Goal: Task Accomplishment & Management: Manage account settings

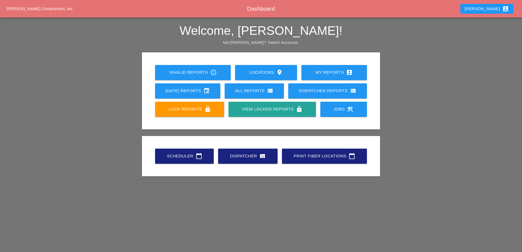
click at [202, 90] on div "Today's Reports event" at bounding box center [188, 90] width 48 height 7
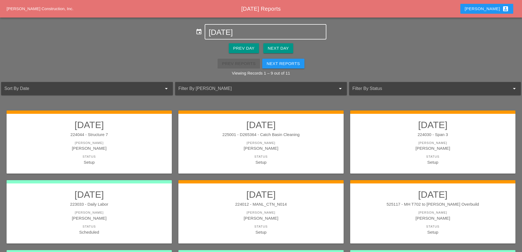
click at [261, 32] on input "08-25-2025" at bounding box center [266, 32] width 114 height 9
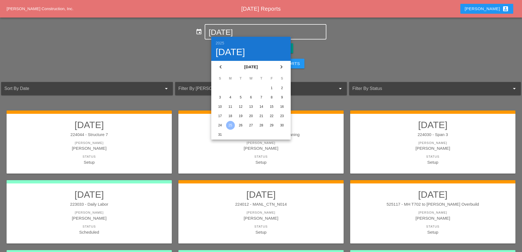
click at [231, 115] on div "18" at bounding box center [230, 116] width 9 height 9
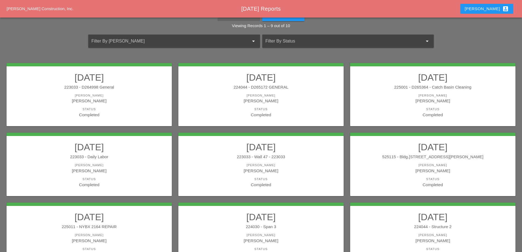
scroll to position [43, 0]
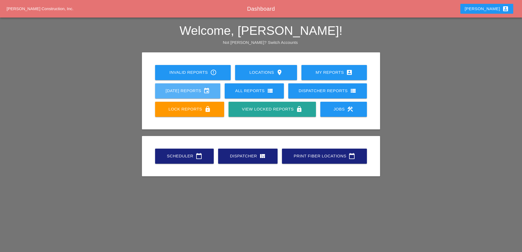
click at [189, 91] on div "Today's Reports event" at bounding box center [188, 90] width 48 height 7
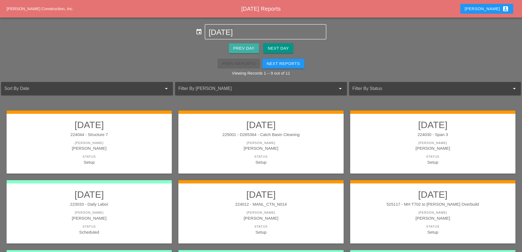
click at [243, 51] on div "Prev Day" at bounding box center [243, 48] width 21 height 6
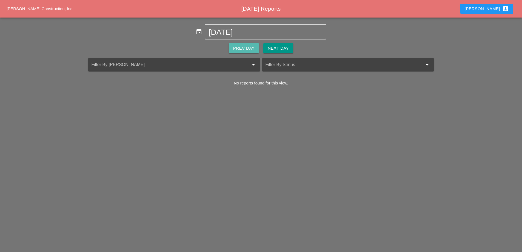
click at [243, 51] on div "Prev Day" at bounding box center [243, 48] width 21 height 6
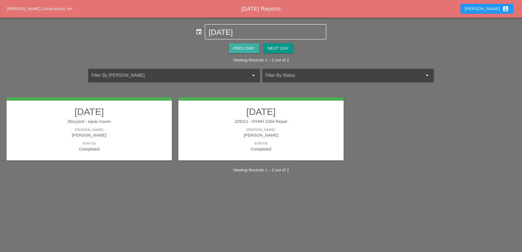
click at [243, 51] on div "Prev Day" at bounding box center [243, 48] width 21 height 6
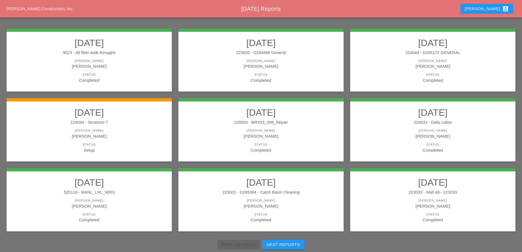
scroll to position [82, 0]
click at [155, 122] on div "224044 - Structure 7" at bounding box center [89, 122] width 154 height 6
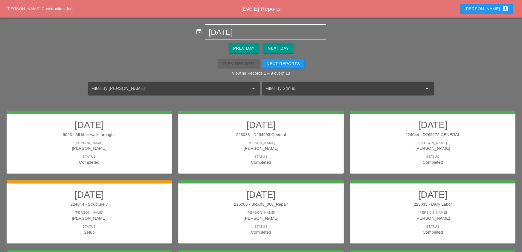
click at [233, 30] on input "08-22-2025" at bounding box center [266, 32] width 114 height 9
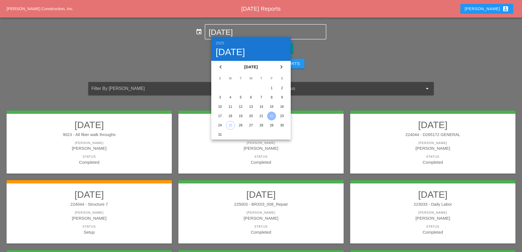
click at [230, 113] on div "18" at bounding box center [230, 116] width 9 height 9
type input "08-18-2025"
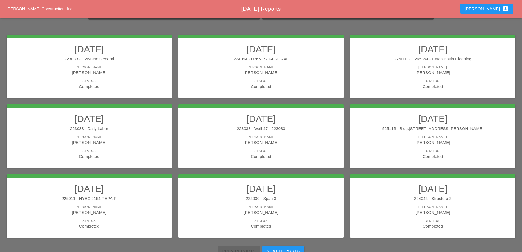
scroll to position [82, 0]
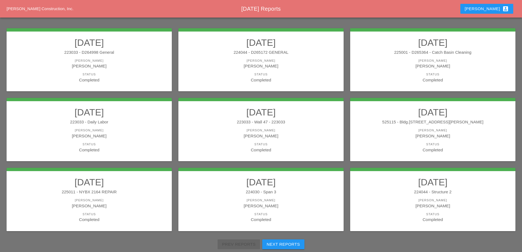
click at [127, 51] on div "223033 - D264998 General" at bounding box center [89, 52] width 154 height 6
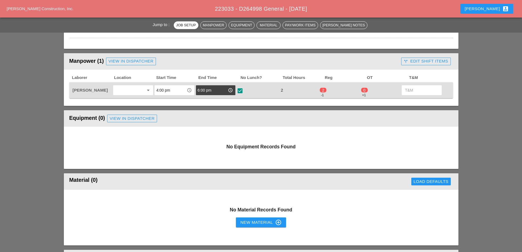
scroll to position [219, 0]
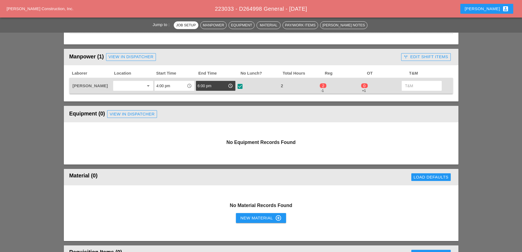
type input "619.010000 - BASIC WORK ZONE TRAFFIC CONTROL"
click at [425, 53] on button "call_split Edit Shift Items" at bounding box center [425, 57] width 49 height 8
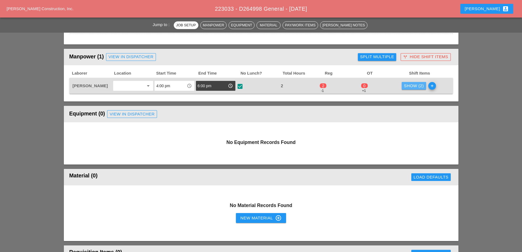
click at [410, 83] on div "Show (2)" at bounding box center [414, 86] width 20 height 6
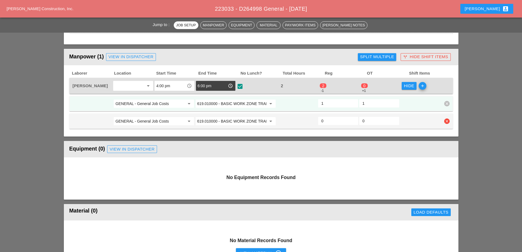
click at [447, 121] on icon "clear" at bounding box center [446, 120] width 5 height 5
click at [444, 109] on div "Confirm delete" at bounding box center [447, 109] width 27 height 6
type input "0"
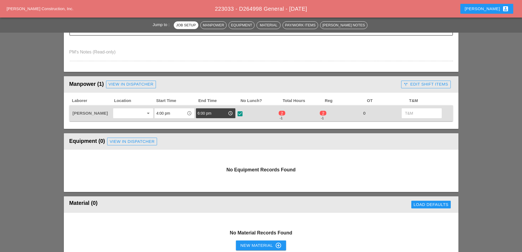
scroll to position [219, 0]
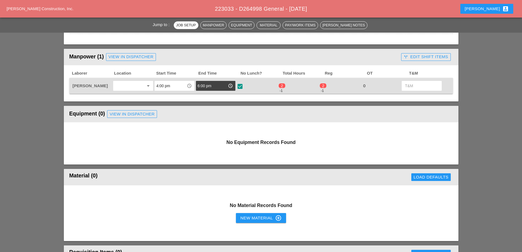
click at [424, 58] on div "call_split Edit Shift Items" at bounding box center [426, 57] width 44 height 6
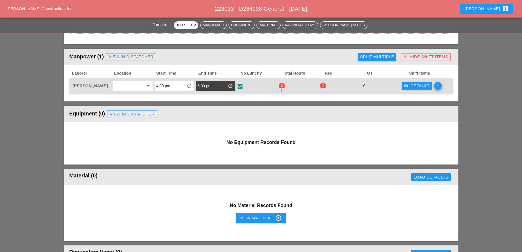
click at [418, 87] on div "visibility Default" at bounding box center [417, 86] width 26 height 6
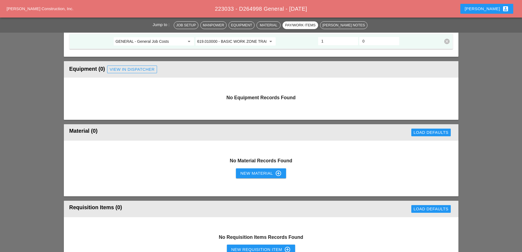
scroll to position [137, 0]
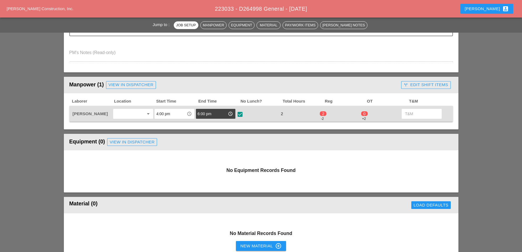
scroll to position [192, 0]
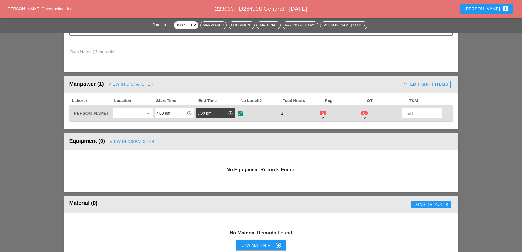
click at [414, 85] on div "call_split Edit Shift Items" at bounding box center [426, 84] width 44 height 6
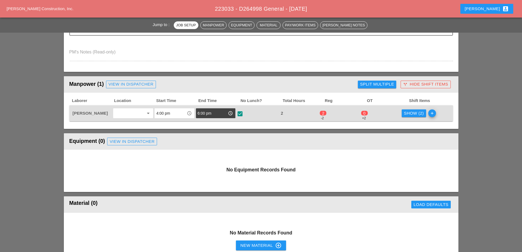
click at [414, 113] on div "Show (2)" at bounding box center [414, 113] width 20 height 6
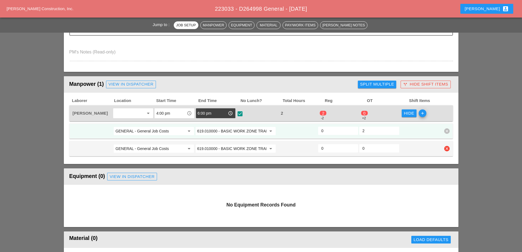
click at [447, 148] on icon "clear" at bounding box center [446, 148] width 5 height 5
click at [445, 134] on div "Confirm delete" at bounding box center [447, 136] width 27 height 6
type input "0"
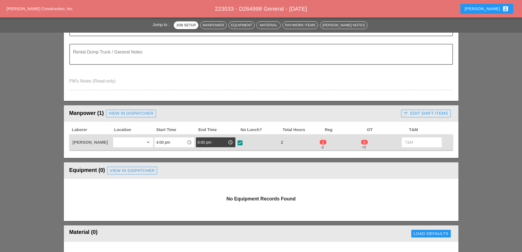
scroll to position [164, 0]
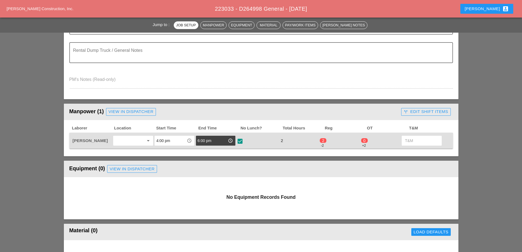
click at [424, 112] on div "call_split Edit Shift Items" at bounding box center [426, 112] width 44 height 6
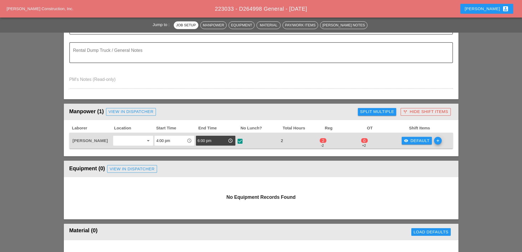
click at [419, 143] on div "visibility Default" at bounding box center [417, 141] width 26 height 6
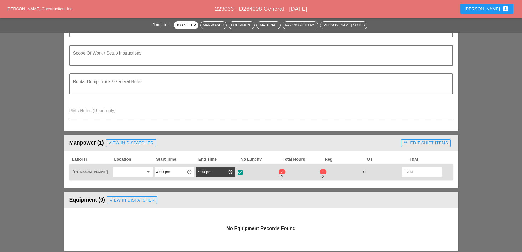
scroll to position [137, 0]
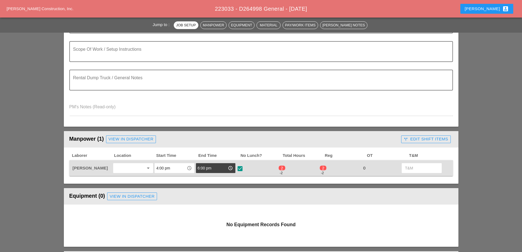
click at [424, 139] on div "call_split Edit Shift Items" at bounding box center [426, 139] width 44 height 6
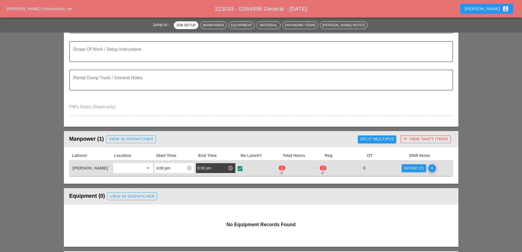
click at [412, 167] on div "Show (2)" at bounding box center [414, 168] width 20 height 6
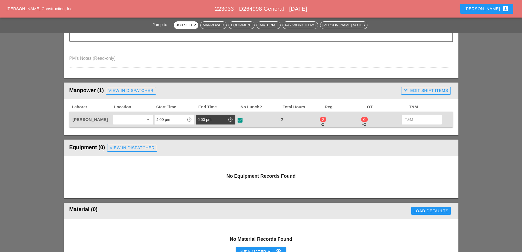
scroll to position [192, 0]
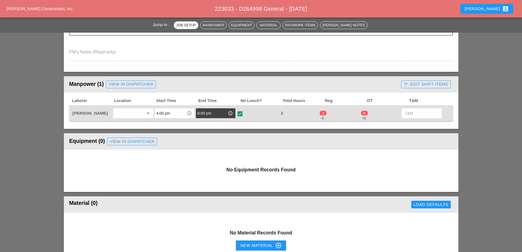
click at [429, 85] on div "call_split Edit Shift Items" at bounding box center [426, 84] width 44 height 6
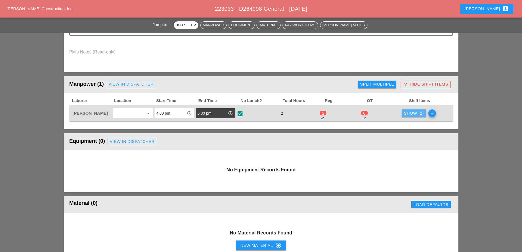
click at [415, 113] on div "Show (2)" at bounding box center [414, 113] width 20 height 6
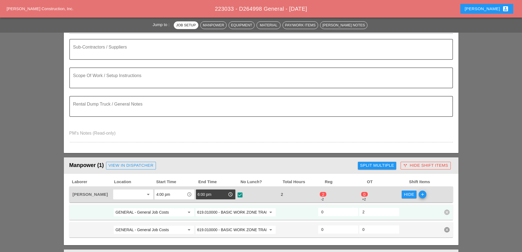
scroll to position [82, 0]
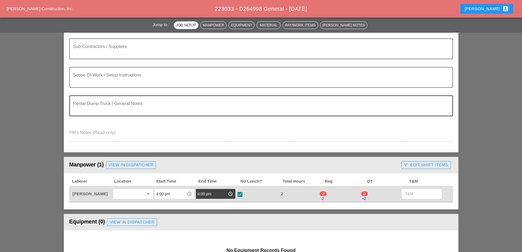
scroll to position [164, 0]
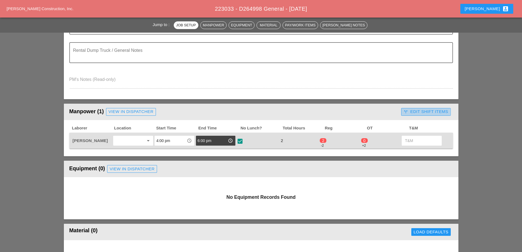
click at [419, 110] on div "call_split Edit Shift Items" at bounding box center [426, 112] width 44 height 6
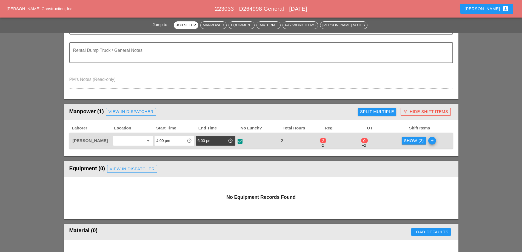
click at [412, 139] on div "Show (2)" at bounding box center [414, 141] width 20 height 6
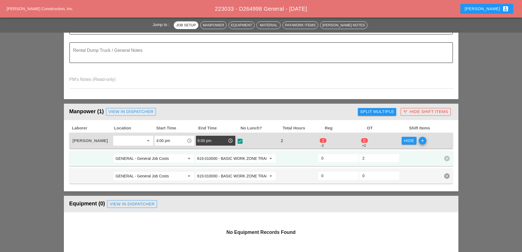
click at [419, 110] on div "call_split Hide Shift Items" at bounding box center [425, 112] width 45 height 6
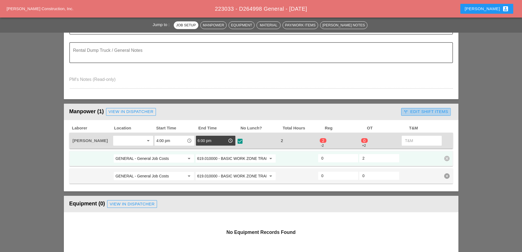
click at [418, 115] on button "call_split Edit Shift Items" at bounding box center [425, 112] width 49 height 8
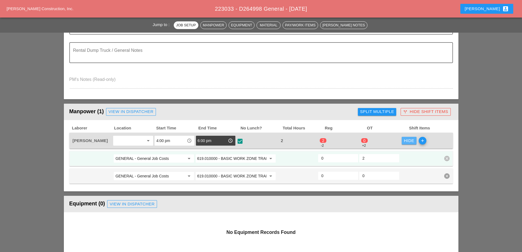
click at [410, 139] on div "Hide" at bounding box center [409, 141] width 10 height 6
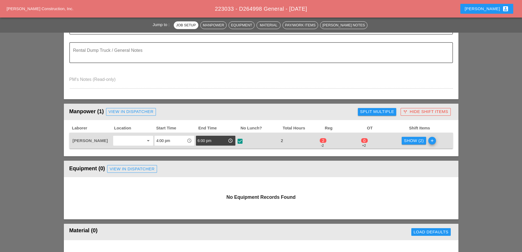
click at [420, 113] on div "call_split Hide Shift Items" at bounding box center [425, 112] width 45 height 6
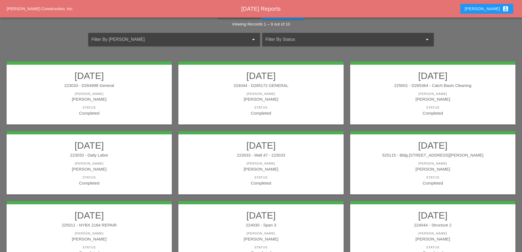
scroll to position [43, 0]
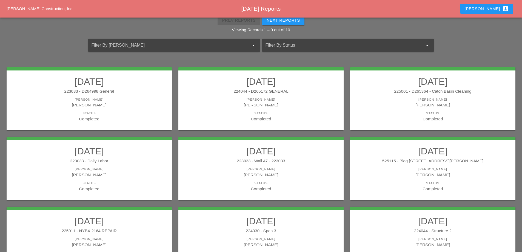
click at [128, 108] on div "[PERSON_NAME]" at bounding box center [89, 105] width 154 height 6
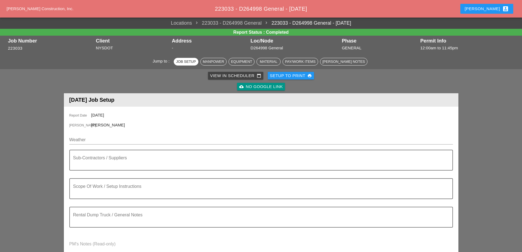
click at [290, 77] on div "Setup to Print print" at bounding box center [291, 76] width 42 height 6
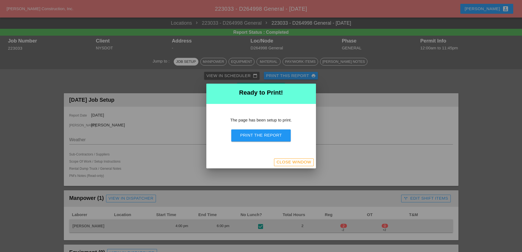
drag, startPoint x: 260, startPoint y: 137, endPoint x: 306, endPoint y: 94, distance: 63.2
click at [260, 137] on div "Print the Report" at bounding box center [261, 135] width 42 height 6
click at [298, 164] on div "Close Window" at bounding box center [293, 162] width 35 height 6
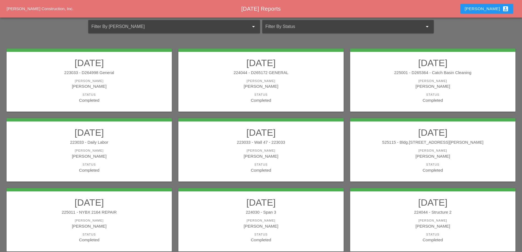
scroll to position [82, 0]
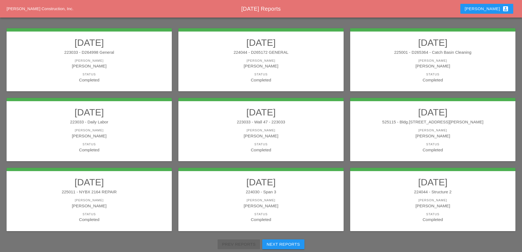
click at [267, 57] on link "08/18/2025 224044 - D265172 GENERAL Foreman Luca Gambardella Status Completed" at bounding box center [261, 60] width 154 height 46
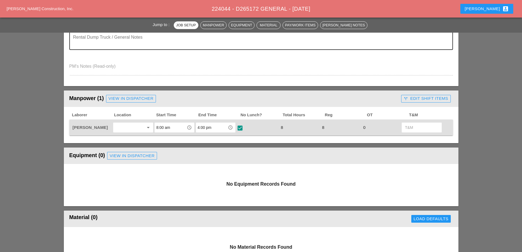
scroll to position [192, 0]
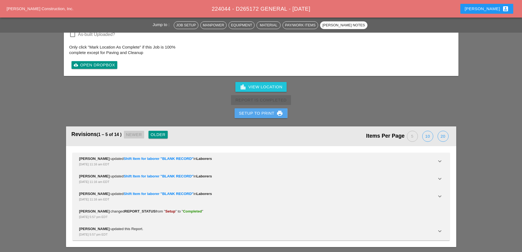
click at [259, 111] on div "Setup to Print print" at bounding box center [261, 113] width 44 height 7
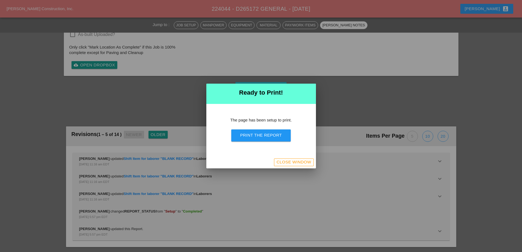
scroll to position [515, 0]
drag, startPoint x: 260, startPoint y: 133, endPoint x: 297, endPoint y: 99, distance: 49.6
click at [261, 133] on div "Print the Report" at bounding box center [261, 135] width 42 height 6
click at [297, 164] on div "Close Window" at bounding box center [293, 162] width 35 height 6
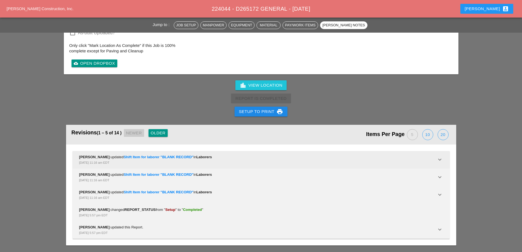
scroll to position [658, 0]
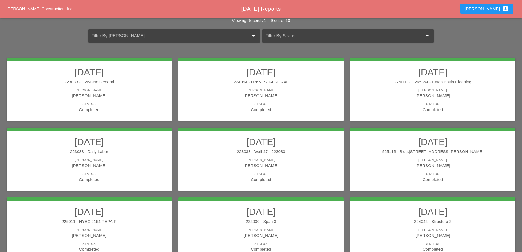
scroll to position [55, 0]
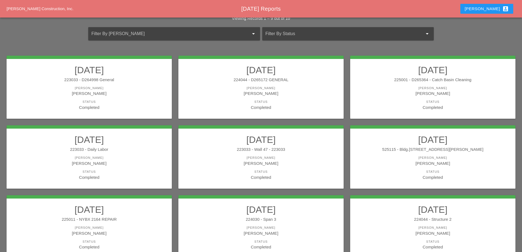
click at [405, 101] on div "Status" at bounding box center [433, 101] width 154 height 5
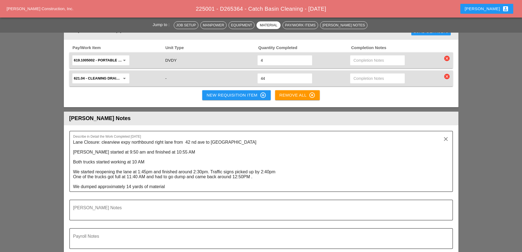
scroll to position [630, 0]
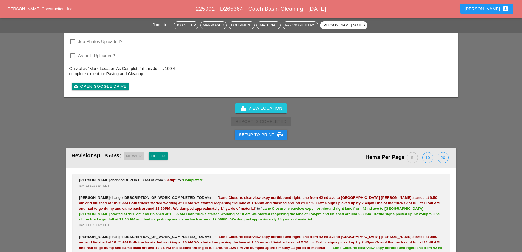
click at [266, 134] on button "Setup to Print print" at bounding box center [261, 135] width 53 height 10
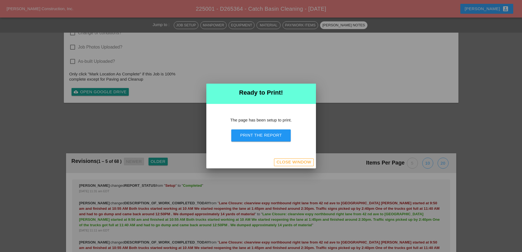
scroll to position [735, 0]
click at [265, 133] on div "Print the Report" at bounding box center [261, 135] width 42 height 6
drag, startPoint x: 297, startPoint y: 162, endPoint x: 367, endPoint y: 128, distance: 78.1
click at [297, 162] on div "Close Window" at bounding box center [293, 162] width 35 height 6
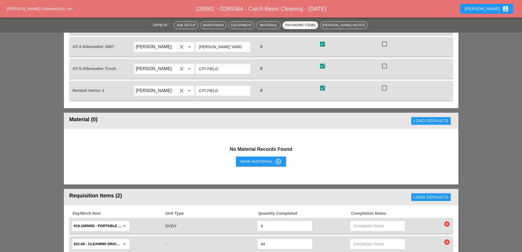
scroll to position [352, 0]
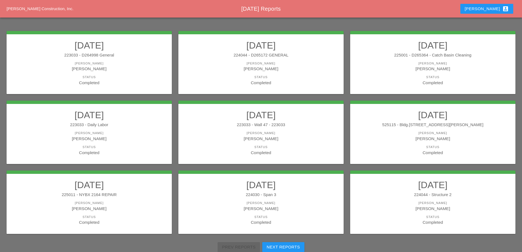
scroll to position [98, 0]
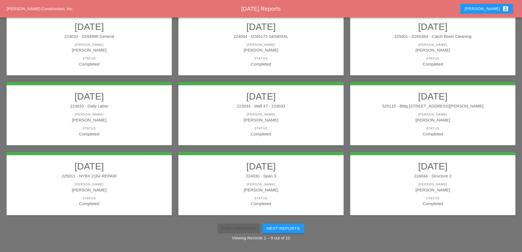
click at [136, 108] on div "223033 - Daily Labor" at bounding box center [89, 106] width 154 height 6
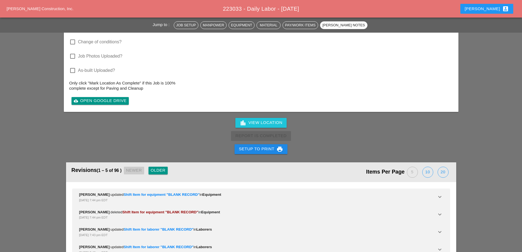
scroll to position [1041, 0]
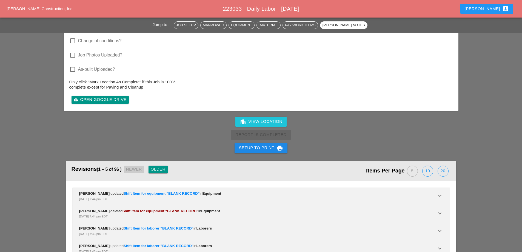
click at [260, 145] on div "Setup to Print print" at bounding box center [261, 148] width 44 height 7
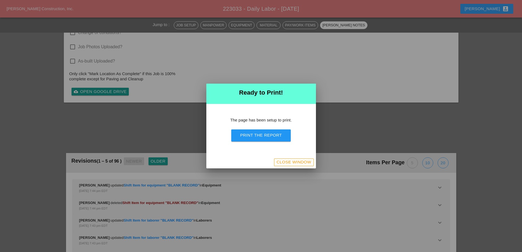
scroll to position [949, 0]
click at [260, 134] on div "Print the Report" at bounding box center [261, 135] width 42 height 6
click at [296, 164] on div "Close Window" at bounding box center [293, 162] width 35 height 6
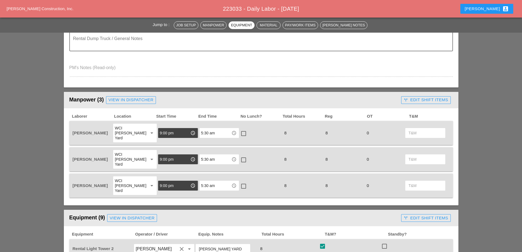
scroll to position [330, 0]
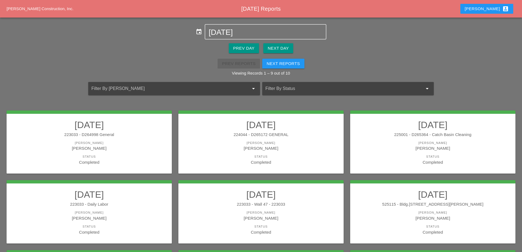
click at [154, 198] on h2 "08/18/2025" at bounding box center [89, 194] width 154 height 11
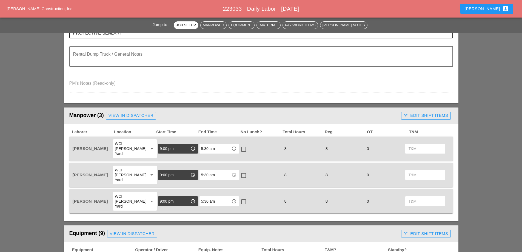
scroll to position [329, 0]
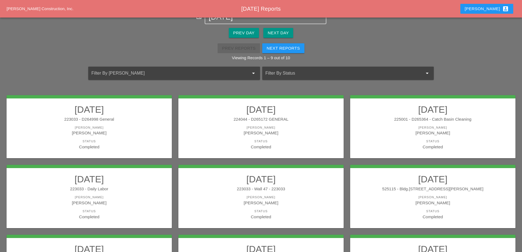
scroll to position [27, 0]
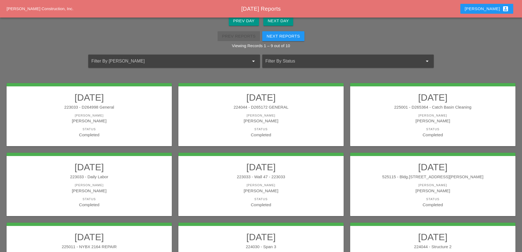
click at [278, 184] on div "[PERSON_NAME]" at bounding box center [261, 185] width 154 height 5
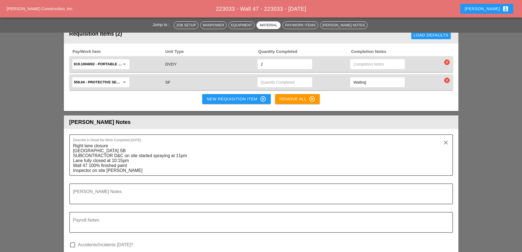
scroll to position [521, 0]
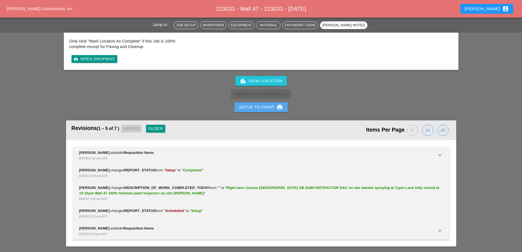
click at [263, 112] on button "Setup to Print print" at bounding box center [261, 107] width 53 height 10
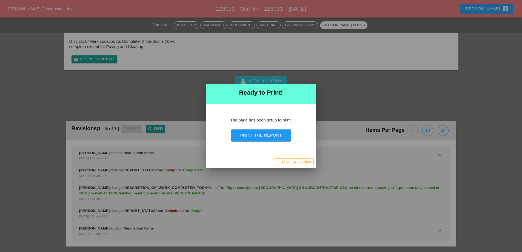
scroll to position [679, 0]
click at [262, 135] on div "Print the Report" at bounding box center [261, 135] width 42 height 6
click at [304, 163] on div "Close Window" at bounding box center [293, 162] width 35 height 6
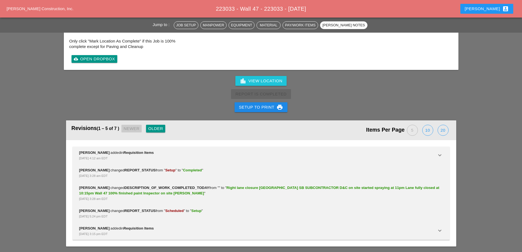
scroll to position [767, 0]
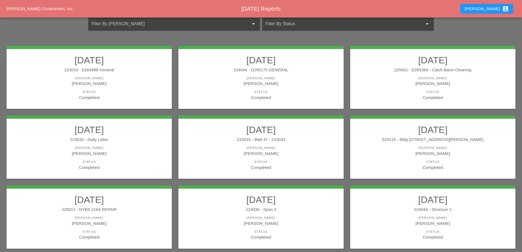
scroll to position [82, 0]
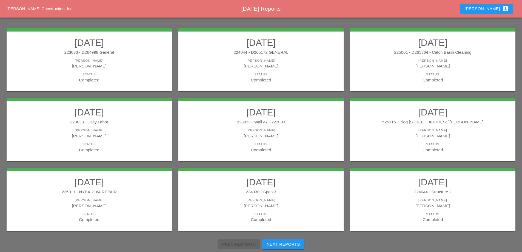
click at [420, 125] on link "08/18/2025 525115 - Bldg.1062 St Johns Place Foreman Gillie Etnel Status Comple…" at bounding box center [433, 130] width 154 height 46
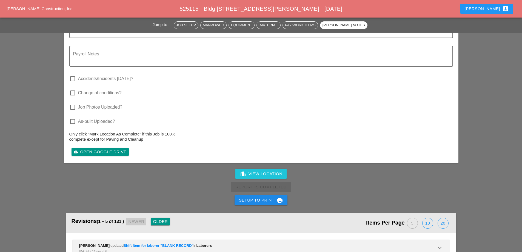
scroll to position [1671, 0]
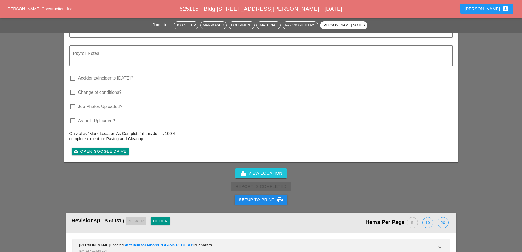
click at [266, 193] on div "Setup to Print print" at bounding box center [261, 199] width 522 height 13
click at [264, 196] on div "Setup to Print print" at bounding box center [261, 199] width 44 height 7
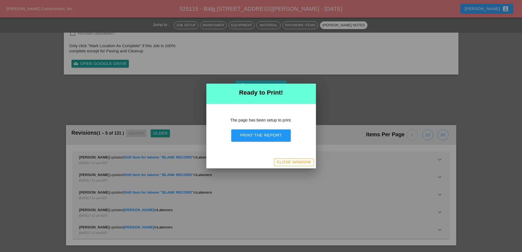
scroll to position [1827, 0]
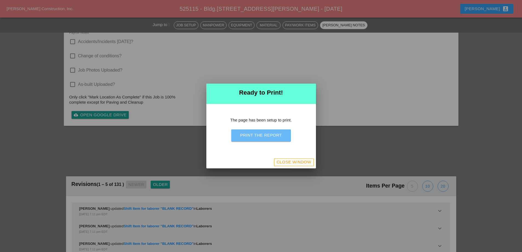
drag, startPoint x: 278, startPoint y: 132, endPoint x: 308, endPoint y: 96, distance: 46.5
click at [278, 132] on div "Print the Report" at bounding box center [261, 135] width 42 height 6
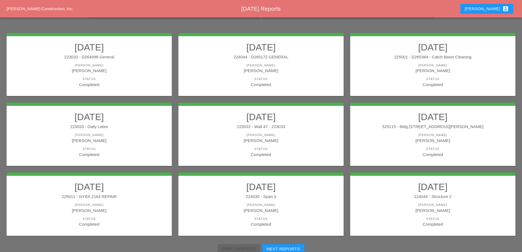
scroll to position [82, 0]
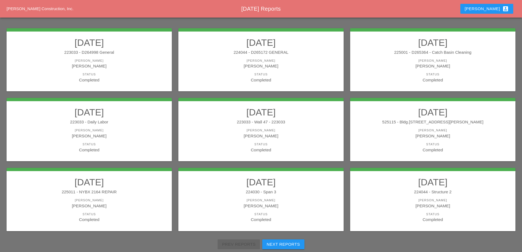
click at [103, 186] on h2 "[DATE]" at bounding box center [89, 181] width 154 height 11
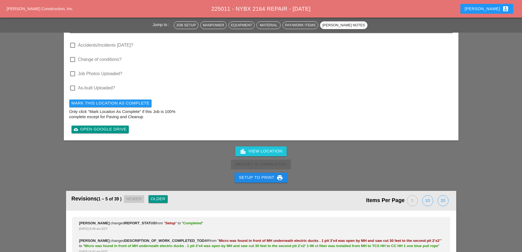
scroll to position [1589, 0]
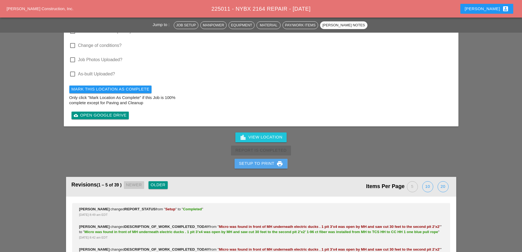
click at [259, 159] on button "Setup to Print print" at bounding box center [261, 164] width 53 height 10
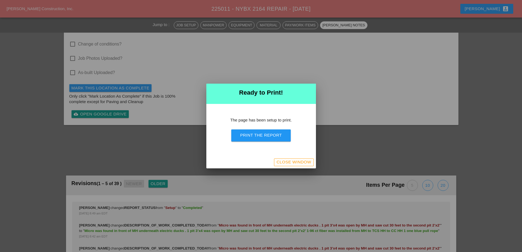
scroll to position [1727, 0]
click at [264, 140] on button "Print the Report" at bounding box center [260, 135] width 59 height 12
click at [298, 162] on div "Close Window" at bounding box center [293, 162] width 35 height 6
click at [281, 161] on div "Close Window" at bounding box center [293, 162] width 35 height 6
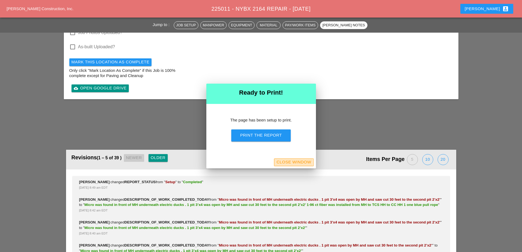
scroll to position [82, 0]
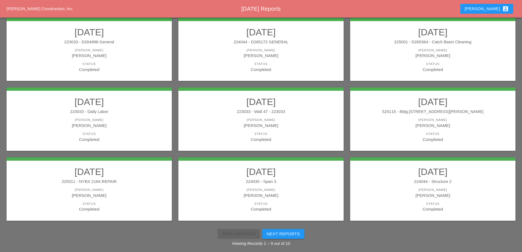
scroll to position [98, 0]
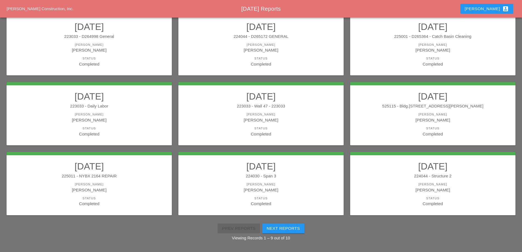
click at [256, 171] on h2 "[DATE]" at bounding box center [261, 166] width 154 height 11
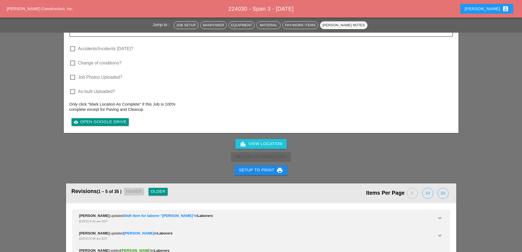
scroll to position [1123, 0]
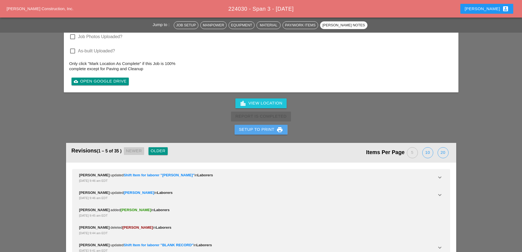
click at [252, 129] on div "Setup to Print print" at bounding box center [261, 129] width 44 height 7
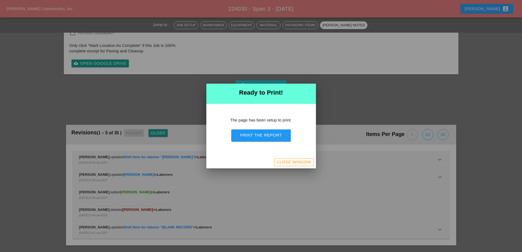
scroll to position [1016, 0]
click at [252, 135] on div "Print the Report" at bounding box center [261, 135] width 42 height 6
click at [292, 162] on div "Close Window" at bounding box center [293, 162] width 35 height 6
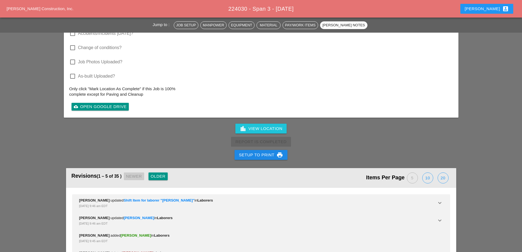
scroll to position [1064, 0]
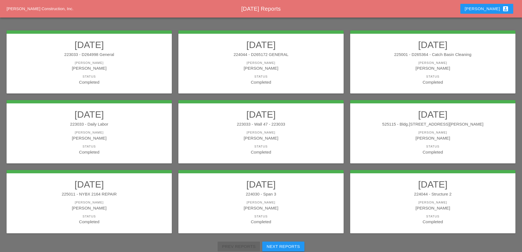
scroll to position [82, 0]
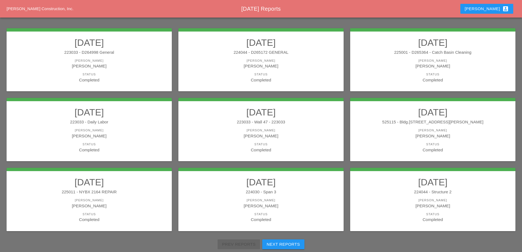
click at [458, 201] on div "[PERSON_NAME]" at bounding box center [433, 200] width 154 height 5
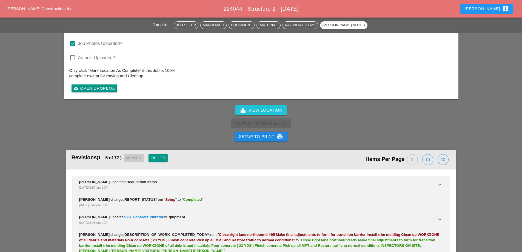
scroll to position [1167, 0]
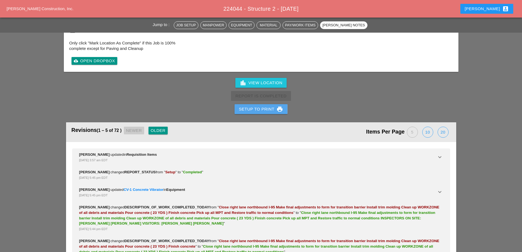
click at [266, 106] on div "Setup to Print print" at bounding box center [261, 109] width 44 height 7
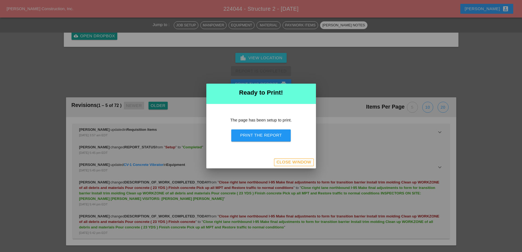
scroll to position [1067, 0]
click at [264, 133] on div "Print the Report" at bounding box center [261, 135] width 42 height 6
click at [301, 163] on div "Close Window" at bounding box center [293, 162] width 35 height 6
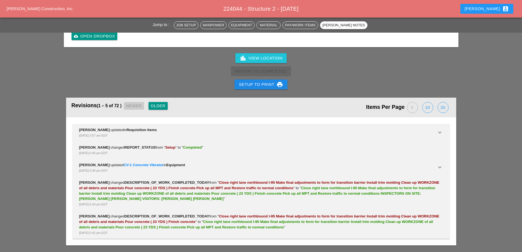
scroll to position [1167, 0]
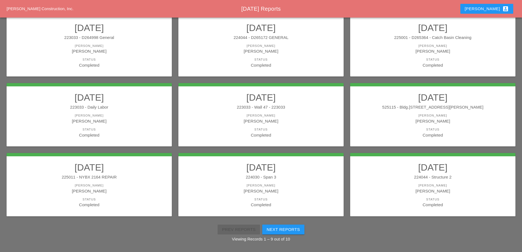
scroll to position [98, 0]
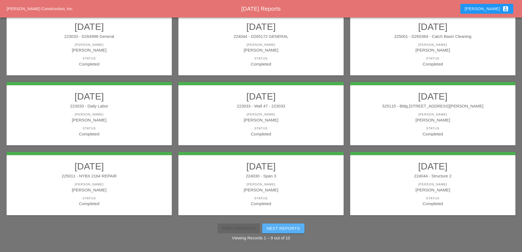
click at [288, 224] on button "Next Reports" at bounding box center [283, 228] width 42 height 10
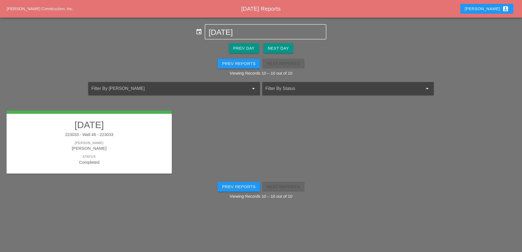
click at [138, 146] on div "[PERSON_NAME]" at bounding box center [89, 148] width 154 height 6
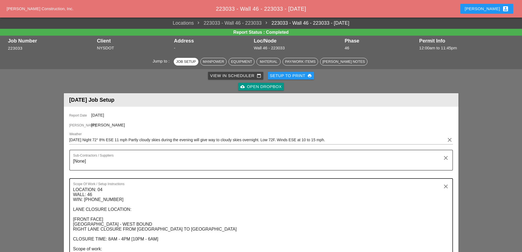
scroll to position [274, 0]
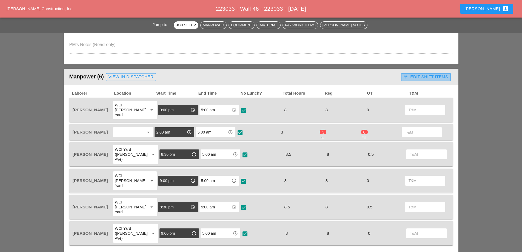
drag, startPoint x: 413, startPoint y: 78, endPoint x: 413, endPoint y: 87, distance: 9.6
click at [413, 79] on div "call_split Edit Shift Items" at bounding box center [426, 77] width 44 height 6
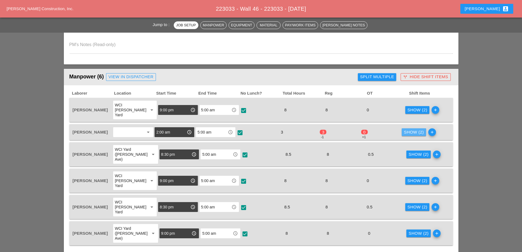
click at [415, 129] on div "Show (2)" at bounding box center [414, 132] width 20 height 6
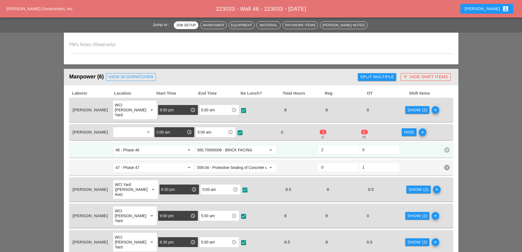
click at [409, 129] on div "Hide" at bounding box center [409, 132] width 10 height 6
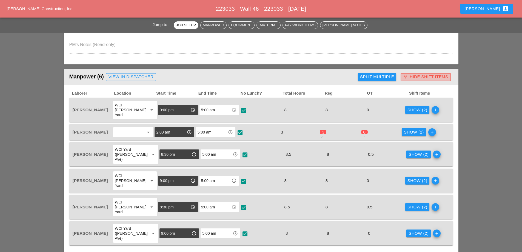
click at [424, 75] on div "call_split Hide Shift Items" at bounding box center [425, 77] width 45 height 6
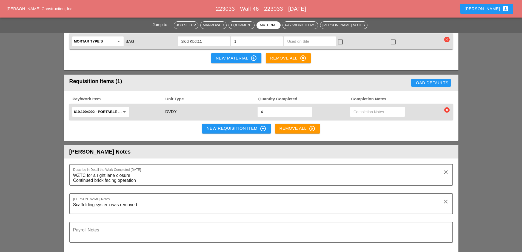
scroll to position [904, 0]
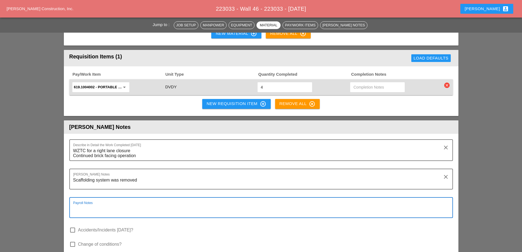
click at [107, 204] on textarea "Payroll Notes" at bounding box center [259, 210] width 372 height 13
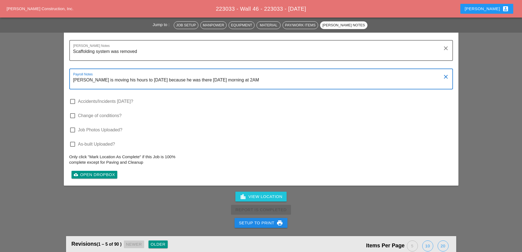
scroll to position [1119, 0]
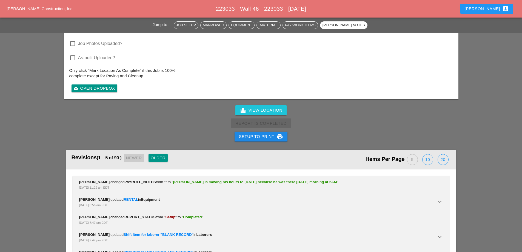
type textarea "Per Luca Theresa is moving his hours to Tuesday because he was there Tuesday mo…"
click at [267, 133] on div "Setup to Print print" at bounding box center [261, 136] width 44 height 7
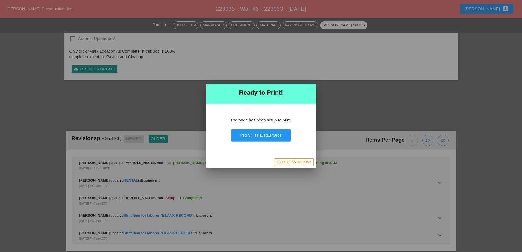
scroll to position [1042, 0]
click at [273, 135] on div "Print the Report" at bounding box center [261, 135] width 42 height 6
drag, startPoint x: 307, startPoint y: 162, endPoint x: 426, endPoint y: 112, distance: 129.5
click at [307, 162] on div "Close Window" at bounding box center [293, 162] width 35 height 6
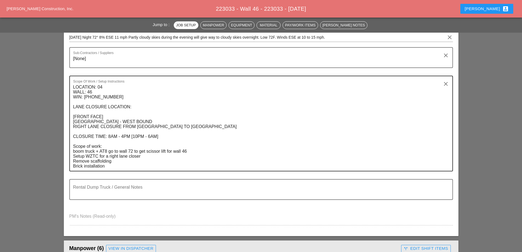
scroll to position [110, 0]
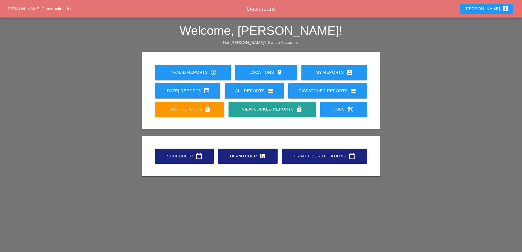
click at [199, 114] on link "Lock Reports lock" at bounding box center [189, 109] width 69 height 15
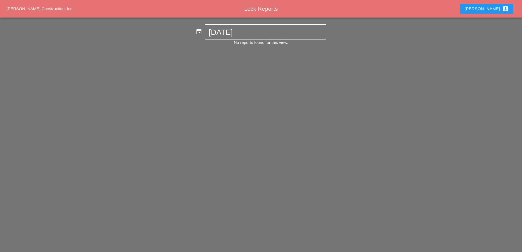
click at [238, 30] on input "[DATE]" at bounding box center [266, 32] width 114 height 9
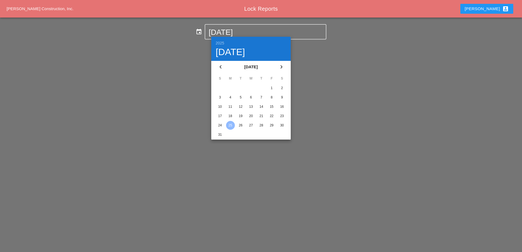
click at [232, 114] on div "18" at bounding box center [230, 116] width 9 height 9
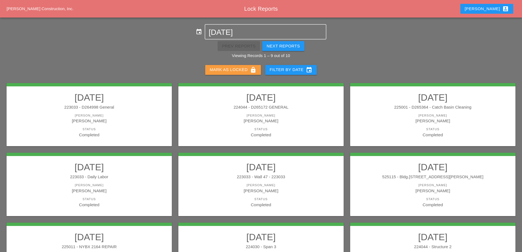
click at [239, 67] on div "Mark as Locked lock" at bounding box center [233, 70] width 47 height 7
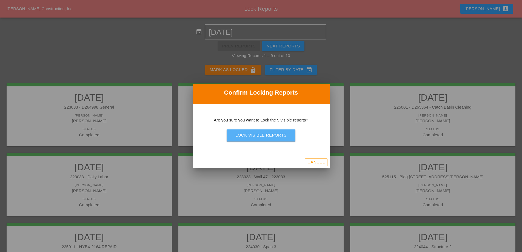
click at [247, 135] on div "Lock Visible Reports" at bounding box center [260, 135] width 51 height 6
click at [247, 134] on div "Lock Visible Reports" at bounding box center [260, 135] width 51 height 6
click at [269, 132] on div "Lock Visible Reports" at bounding box center [260, 135] width 51 height 6
click at [269, 132] on div "Are you sure?" at bounding box center [261, 135] width 35 height 6
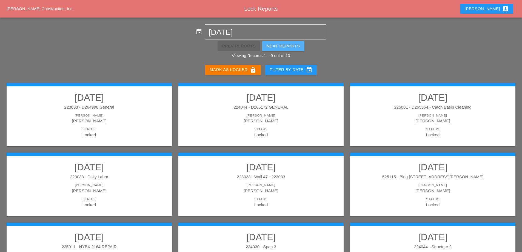
click at [289, 45] on div "Next Reports" at bounding box center [283, 46] width 33 height 6
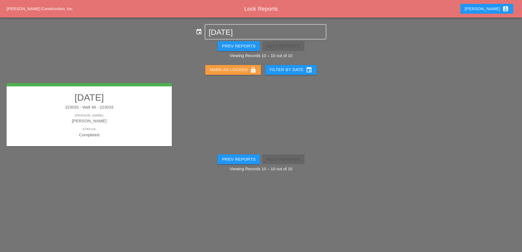
click at [241, 68] on div "Mark as Locked lock" at bounding box center [233, 70] width 47 height 7
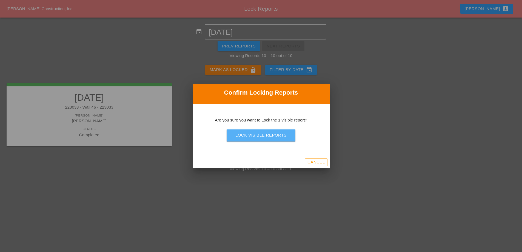
click at [252, 134] on div "Lock Visible Reports" at bounding box center [260, 135] width 51 height 6
click at [252, 134] on div "Are you sure?" at bounding box center [261, 135] width 35 height 6
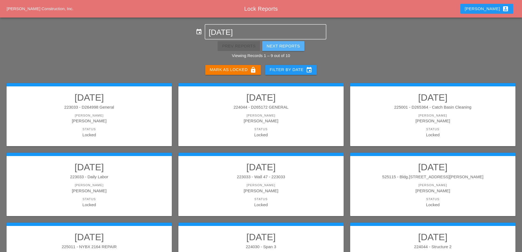
click at [278, 44] on div "Next Reports" at bounding box center [283, 46] width 33 height 6
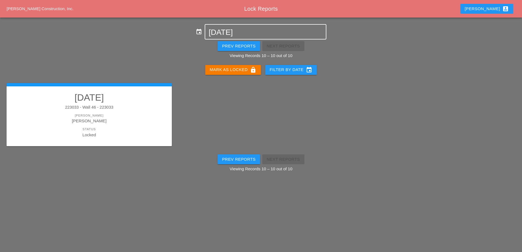
click at [247, 33] on input "[DATE]" at bounding box center [266, 32] width 114 height 9
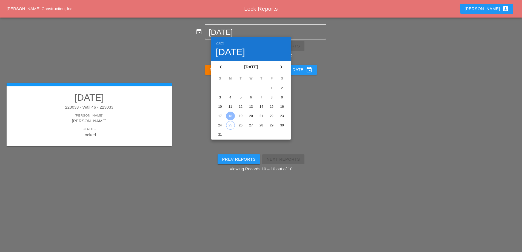
click at [241, 117] on div "19" at bounding box center [240, 116] width 9 height 9
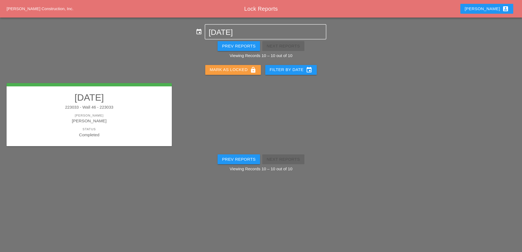
click at [230, 68] on div "Mark as Locked lock" at bounding box center [233, 70] width 47 height 7
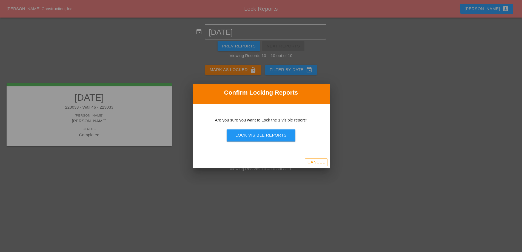
click at [247, 137] on div "Lock Visible Reports" at bounding box center [260, 135] width 51 height 6
click at [247, 136] on div "Are you sure?" at bounding box center [261, 135] width 35 height 6
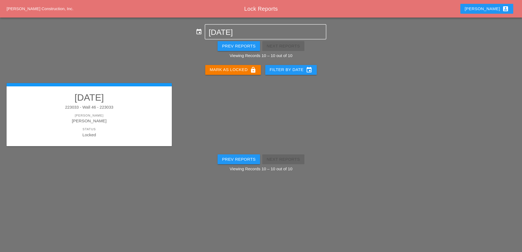
click at [243, 49] on div "Prev Reports" at bounding box center [239, 46] width 34 height 6
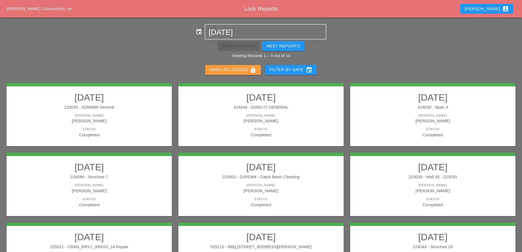
click at [251, 70] on icon "lock" at bounding box center [253, 70] width 7 height 7
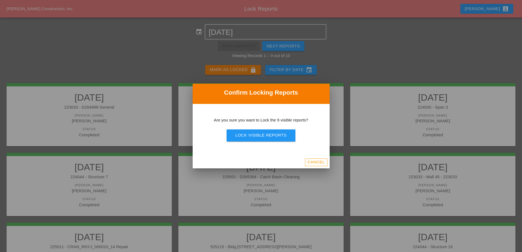
click at [261, 131] on button "Lock Visible Reports" at bounding box center [261, 135] width 69 height 12
click at [262, 135] on div "Are you sure?" at bounding box center [261, 135] width 35 height 6
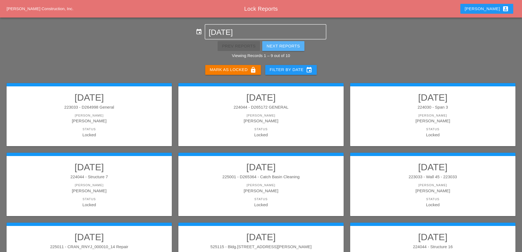
click at [283, 46] on div "Next Reports" at bounding box center [283, 46] width 33 height 6
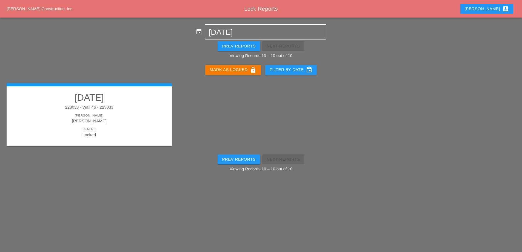
click at [239, 29] on input "[DATE]" at bounding box center [266, 32] width 114 height 9
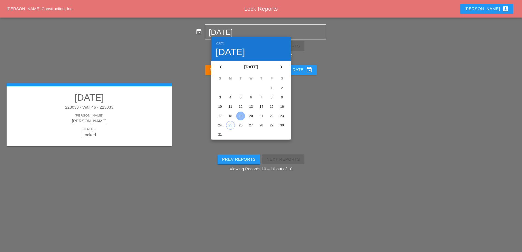
click at [252, 115] on div "20" at bounding box center [251, 116] width 9 height 9
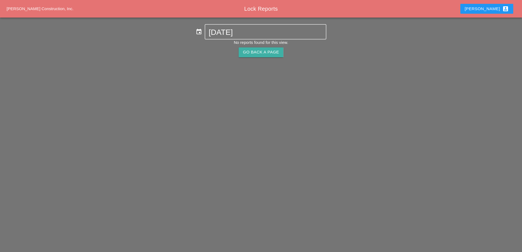
click at [258, 52] on div "Go Back A Page" at bounding box center [261, 52] width 36 height 6
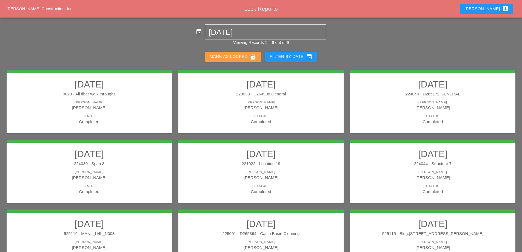
click at [246, 56] on div "Mark as Locked lock" at bounding box center [233, 56] width 47 height 7
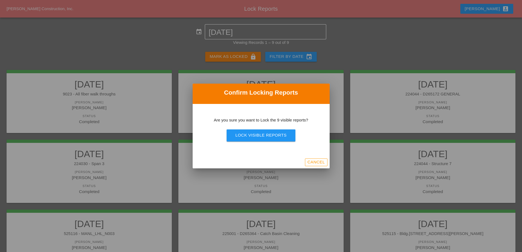
click at [263, 136] on div "Lock Visible Reports" at bounding box center [260, 135] width 51 height 6
click at [263, 136] on div "Are you sure?" at bounding box center [261, 135] width 35 height 6
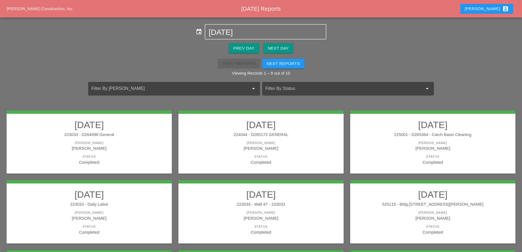
scroll to position [43, 0]
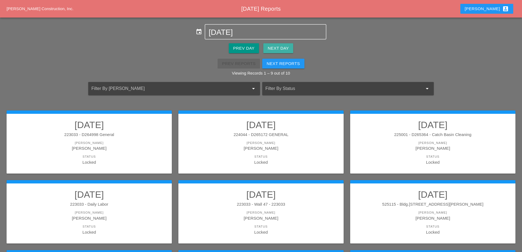
click at [282, 48] on div "Next Day" at bounding box center [278, 48] width 21 height 6
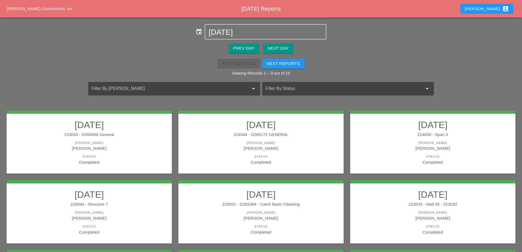
click at [112, 138] on link "[DATE] 223033 - D264998 General [PERSON_NAME] [PERSON_NAME] Status Completed" at bounding box center [89, 142] width 154 height 46
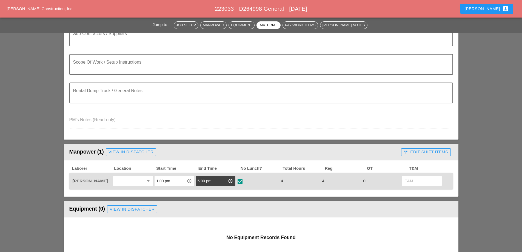
scroll to position [110, 0]
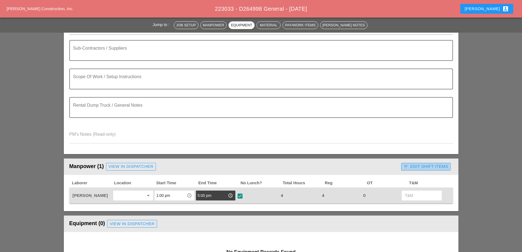
click at [415, 167] on div "call_split Edit Shift Items" at bounding box center [426, 166] width 44 height 6
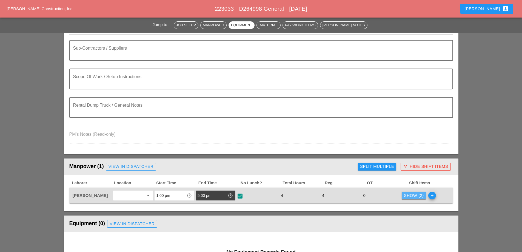
click at [415, 194] on div "Show (2)" at bounding box center [414, 195] width 20 height 6
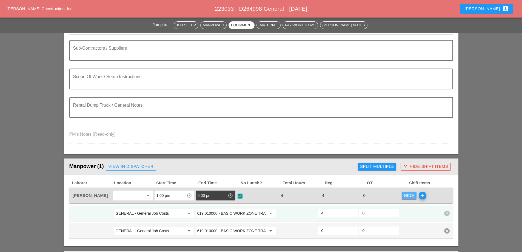
click at [410, 193] on div "Hide" at bounding box center [409, 195] width 10 height 6
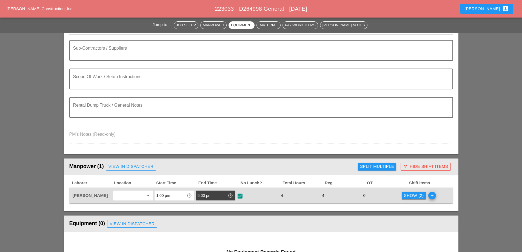
click at [420, 167] on div "call_split Hide Shift Items" at bounding box center [425, 166] width 45 height 6
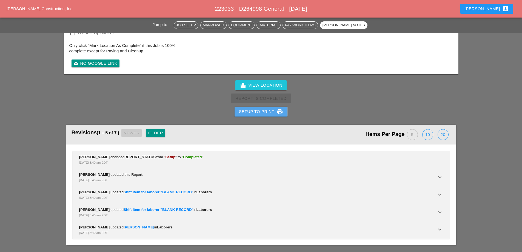
click at [261, 114] on div "Setup to Print print" at bounding box center [261, 111] width 44 height 7
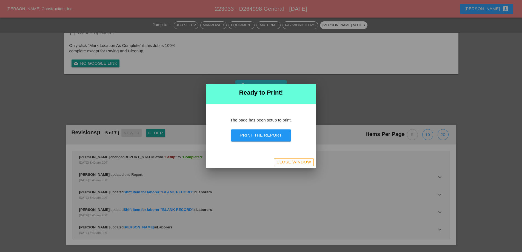
scroll to position [517, 0]
click at [265, 133] on div "Print the Report" at bounding box center [261, 135] width 42 height 6
drag, startPoint x: 288, startPoint y: 161, endPoint x: 269, endPoint y: 145, distance: 25.1
click at [287, 161] on div "Close Window" at bounding box center [293, 162] width 35 height 6
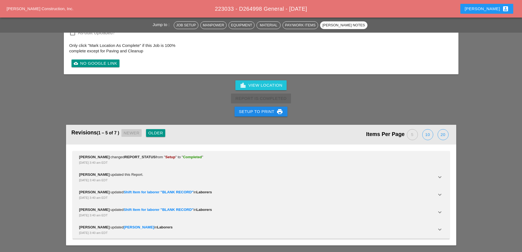
scroll to position [659, 0]
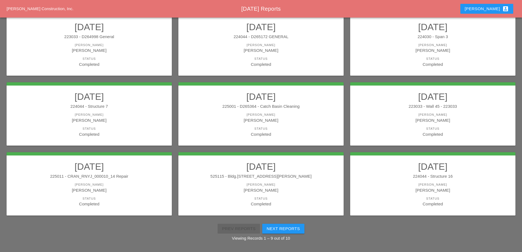
scroll to position [98, 0]
click at [303, 56] on link "08/19/2025 224044 - D265172 GENERAL Foreman Luca Gambardella Status Completed" at bounding box center [261, 44] width 154 height 46
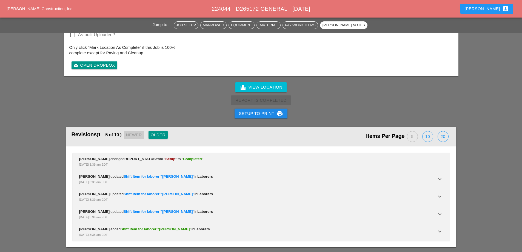
scroll to position [659, 0]
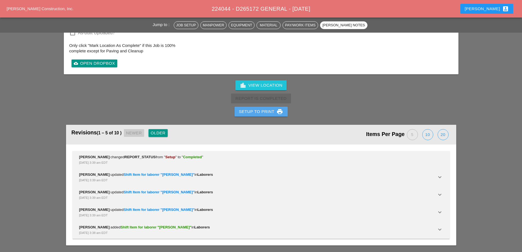
click at [269, 113] on div "Setup to Print print" at bounding box center [261, 111] width 44 height 7
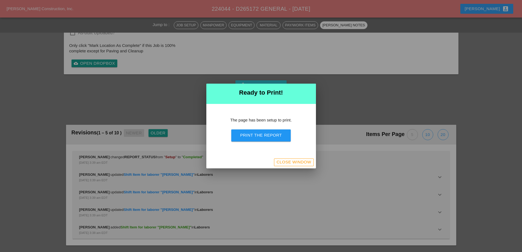
scroll to position [517, 0]
click at [267, 136] on div "Print the Report" at bounding box center [261, 135] width 42 height 6
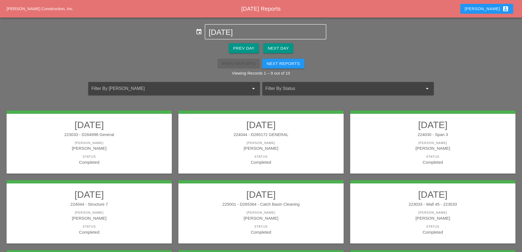
click at [301, 142] on div "[PERSON_NAME]" at bounding box center [261, 143] width 154 height 5
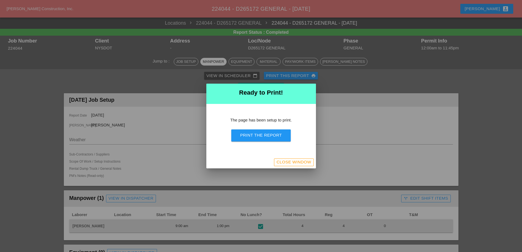
click at [289, 165] on div "Close Window" at bounding box center [293, 162] width 35 height 6
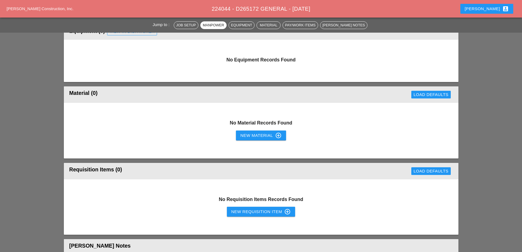
scroll to position [301, 0]
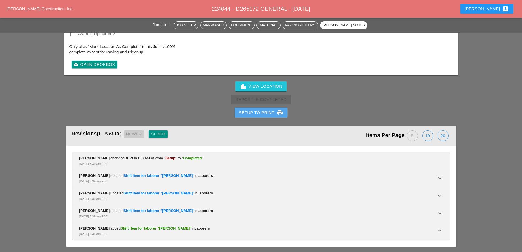
click at [266, 115] on div "Setup to Print print" at bounding box center [261, 112] width 44 height 7
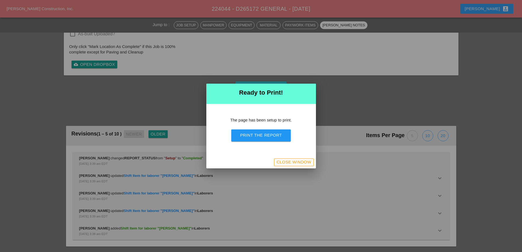
scroll to position [516, 0]
click at [295, 163] on div "Close Window" at bounding box center [293, 162] width 35 height 6
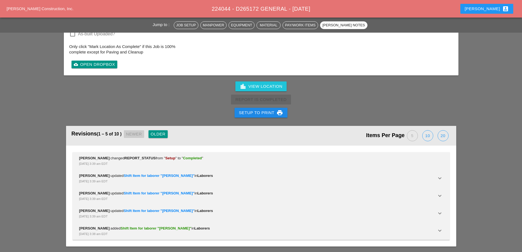
scroll to position [658, 0]
click at [267, 113] on div "Setup to Print print" at bounding box center [261, 112] width 44 height 7
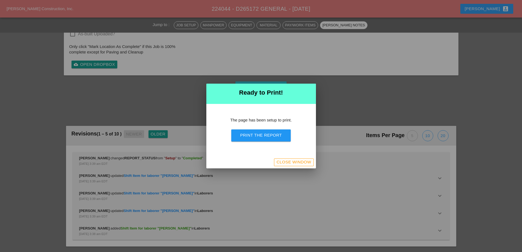
scroll to position [516, 0]
click at [273, 134] on div "Print the Report" at bounding box center [261, 135] width 42 height 6
click at [293, 164] on div "Close Window" at bounding box center [293, 162] width 35 height 6
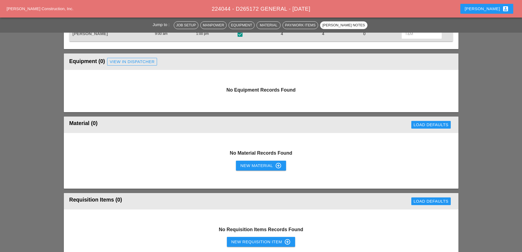
scroll to position [137, 0]
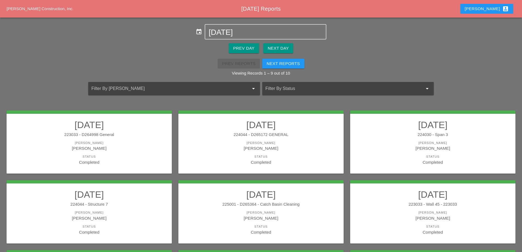
click at [146, 129] on h2 "08/19/2025" at bounding box center [89, 124] width 154 height 11
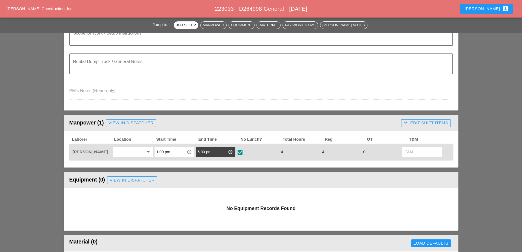
scroll to position [164, 0]
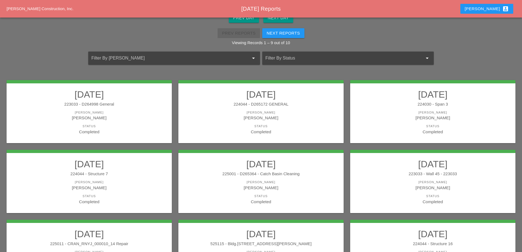
scroll to position [55, 0]
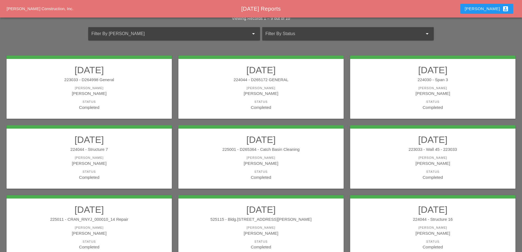
click at [414, 84] on link "08/19/2025 224030 - Span 3 Foreman Anthony DeGeorge Status Completed" at bounding box center [433, 87] width 154 height 46
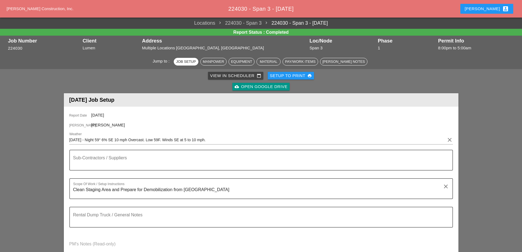
click at [297, 74] on div "Setup to Print print" at bounding box center [291, 76] width 42 height 6
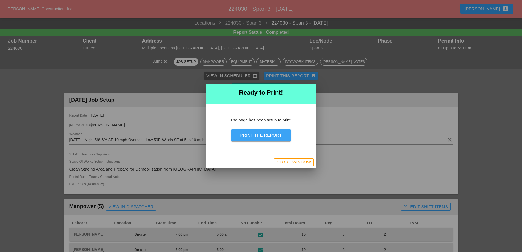
drag, startPoint x: 278, startPoint y: 132, endPoint x: 310, endPoint y: 98, distance: 46.5
click at [278, 132] on div "Print the Report" at bounding box center [261, 135] width 42 height 6
click at [285, 164] on div "Close Window" at bounding box center [293, 162] width 35 height 6
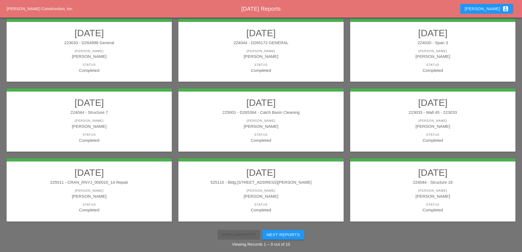
scroll to position [98, 0]
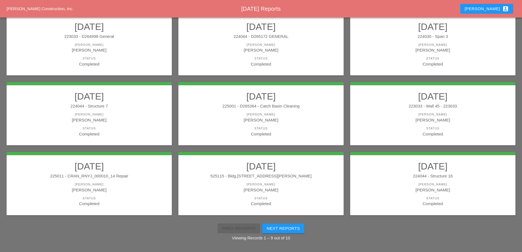
click at [116, 123] on link "08/19/2025 224044 - Structure 7 Foreman Stephen Paletta Status Completed" at bounding box center [89, 114] width 154 height 46
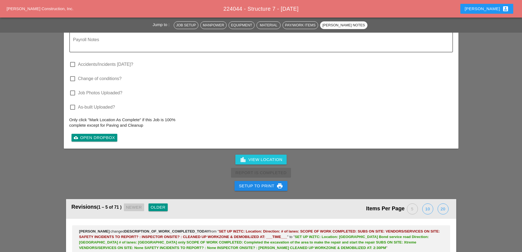
scroll to position [1014, 0]
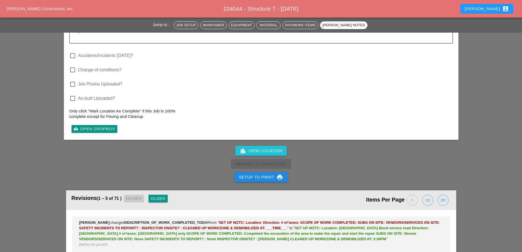
click at [273, 174] on div "Setup to Print print" at bounding box center [261, 177] width 44 height 7
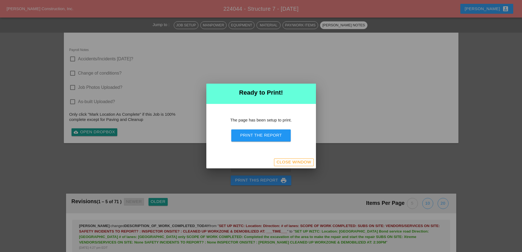
scroll to position [928, 0]
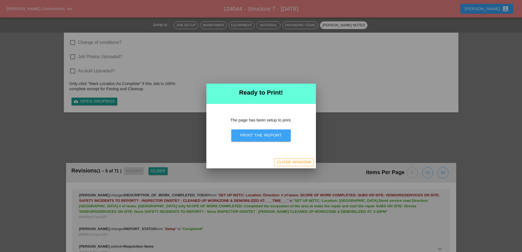
click at [278, 132] on div "Print the Report" at bounding box center [261, 135] width 42 height 6
drag, startPoint x: 295, startPoint y: 160, endPoint x: 298, endPoint y: 161, distance: 3.3
click at [295, 160] on div "Close Window" at bounding box center [293, 162] width 35 height 6
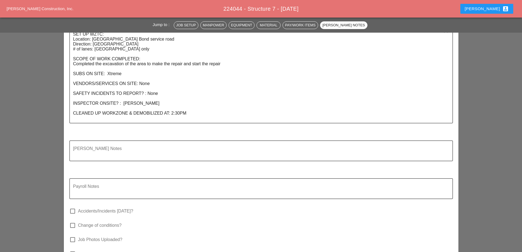
scroll to position [877, 0]
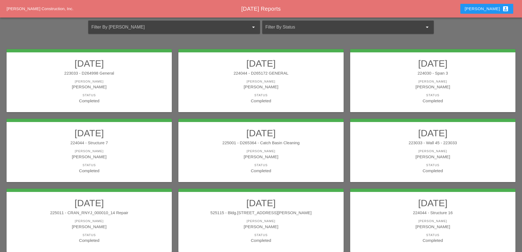
scroll to position [82, 0]
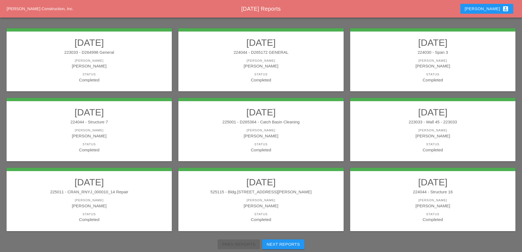
click at [155, 122] on div "224044 - Structure 7" at bounding box center [89, 122] width 154 height 6
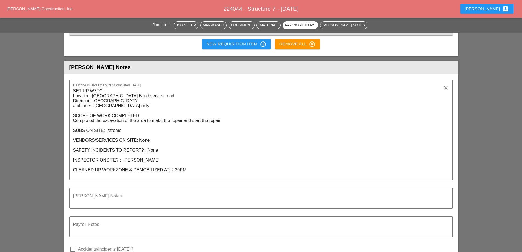
scroll to position [822, 0]
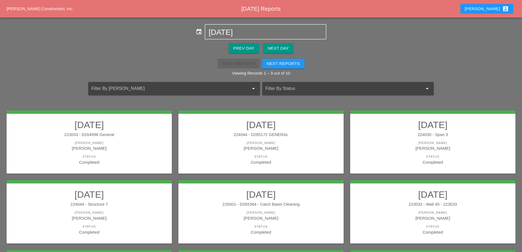
click at [266, 196] on h2 "08/19/2025" at bounding box center [261, 194] width 154 height 11
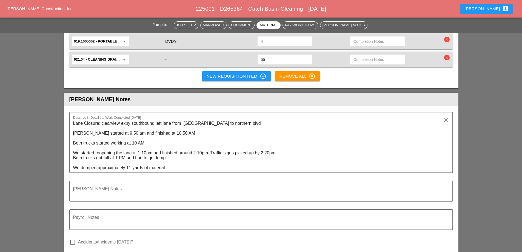
scroll to position [658, 0]
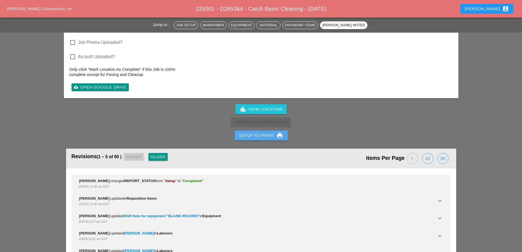
click at [263, 134] on button "Setup to Print print" at bounding box center [261, 135] width 53 height 10
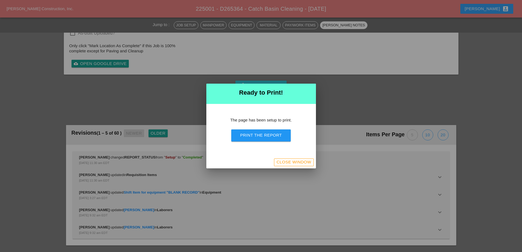
scroll to position [749, 0]
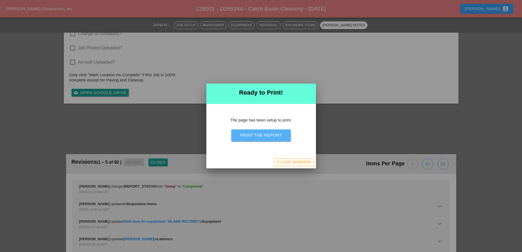
click at [264, 139] on button "Print the Report" at bounding box center [260, 135] width 59 height 12
click at [306, 161] on div "Close Window" at bounding box center [293, 162] width 35 height 6
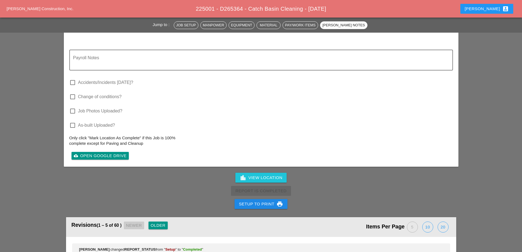
scroll to position [818, 0]
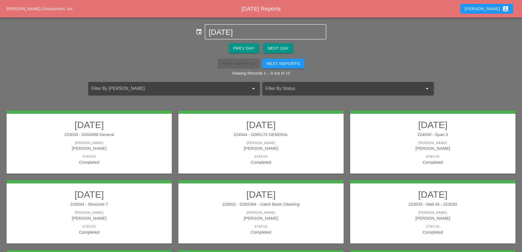
click at [434, 201] on link "08/19/2025 223033 - Wall 45 - 223033 Foreman Ricardo Capao Status Completed" at bounding box center [433, 212] width 154 height 46
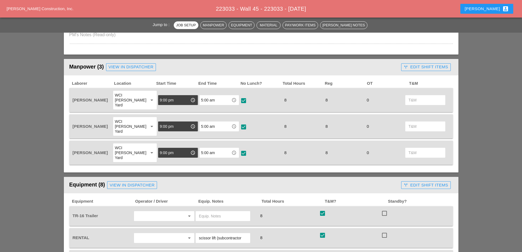
scroll to position [301, 0]
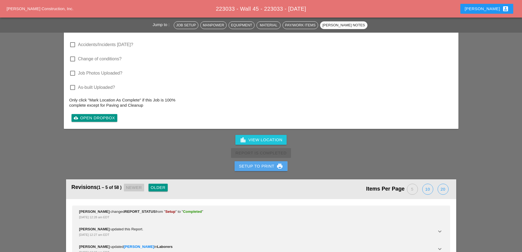
click at [262, 163] on div "Setup to Print print" at bounding box center [261, 166] width 44 height 7
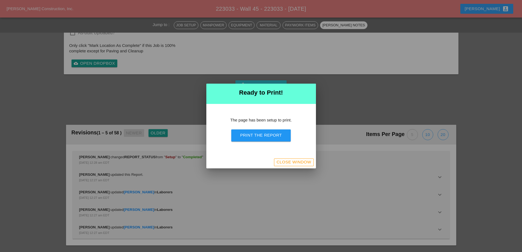
scroll to position [854, 0]
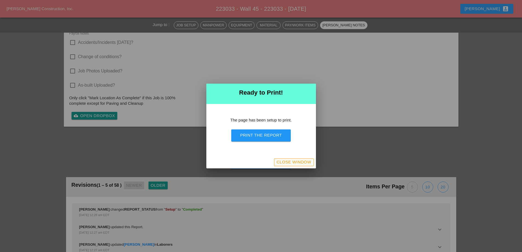
click at [271, 141] on button "Print the Report" at bounding box center [260, 135] width 59 height 12
click at [290, 159] on div "Close Window" at bounding box center [293, 162] width 35 height 6
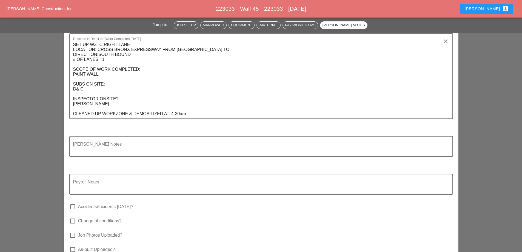
scroll to position [816, 0]
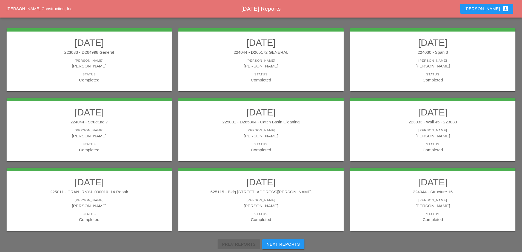
scroll to position [98, 0]
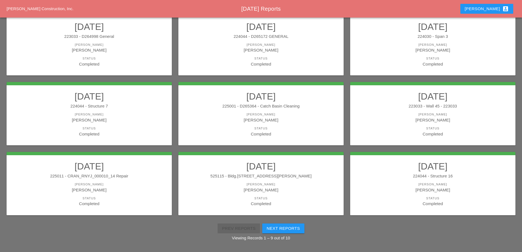
click at [131, 172] on link "08/19/2025 225011 - CRAN_RNYJ_000010_14 Repair Foreman Yancy Matos Status Compl…" at bounding box center [89, 184] width 154 height 46
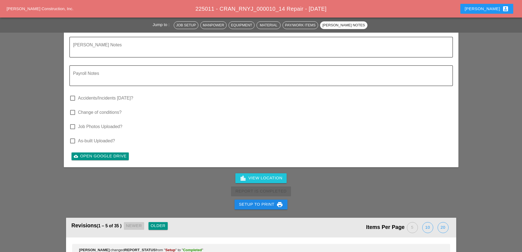
scroll to position [1206, 0]
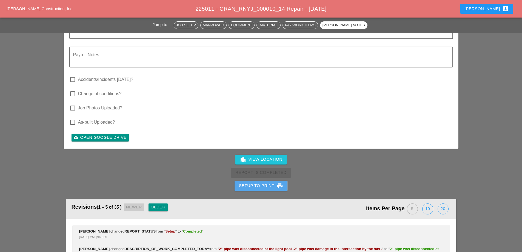
click at [263, 181] on button "Setup to Print print" at bounding box center [261, 186] width 53 height 10
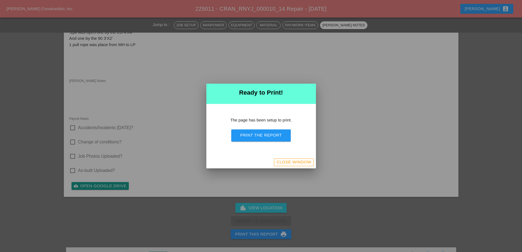
scroll to position [1229, 0]
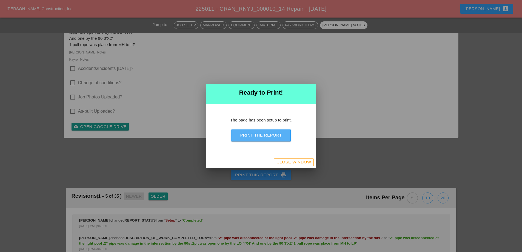
click at [271, 138] on button "Print the Report" at bounding box center [260, 135] width 59 height 12
click at [296, 165] on div "Close Window" at bounding box center [293, 162] width 35 height 6
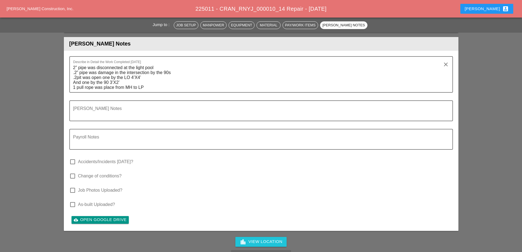
scroll to position [1121, 0]
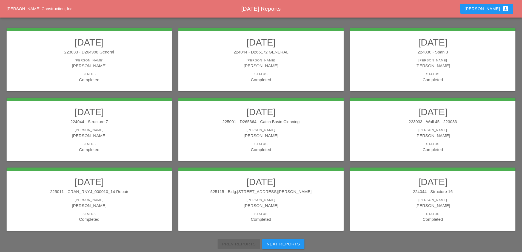
scroll to position [98, 0]
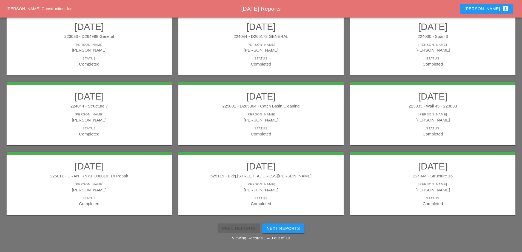
click at [122, 187] on div "[PERSON_NAME]" at bounding box center [89, 190] width 154 height 6
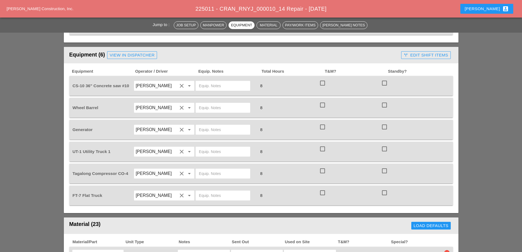
scroll to position [384, 0]
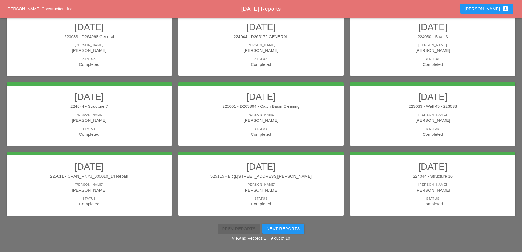
scroll to position [98, 0]
click at [258, 171] on h2 "08/19/2025" at bounding box center [261, 166] width 154 height 11
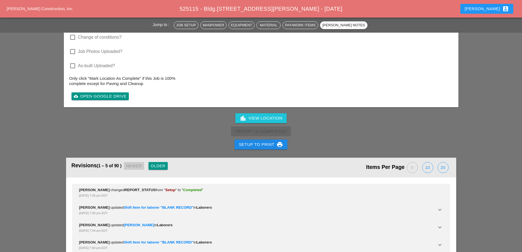
scroll to position [1722, 0]
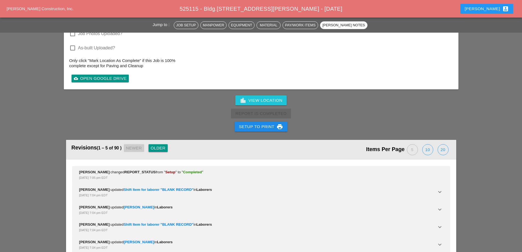
click at [262, 123] on div "Setup to Print print" at bounding box center [261, 126] width 44 height 7
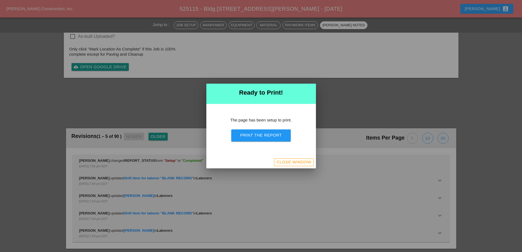
scroll to position [1853, 0]
drag, startPoint x: 267, startPoint y: 137, endPoint x: 313, endPoint y: 99, distance: 60.2
click at [267, 137] on div "Print the Report" at bounding box center [261, 135] width 42 height 6
drag, startPoint x: 307, startPoint y: 163, endPoint x: 268, endPoint y: 90, distance: 82.5
click at [307, 163] on div "Close Window" at bounding box center [293, 162] width 35 height 6
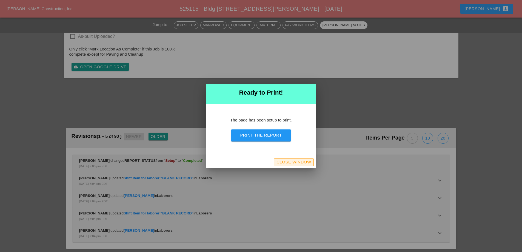
click at [287, 162] on div "Close Window" at bounding box center [293, 162] width 35 height 6
click at [288, 164] on div "Close Window" at bounding box center [293, 162] width 35 height 6
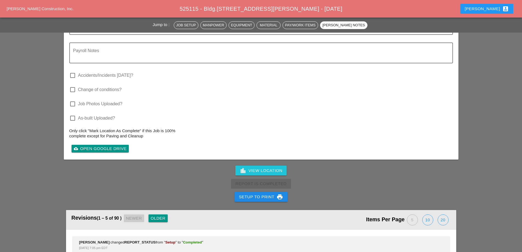
scroll to position [1640, 0]
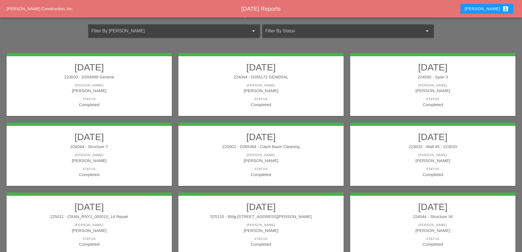
scroll to position [98, 0]
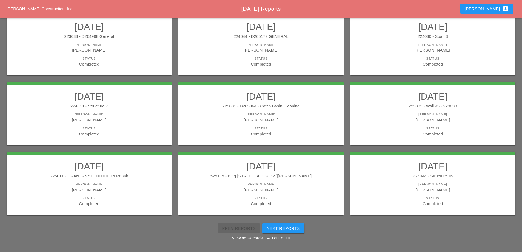
click at [419, 172] on h2 "08/19/2025" at bounding box center [433, 166] width 154 height 11
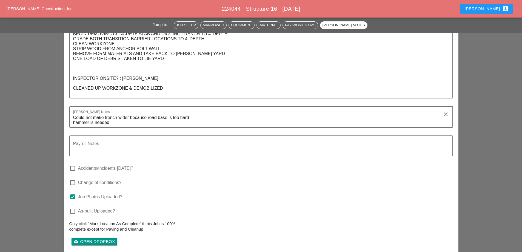
scroll to position [1030, 0]
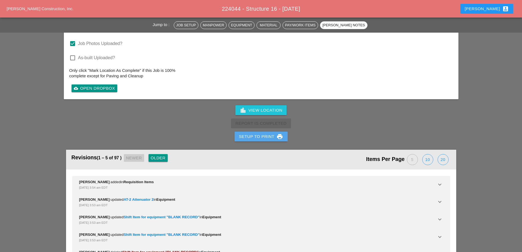
click at [261, 133] on div "Setup to Print print" at bounding box center [261, 136] width 44 height 7
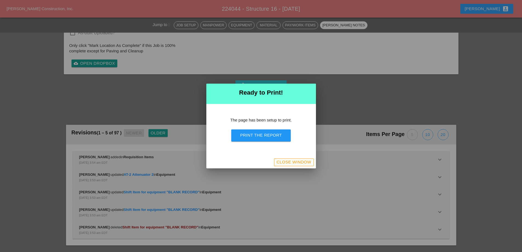
scroll to position [966, 0]
click at [266, 136] on div "Print the Report" at bounding box center [261, 135] width 42 height 6
click at [296, 162] on div "Close Window" at bounding box center [293, 162] width 35 height 6
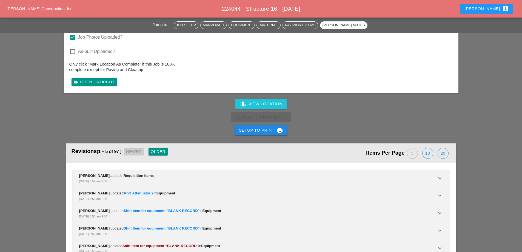
scroll to position [1030, 0]
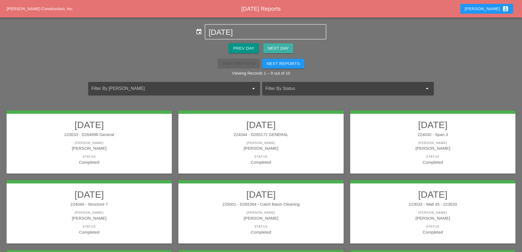
click at [280, 49] on div "Next Day" at bounding box center [278, 48] width 21 height 6
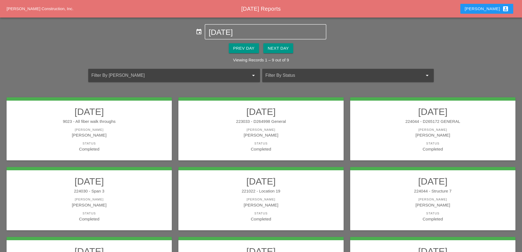
click at [252, 48] on div "Prev Day" at bounding box center [243, 48] width 21 height 6
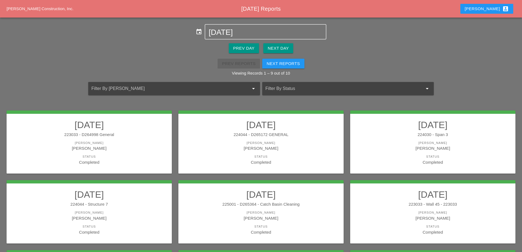
click at [287, 64] on div "Next Reports" at bounding box center [283, 64] width 33 height 6
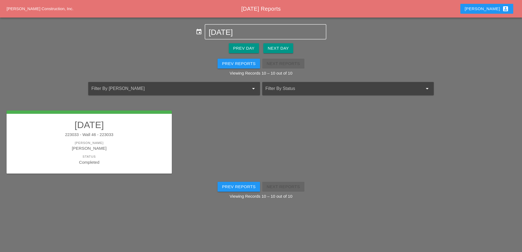
click at [153, 133] on div "223033 - Wall 46 - 223033" at bounding box center [89, 135] width 154 height 6
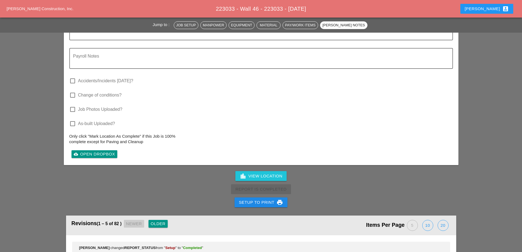
scroll to position [1178, 0]
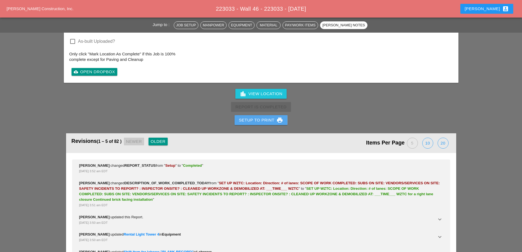
click at [252, 117] on div "Setup to Print print" at bounding box center [261, 120] width 44 height 7
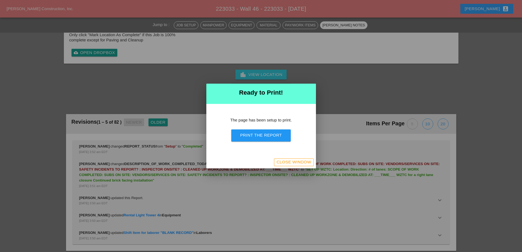
scroll to position [1088, 0]
click at [265, 136] on div "Print the Report" at bounding box center [261, 135] width 42 height 6
click at [284, 161] on div "Close Window" at bounding box center [293, 162] width 35 height 6
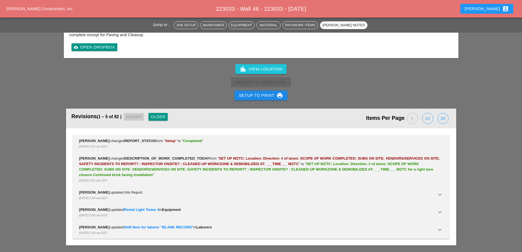
scroll to position [1178, 0]
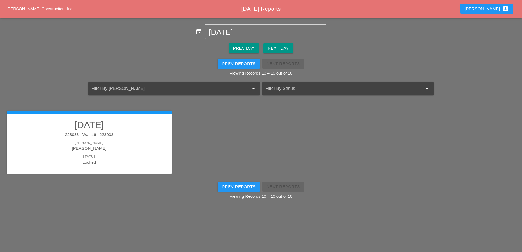
click at [273, 49] on div "Next Day" at bounding box center [278, 48] width 21 height 6
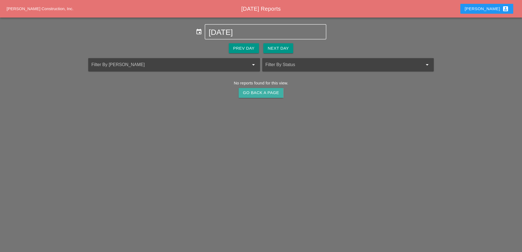
click at [263, 93] on div "Go Back A Page" at bounding box center [261, 93] width 36 height 6
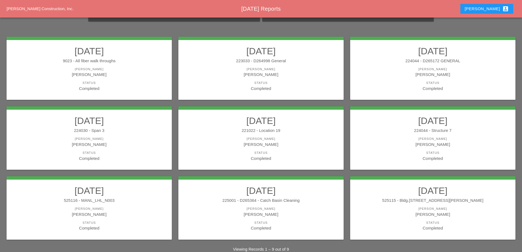
scroll to position [72, 0]
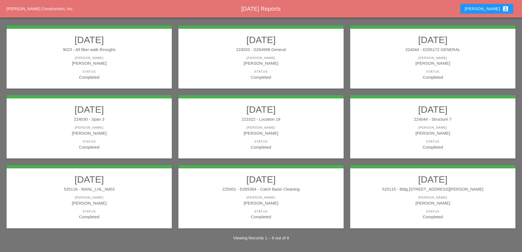
click at [132, 60] on div "Foreman Iwan Belfor" at bounding box center [89, 61] width 154 height 11
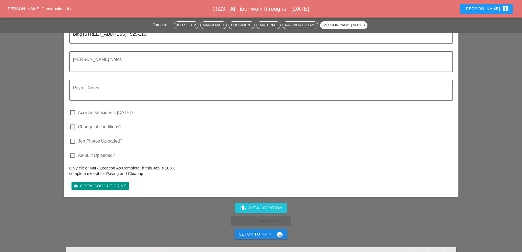
scroll to position [603, 0]
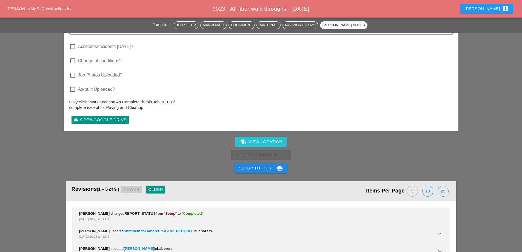
click at [253, 168] on div "Setup to Print print" at bounding box center [261, 168] width 44 height 7
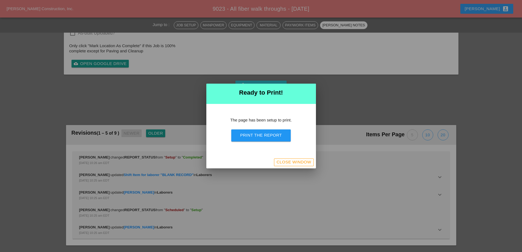
scroll to position [481, 0]
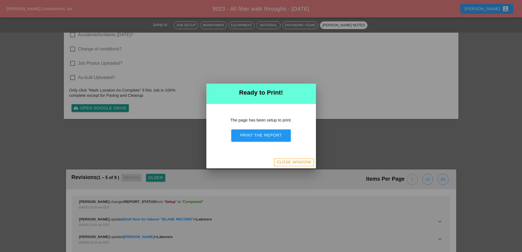
click at [261, 129] on div "The page has been setup to print. Print the Report" at bounding box center [261, 130] width 110 height 52
drag, startPoint x: 261, startPoint y: 132, endPoint x: 312, endPoint y: 99, distance: 59.8
click at [261, 132] on button "Print the Report" at bounding box center [260, 135] width 59 height 12
click at [294, 160] on div "Close Window" at bounding box center [293, 162] width 35 height 6
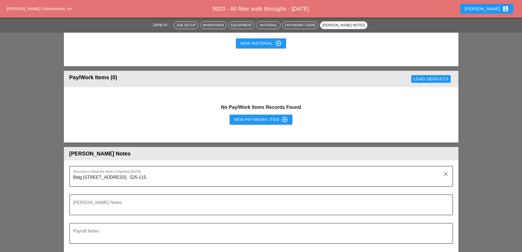
scroll to position [327, 0]
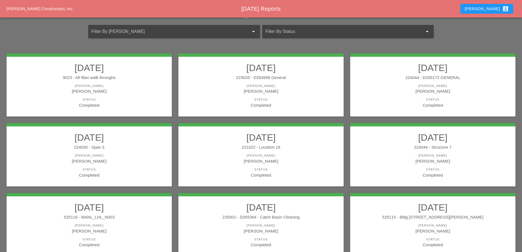
scroll to position [55, 0]
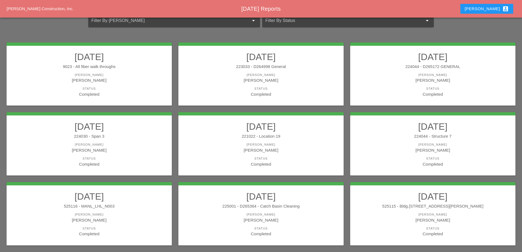
click at [296, 62] on h2 "08/20/2025" at bounding box center [261, 56] width 154 height 11
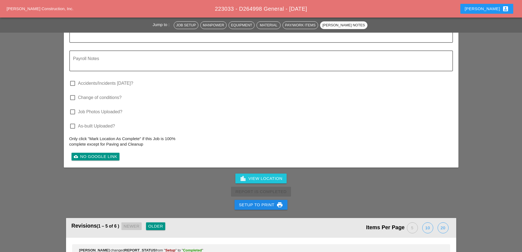
scroll to position [603, 0]
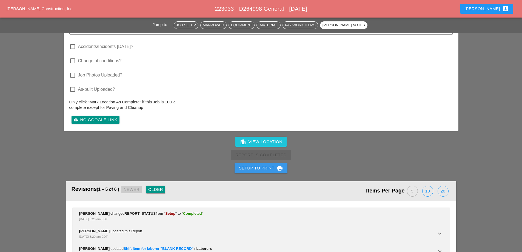
click at [264, 169] on div "Setup to Print print" at bounding box center [261, 168] width 44 height 7
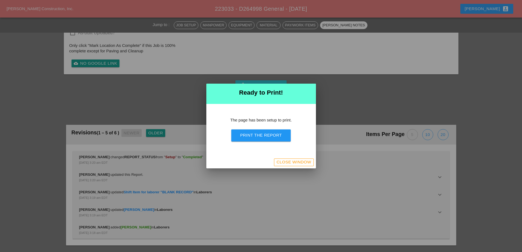
scroll to position [472, 0]
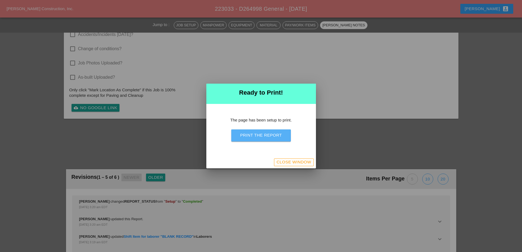
drag, startPoint x: 265, startPoint y: 131, endPoint x: 299, endPoint y: 99, distance: 46.3
click at [265, 131] on button "Print the Report" at bounding box center [260, 135] width 59 height 12
click at [295, 162] on div "Close Window" at bounding box center [293, 162] width 35 height 6
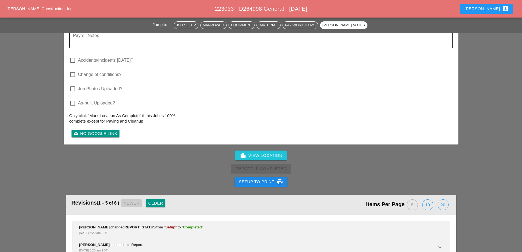
scroll to position [553, 0]
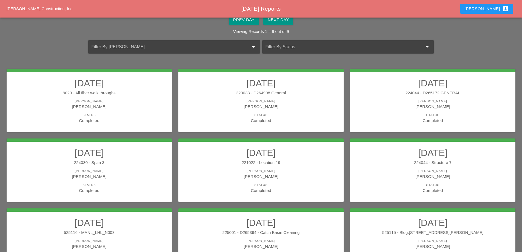
scroll to position [55, 0]
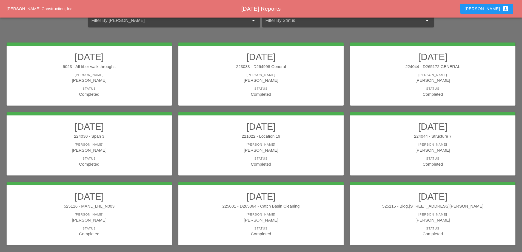
click at [401, 75] on div "[PERSON_NAME]" at bounding box center [433, 75] width 154 height 5
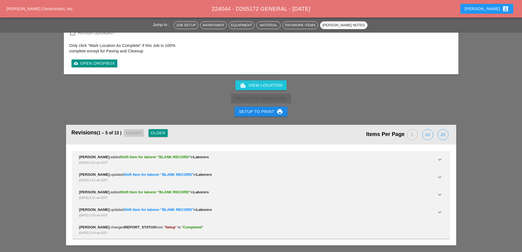
click at [271, 110] on div "Setup to Print print" at bounding box center [261, 111] width 44 height 7
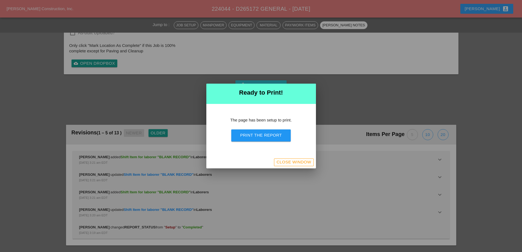
scroll to position [517, 0]
drag, startPoint x: 260, startPoint y: 135, endPoint x: 310, endPoint y: 99, distance: 61.7
click at [260, 135] on div "Print the Report" at bounding box center [261, 135] width 42 height 6
click at [286, 163] on div "Close Window" at bounding box center [293, 162] width 35 height 6
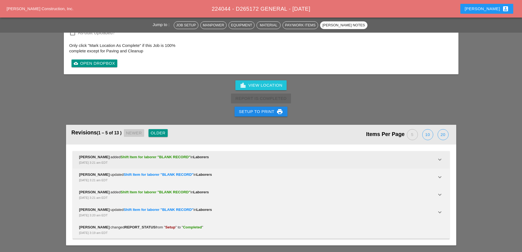
scroll to position [659, 0]
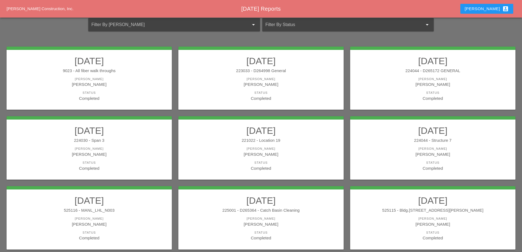
scroll to position [72, 0]
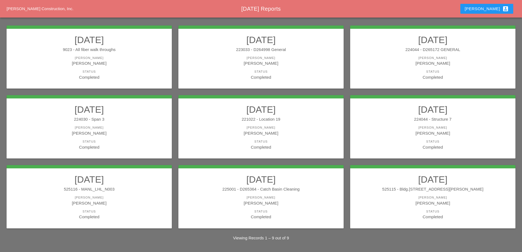
click at [145, 118] on div "224030 - Span 3" at bounding box center [89, 119] width 154 height 6
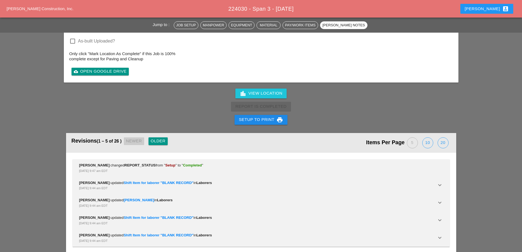
scroll to position [1024, 0]
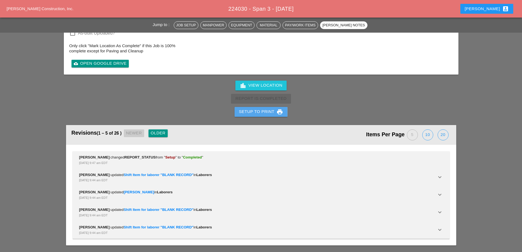
click at [269, 110] on div "Setup to Print print" at bounding box center [261, 112] width 44 height 7
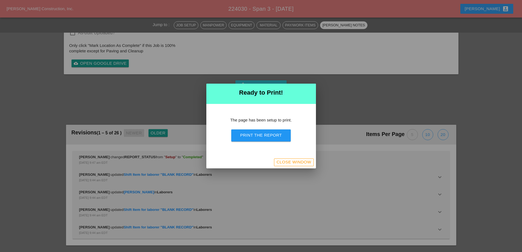
scroll to position [916, 0]
click at [272, 140] on button "Print the Report" at bounding box center [260, 135] width 59 height 12
click at [285, 162] on div "Close Window" at bounding box center [293, 162] width 35 height 6
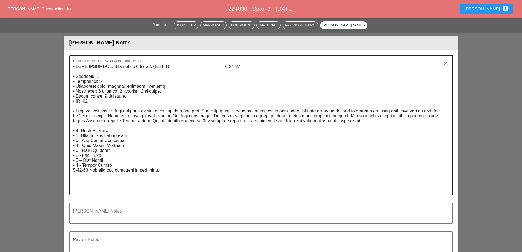
scroll to position [750, 0]
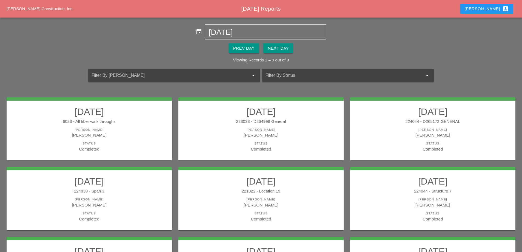
click at [306, 193] on div "221022 - Location 19" at bounding box center [261, 191] width 154 height 6
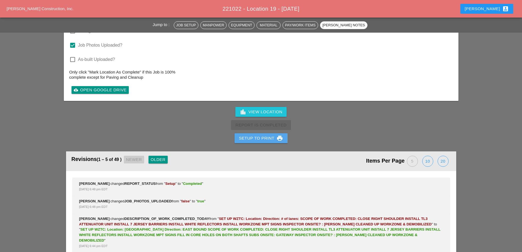
drag, startPoint x: 262, startPoint y: 117, endPoint x: 261, endPoint y: 122, distance: 4.7
click at [262, 135] on div "Setup to Print print" at bounding box center [261, 138] width 44 height 7
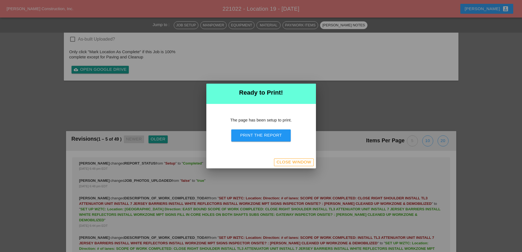
scroll to position [1155, 0]
drag, startPoint x: 259, startPoint y: 135, endPoint x: 305, endPoint y: 100, distance: 58.0
click at [259, 136] on div "Print the Report" at bounding box center [261, 135] width 42 height 6
click at [299, 160] on div "Close Window" at bounding box center [293, 162] width 35 height 6
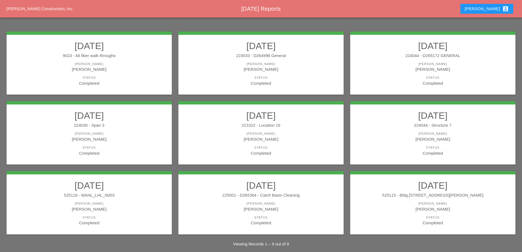
scroll to position [72, 0]
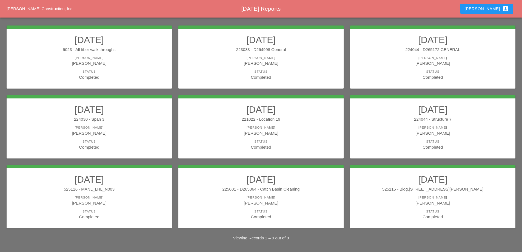
click at [432, 119] on div "224044 - Structure 7" at bounding box center [433, 119] width 154 height 6
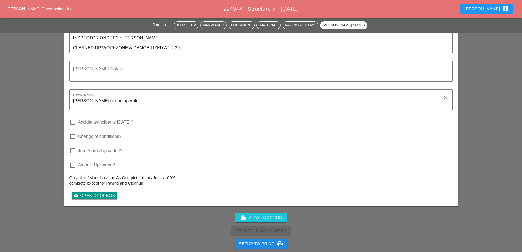
scroll to position [1123, 0]
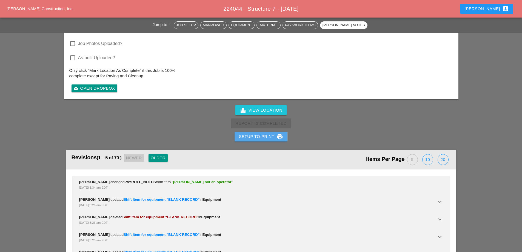
click at [254, 133] on div "Setup to Print print" at bounding box center [261, 136] width 44 height 7
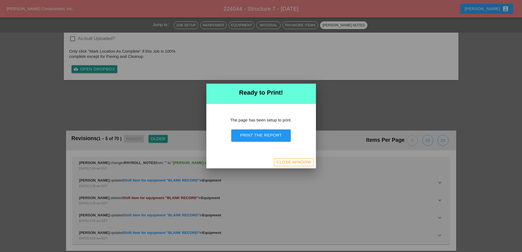
scroll to position [1058, 0]
drag, startPoint x: 261, startPoint y: 135, endPoint x: 310, endPoint y: 101, distance: 59.7
click at [261, 136] on div "Print the Report" at bounding box center [261, 135] width 42 height 6
drag, startPoint x: 307, startPoint y: 163, endPoint x: 55, endPoint y: 1, distance: 300.0
click at [307, 163] on div "Close Window" at bounding box center [293, 162] width 35 height 6
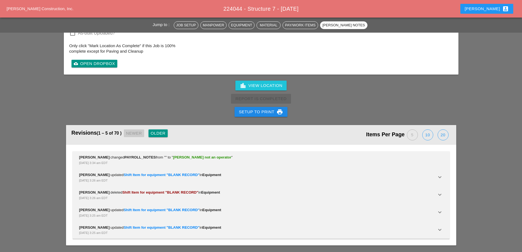
scroll to position [1123, 0]
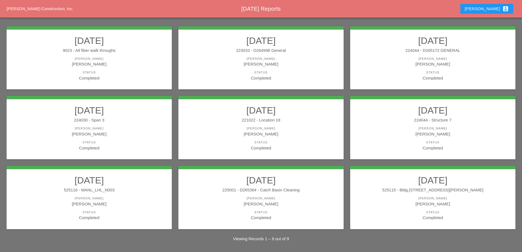
scroll to position [72, 0]
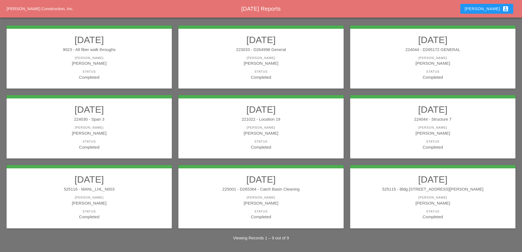
click at [144, 201] on div "[PERSON_NAME]" at bounding box center [89, 203] width 154 height 6
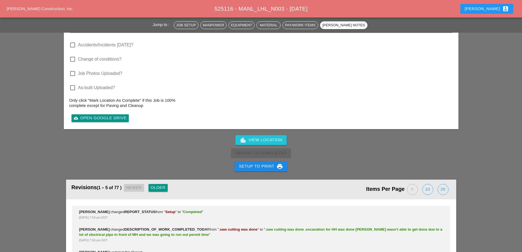
scroll to position [1315, 0]
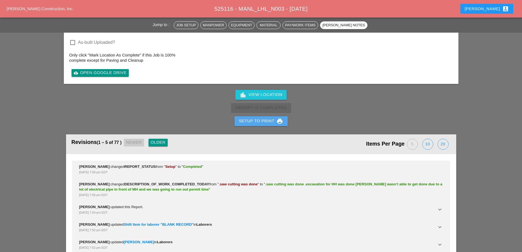
drag, startPoint x: 267, startPoint y: 106, endPoint x: 263, endPoint y: 109, distance: 4.9
click at [266, 118] on div "Setup to Print print" at bounding box center [261, 121] width 44 height 7
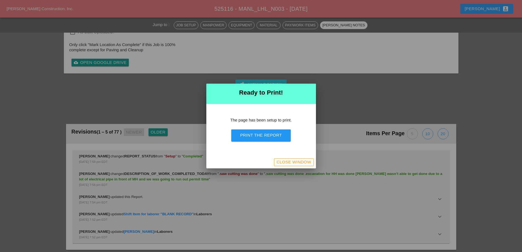
scroll to position [1351, 0]
click at [251, 133] on div "Print the Report" at bounding box center [261, 135] width 42 height 6
drag, startPoint x: 306, startPoint y: 160, endPoint x: 84, endPoint y: 0, distance: 273.5
click at [306, 160] on div "Close Window" at bounding box center [293, 162] width 35 height 6
click at [283, 166] on button "Close Window" at bounding box center [293, 162] width 39 height 8
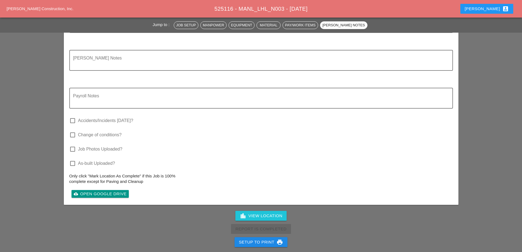
scroll to position [1315, 0]
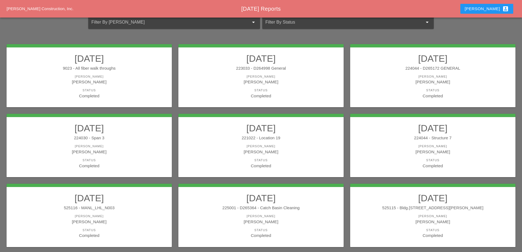
scroll to position [55, 0]
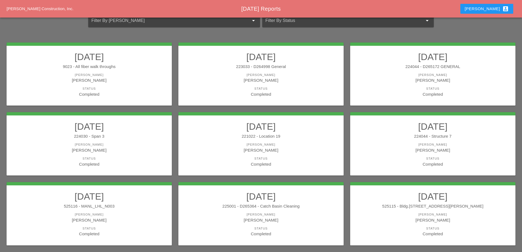
click at [321, 194] on h2 "08/20/2025" at bounding box center [261, 196] width 154 height 11
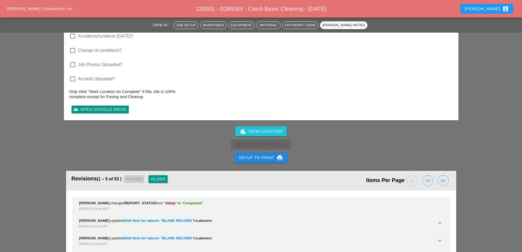
scroll to position [895, 0]
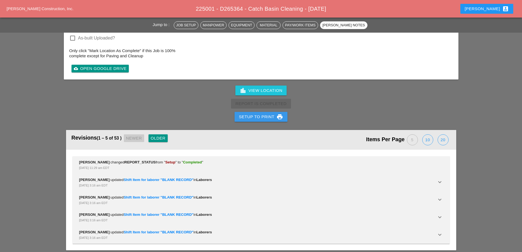
click at [262, 117] on div "Setup to Print print" at bounding box center [261, 116] width 522 height 13
click at [261, 114] on div "Setup to Print print" at bounding box center [261, 116] width 44 height 7
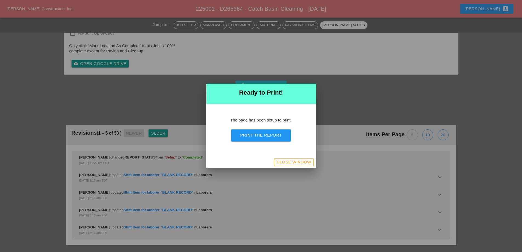
scroll to position [777, 0]
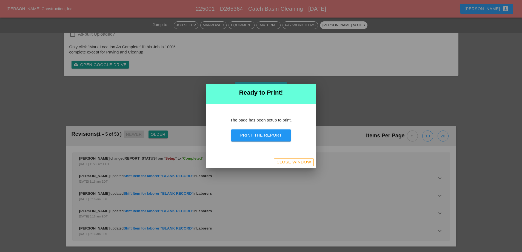
click at [263, 137] on div "Print the Report" at bounding box center [261, 135] width 42 height 6
click at [283, 165] on div "Close Window" at bounding box center [293, 162] width 35 height 6
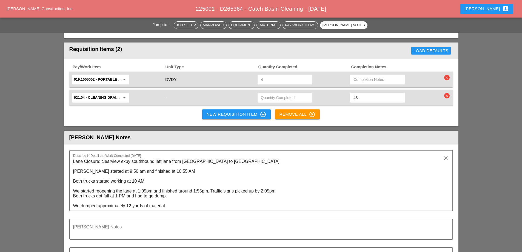
scroll to position [621, 0]
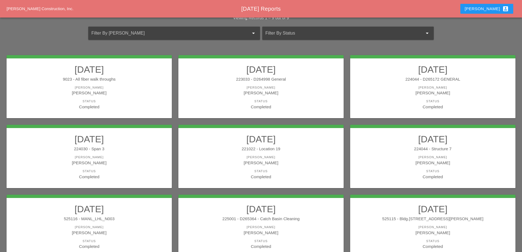
scroll to position [72, 0]
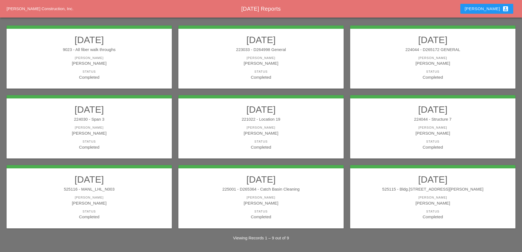
click at [459, 179] on h2 "08/20/2025" at bounding box center [433, 179] width 154 height 11
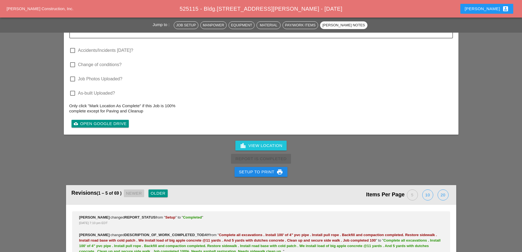
scroll to position [1699, 0]
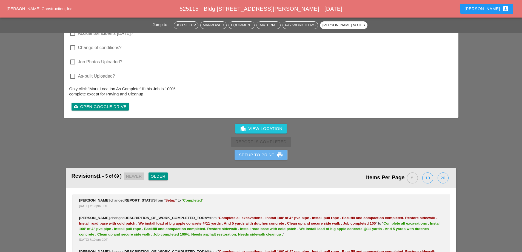
click at [268, 152] on div "Setup to Print print" at bounding box center [261, 155] width 44 height 7
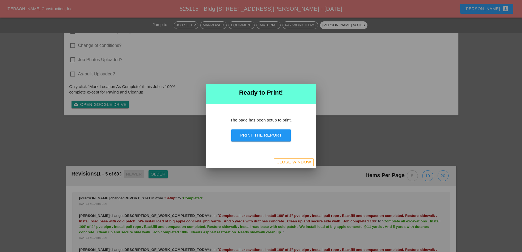
scroll to position [1828, 0]
drag, startPoint x: 268, startPoint y: 139, endPoint x: 310, endPoint y: 98, distance: 58.5
click at [268, 139] on button "Print the Report" at bounding box center [260, 135] width 59 height 12
drag, startPoint x: 304, startPoint y: 161, endPoint x: 347, endPoint y: 0, distance: 166.3
click at [304, 161] on div "Close Window" at bounding box center [293, 162] width 35 height 6
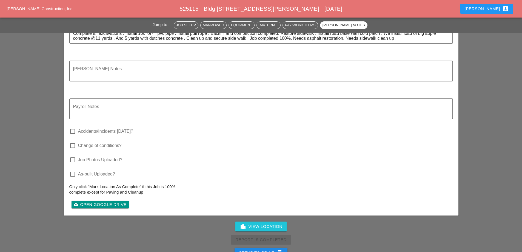
scroll to position [1620, 0]
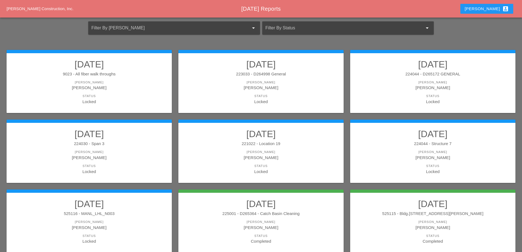
scroll to position [72, 0]
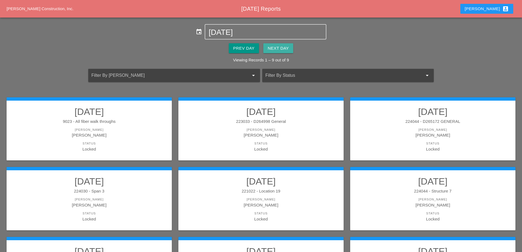
click at [287, 46] on div "Next Day" at bounding box center [278, 48] width 21 height 6
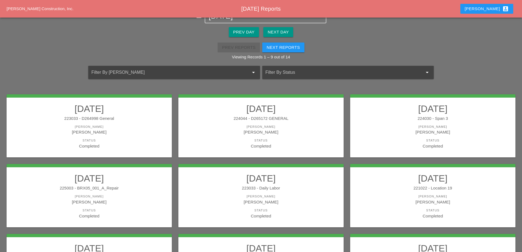
scroll to position [16, 0]
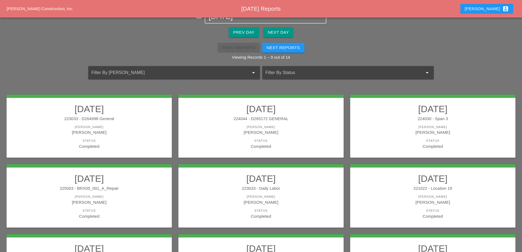
click at [155, 111] on h2 "[DATE]" at bounding box center [89, 108] width 154 height 11
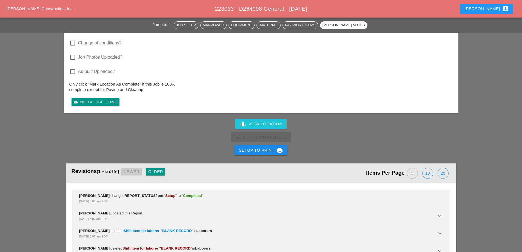
scroll to position [630, 0]
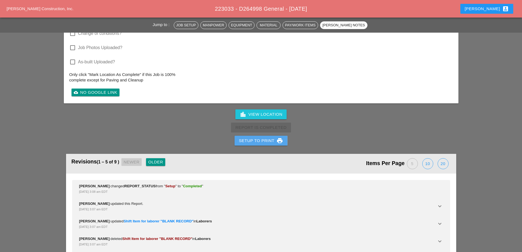
click at [265, 139] on div "Setup to Print print" at bounding box center [261, 140] width 44 height 7
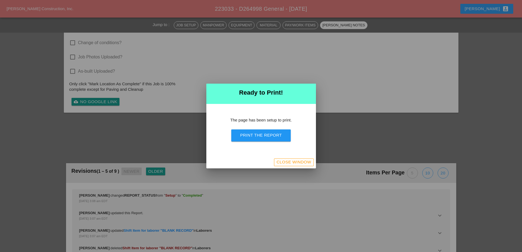
scroll to position [478, 0]
click at [264, 138] on button "Print the Report" at bounding box center [260, 135] width 59 height 12
click at [296, 161] on div "Close Window" at bounding box center [293, 162] width 35 height 6
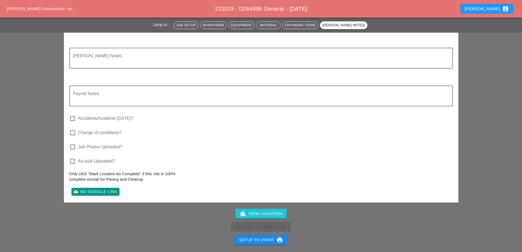
scroll to position [550, 0]
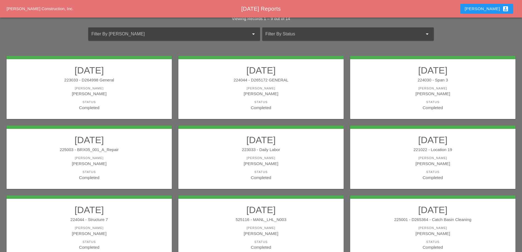
scroll to position [55, 0]
click at [280, 82] on div "224044 - D265172 GENERAL" at bounding box center [261, 80] width 154 height 6
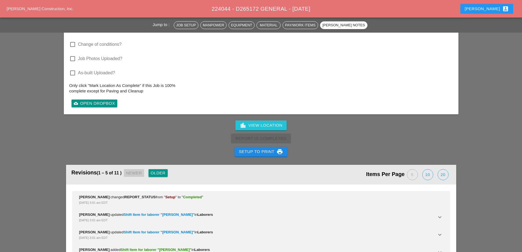
scroll to position [630, 0]
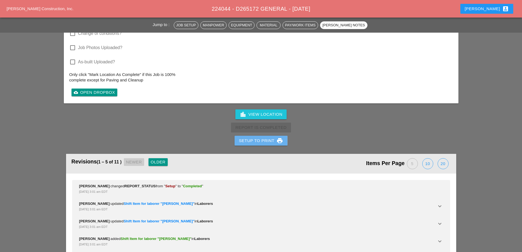
click at [269, 145] on button "Setup to Print print" at bounding box center [261, 141] width 53 height 10
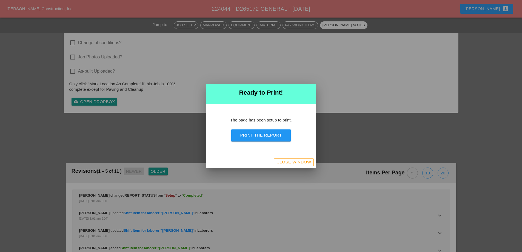
scroll to position [478, 0]
drag, startPoint x: 269, startPoint y: 136, endPoint x: 311, endPoint y: 99, distance: 55.7
click at [269, 136] on div "Print the Report" at bounding box center [261, 135] width 42 height 6
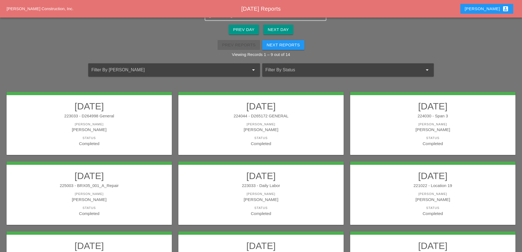
scroll to position [16, 0]
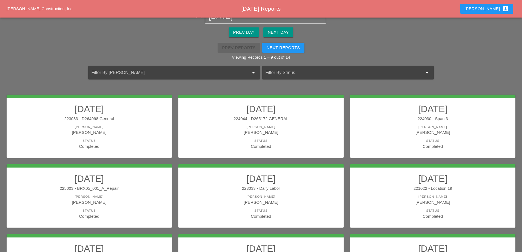
click at [137, 116] on div "223033 - D264998 General" at bounding box center [89, 119] width 154 height 6
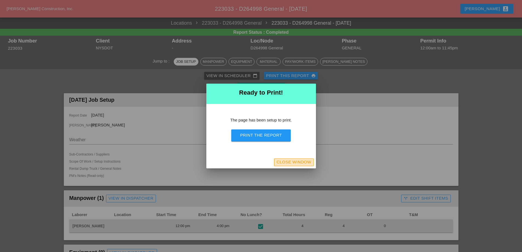
click at [302, 161] on div "Close Window" at bounding box center [293, 162] width 35 height 6
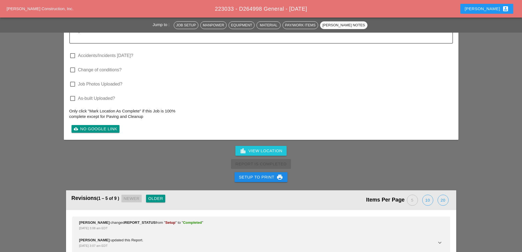
scroll to position [630, 0]
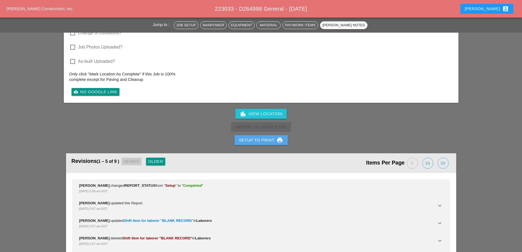
click at [267, 139] on div "Setup to Print print" at bounding box center [261, 140] width 44 height 7
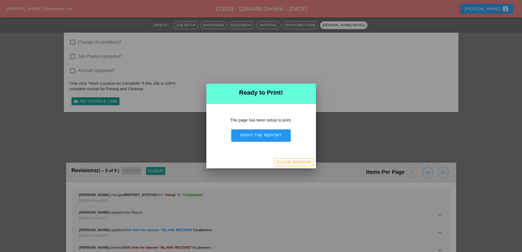
scroll to position [479, 0]
click at [269, 136] on div "Print the Report" at bounding box center [261, 135] width 42 height 6
click at [296, 161] on div "Close Window" at bounding box center [293, 162] width 35 height 6
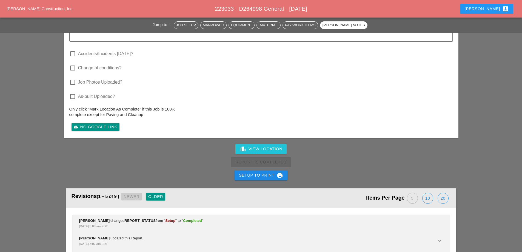
scroll to position [550, 0]
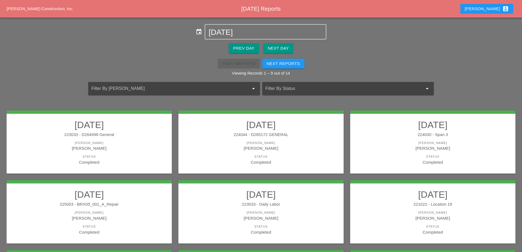
click at [284, 137] on div "224044 - D265172 GENERAL" at bounding box center [261, 135] width 154 height 6
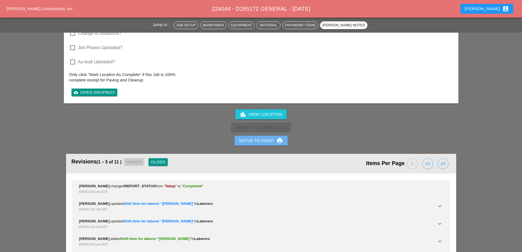
click at [259, 141] on div "Setup to Print print" at bounding box center [261, 140] width 44 height 7
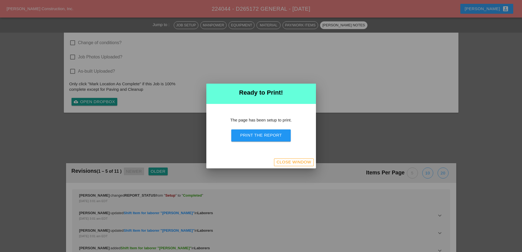
scroll to position [478, 0]
click at [262, 136] on div "Print the Report" at bounding box center [261, 135] width 42 height 6
click at [305, 164] on div "Close Window" at bounding box center [293, 162] width 35 height 6
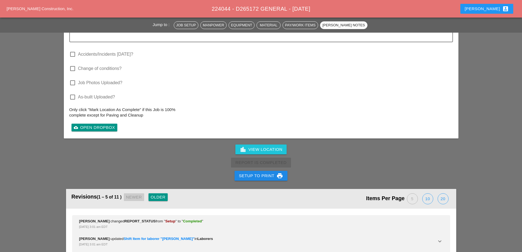
scroll to position [550, 0]
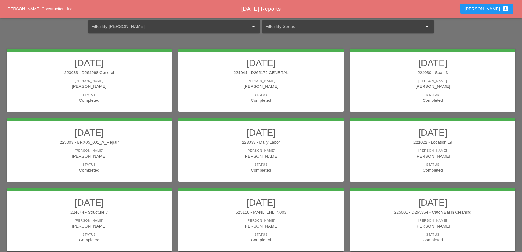
scroll to position [82, 0]
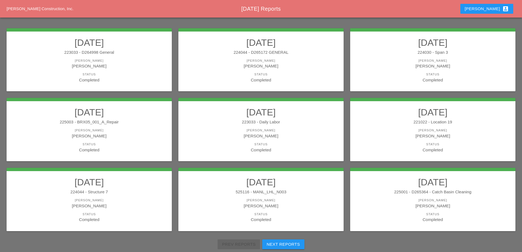
click at [412, 68] on div "[PERSON_NAME]" at bounding box center [433, 66] width 154 height 6
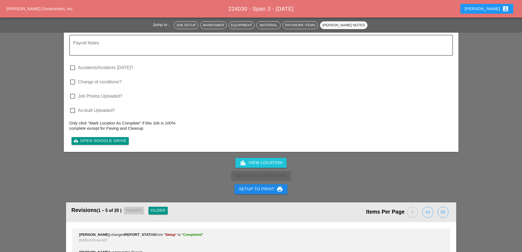
scroll to position [1014, 0]
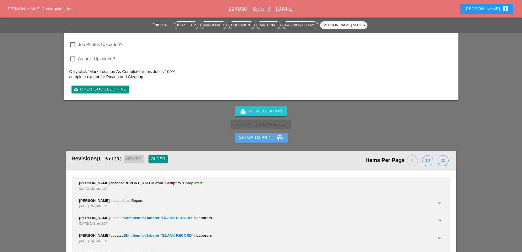
click at [263, 141] on button "Setup to Print print" at bounding box center [261, 138] width 53 height 10
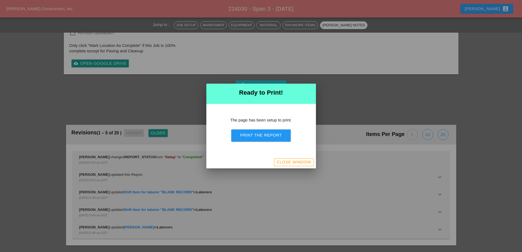
scroll to position [899, 0]
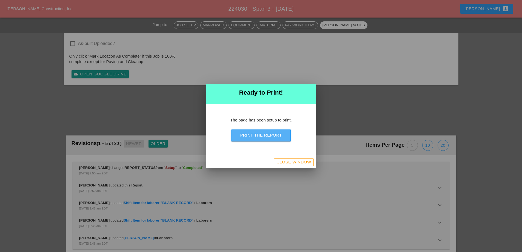
click at [263, 137] on div "Print the Report" at bounding box center [261, 135] width 42 height 6
click at [290, 164] on div "Close Window" at bounding box center [293, 162] width 35 height 6
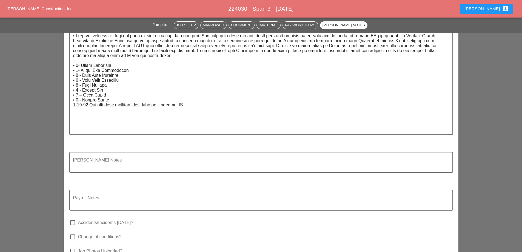
scroll to position [801, 0]
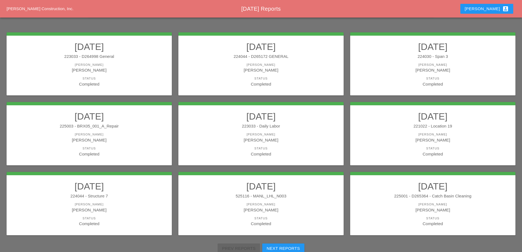
scroll to position [82, 0]
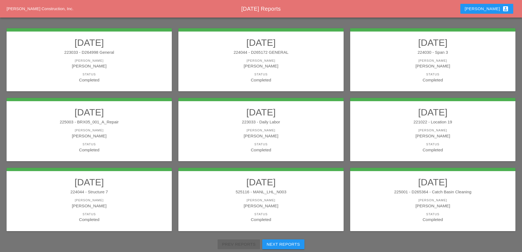
click at [377, 73] on div "Status" at bounding box center [433, 74] width 154 height 5
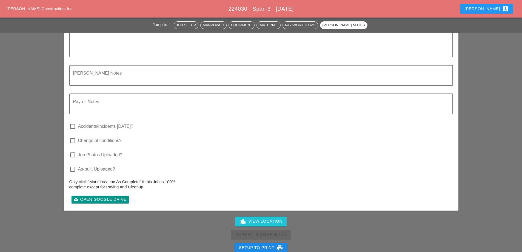
scroll to position [904, 0]
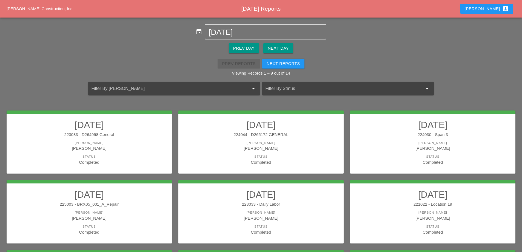
click at [138, 190] on h2 "[DATE]" at bounding box center [89, 194] width 154 height 11
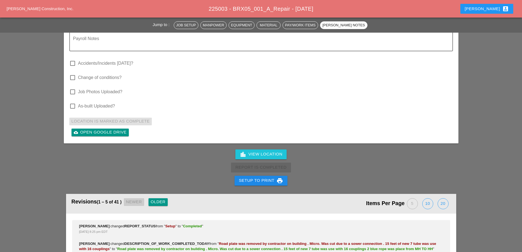
scroll to position [1315, 0]
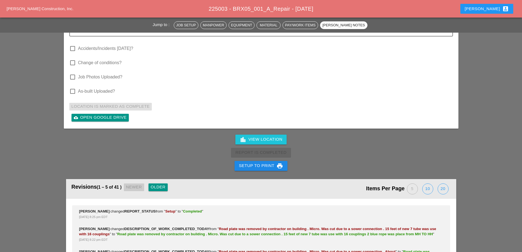
click at [261, 162] on div "Setup to Print print" at bounding box center [261, 165] width 44 height 7
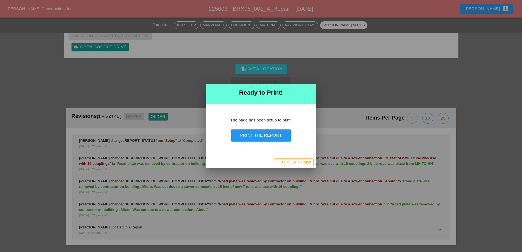
scroll to position [1414, 0]
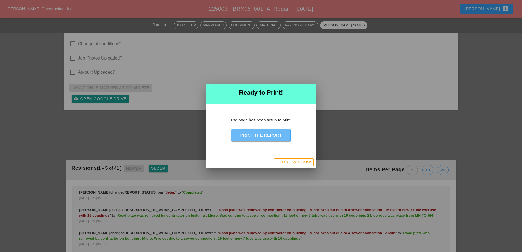
drag, startPoint x: 254, startPoint y: 139, endPoint x: 299, endPoint y: 98, distance: 61.5
click at [254, 139] on button "Print the Report" at bounding box center [260, 135] width 59 height 12
drag, startPoint x: 283, startPoint y: 161, endPoint x: 192, endPoint y: 134, distance: 94.9
click at [283, 161] on div "Close Window" at bounding box center [293, 162] width 35 height 6
click at [299, 162] on div "Close Window" at bounding box center [293, 162] width 35 height 6
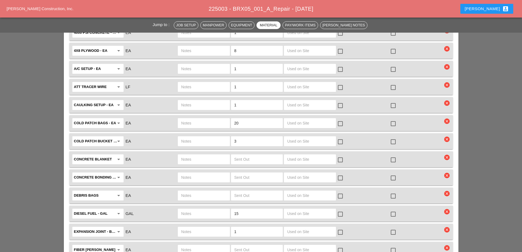
scroll to position [508, 0]
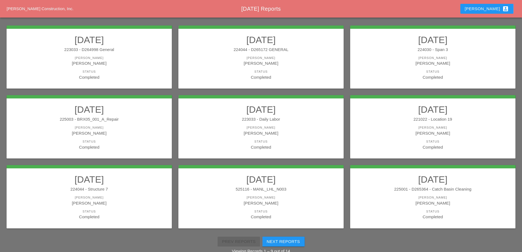
scroll to position [98, 0]
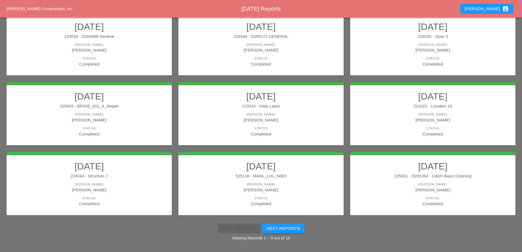
click at [300, 94] on h2 "[DATE]" at bounding box center [261, 96] width 154 height 11
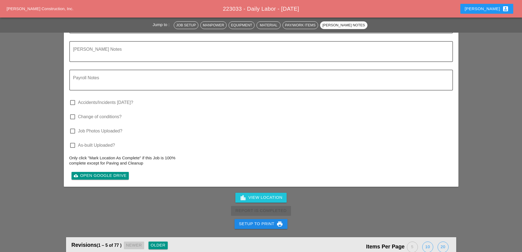
scroll to position [1096, 0]
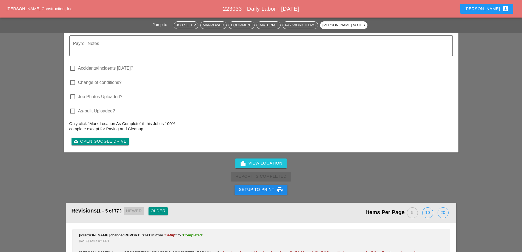
click at [273, 186] on div "Setup to Print print" at bounding box center [261, 189] width 44 height 7
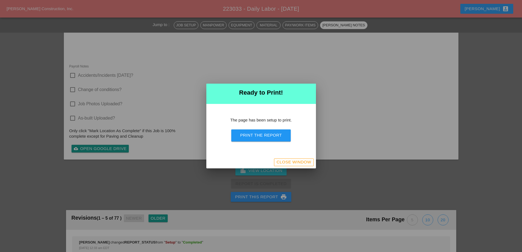
scroll to position [1055, 0]
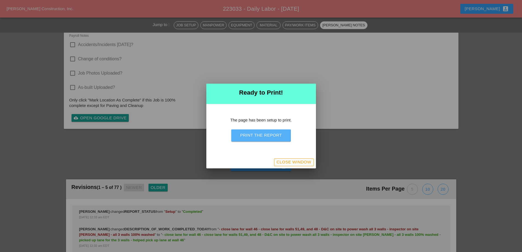
click at [283, 138] on button "Print the Report" at bounding box center [260, 135] width 59 height 12
click at [283, 163] on div "Close Window" at bounding box center [293, 162] width 35 height 6
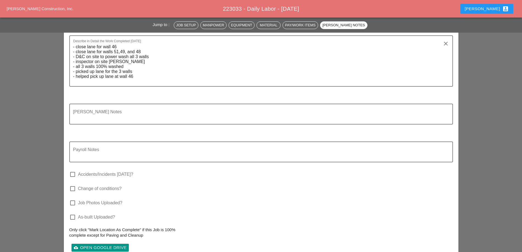
scroll to position [1009, 0]
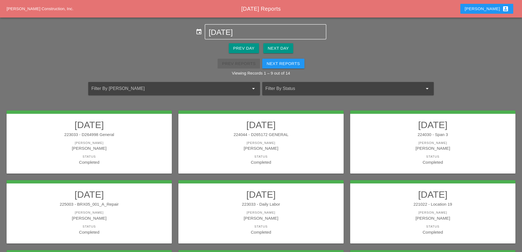
click at [144, 207] on div "225003 - BRX05_001_A_Repair" at bounding box center [89, 204] width 154 height 6
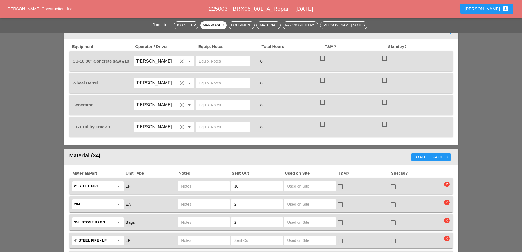
scroll to position [356, 0]
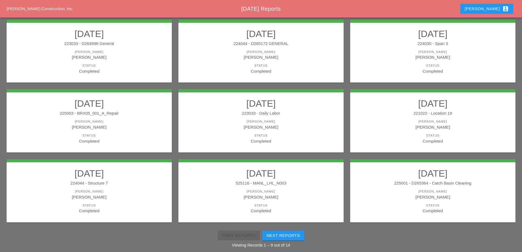
scroll to position [98, 0]
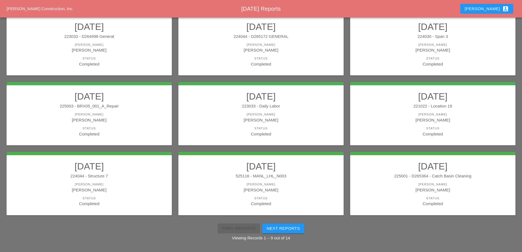
click at [297, 110] on link "08/21/2025 223033 - Daily Labor Foreman Ricardo Capao Status Completed" at bounding box center [261, 114] width 154 height 46
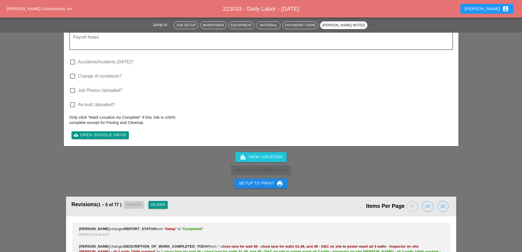
scroll to position [1151, 0]
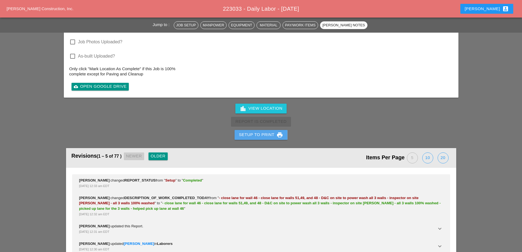
click at [263, 132] on div "Setup to Print print" at bounding box center [261, 135] width 44 height 7
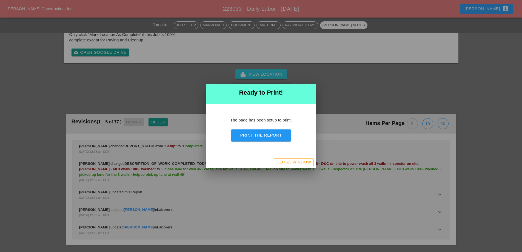
scroll to position [1098, 0]
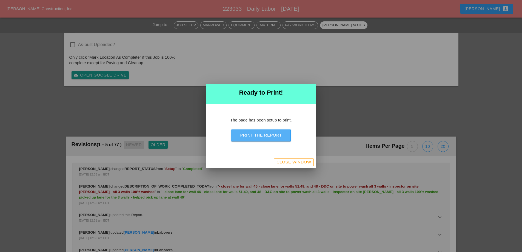
click at [265, 137] on div "Print the Report" at bounding box center [261, 135] width 42 height 6
drag, startPoint x: 293, startPoint y: 164, endPoint x: 307, endPoint y: 161, distance: 14.4
click at [293, 165] on div "Close Window" at bounding box center [293, 162] width 35 height 6
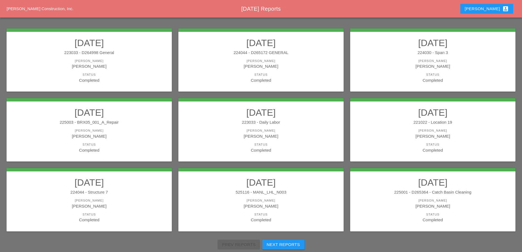
scroll to position [82, 0]
click at [417, 122] on div "221022 - Location 19" at bounding box center [433, 122] width 154 height 6
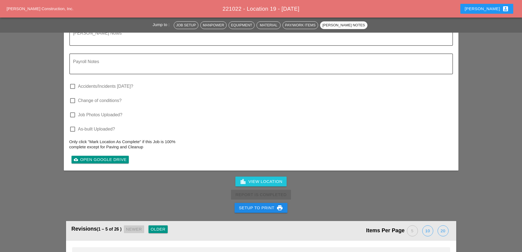
scroll to position [826, 0]
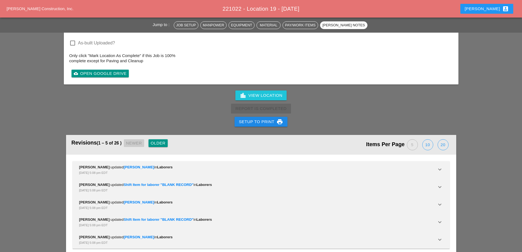
click at [266, 118] on div "Setup to Print print" at bounding box center [261, 121] width 44 height 7
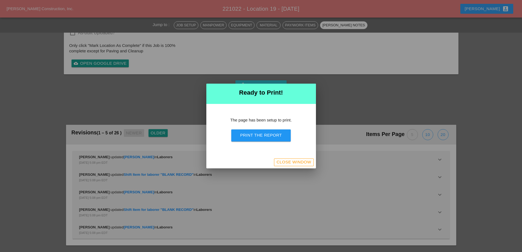
scroll to position [732, 0]
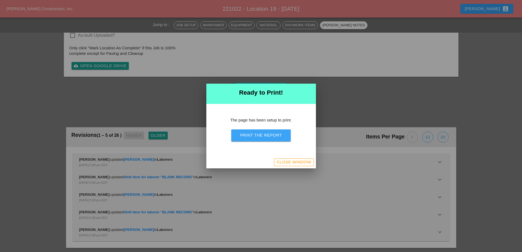
drag, startPoint x: 270, startPoint y: 134, endPoint x: 309, endPoint y: 100, distance: 51.6
click at [270, 134] on div "Print the Report" at bounding box center [261, 135] width 42 height 6
click at [309, 160] on div "Close Window" at bounding box center [293, 162] width 35 height 6
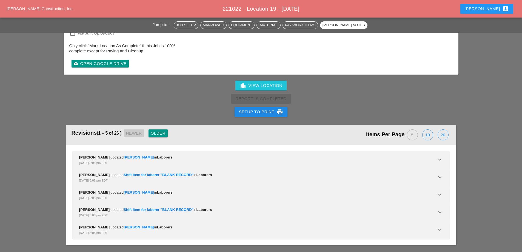
scroll to position [826, 0]
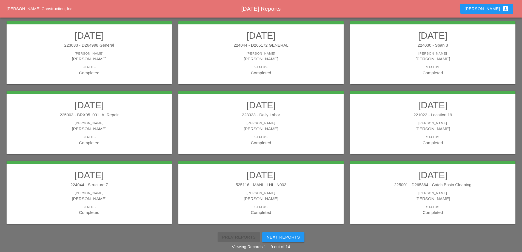
scroll to position [98, 0]
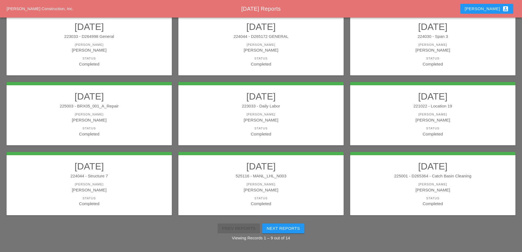
click at [101, 171] on h2 "08/21/2025" at bounding box center [89, 166] width 154 height 11
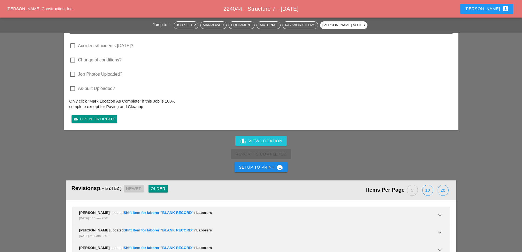
scroll to position [932, 0]
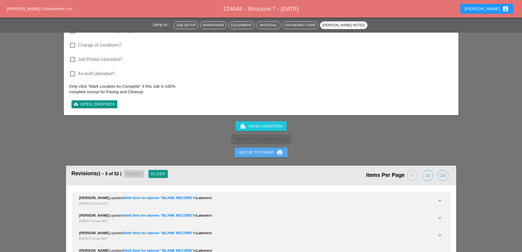
click at [264, 149] on div "Setup to Print print" at bounding box center [261, 152] width 44 height 7
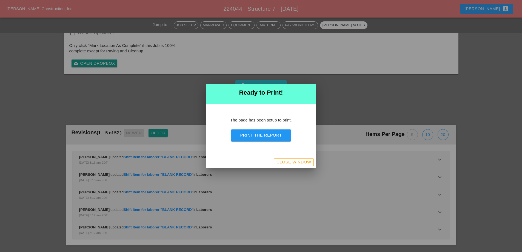
scroll to position [835, 0]
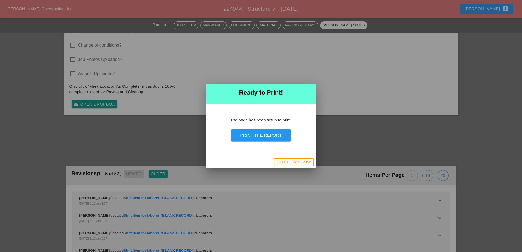
click at [263, 135] on div "Print the Report" at bounding box center [261, 135] width 42 height 6
click at [287, 161] on div "Close Window" at bounding box center [293, 162] width 35 height 6
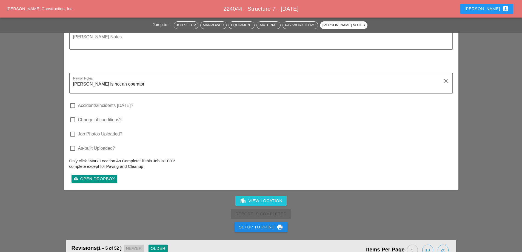
scroll to position [872, 0]
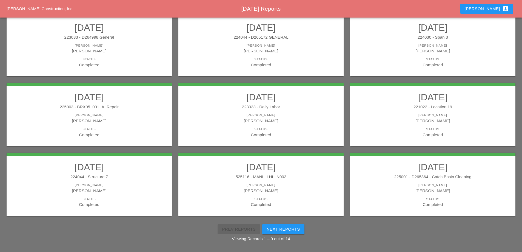
scroll to position [98, 0]
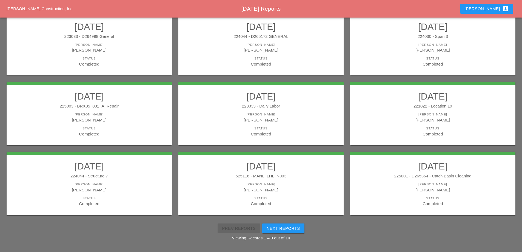
click at [268, 172] on link "08/21/2025 525116 - MANL_LHL_N003 Foreman Gillie Etnel Status Completed" at bounding box center [261, 184] width 154 height 46
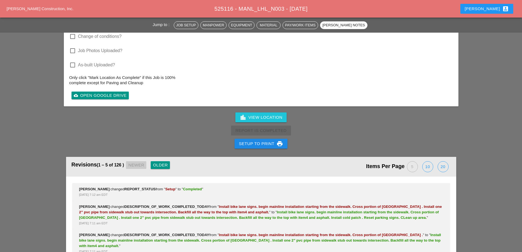
scroll to position [1534, 0]
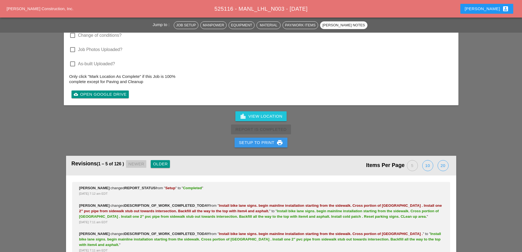
click at [265, 139] on div "Setup to Print print" at bounding box center [261, 142] width 44 height 7
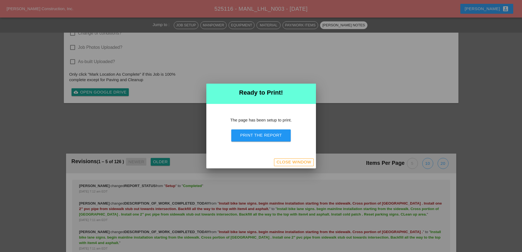
scroll to position [1592, 0]
click at [263, 133] on div "Print the Report" at bounding box center [261, 135] width 42 height 6
click at [292, 163] on div "Close Window" at bounding box center [293, 162] width 35 height 6
click at [310, 161] on div "Close Window" at bounding box center [293, 162] width 35 height 6
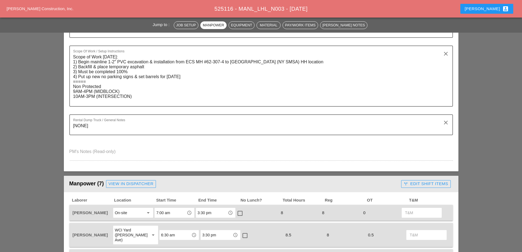
scroll to position [0, 0]
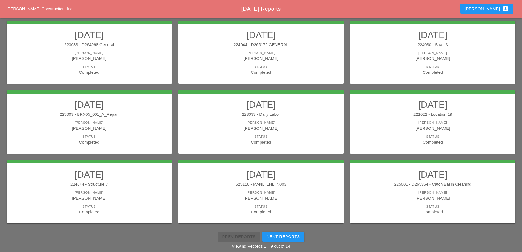
scroll to position [98, 0]
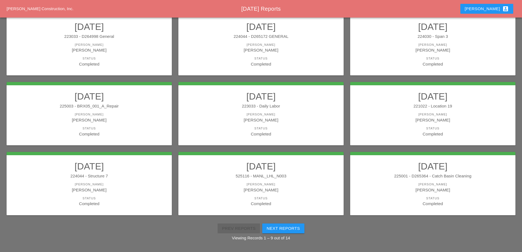
click at [476, 170] on h2 "08/21/2025" at bounding box center [433, 166] width 154 height 11
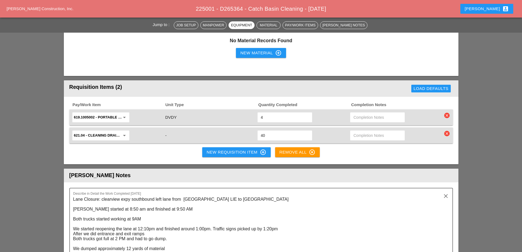
scroll to position [685, 0]
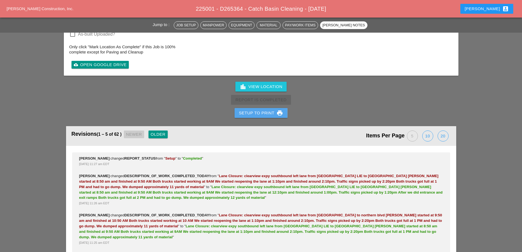
click at [266, 111] on div "Setup to Print print" at bounding box center [261, 113] width 44 height 7
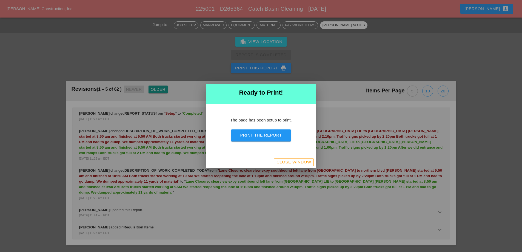
scroll to position [787, 0]
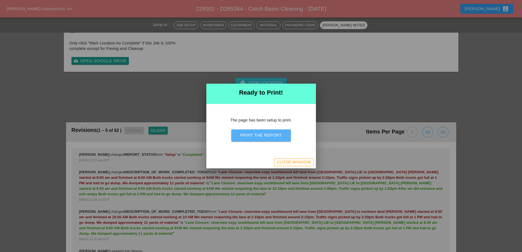
click at [271, 138] on div "Print the Report" at bounding box center [261, 135] width 42 height 6
drag, startPoint x: 305, startPoint y: 164, endPoint x: 101, endPoint y: 0, distance: 261.3
click at [305, 165] on div "Close Window" at bounding box center [293, 162] width 35 height 6
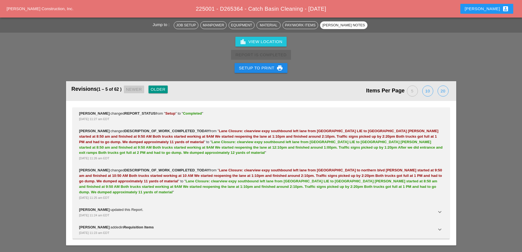
scroll to position [904, 0]
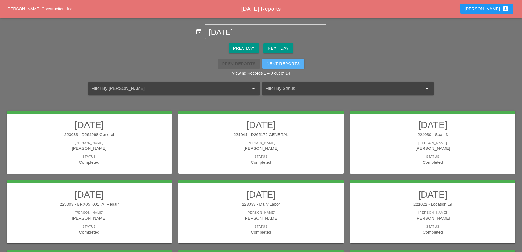
click at [291, 63] on div "Next Reports" at bounding box center [283, 64] width 33 height 6
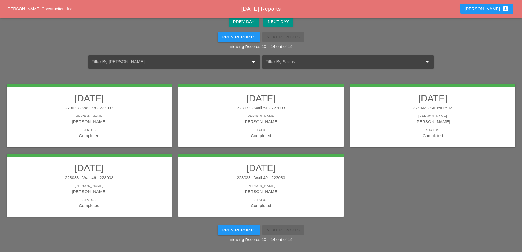
scroll to position [28, 0]
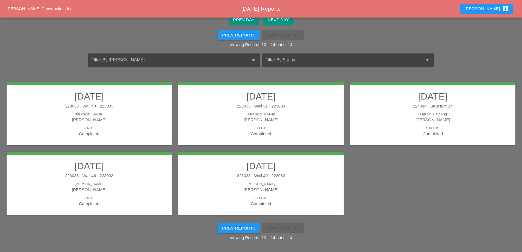
click at [136, 99] on h2 "08/21/2025" at bounding box center [89, 96] width 154 height 11
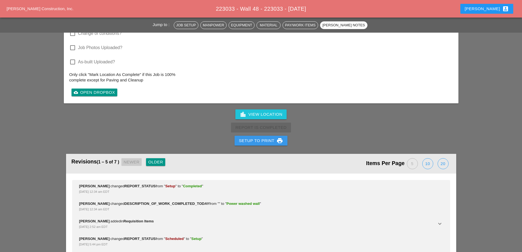
click at [269, 140] on div "Setup to Print print" at bounding box center [261, 140] width 44 height 7
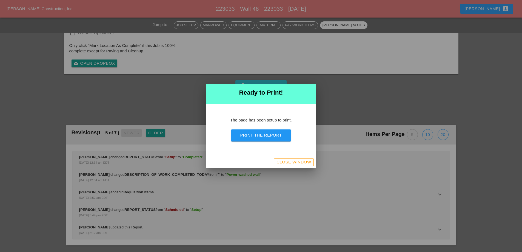
scroll to position [486, 0]
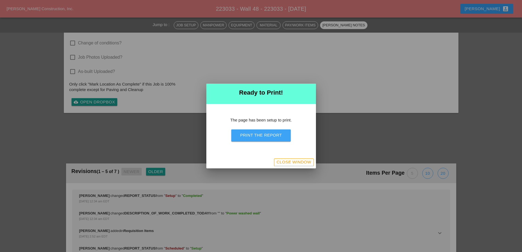
drag, startPoint x: 269, startPoint y: 139, endPoint x: 299, endPoint y: 99, distance: 50.5
click at [269, 140] on button "Print the Report" at bounding box center [260, 135] width 59 height 12
click at [290, 163] on div "Close Window" at bounding box center [293, 162] width 35 height 6
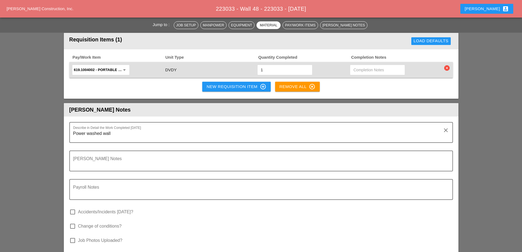
scroll to position [438, 0]
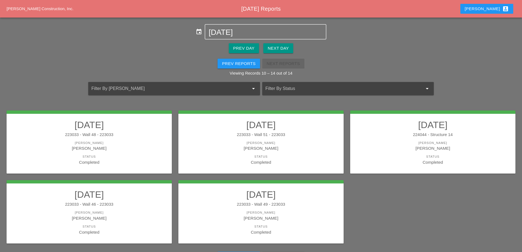
click at [306, 136] on div "223033 - Wall 51 - 223033" at bounding box center [261, 135] width 154 height 6
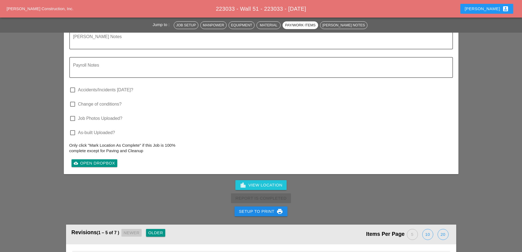
scroll to position [630, 0]
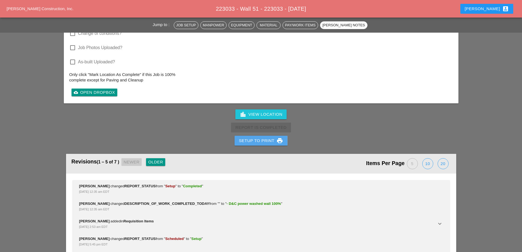
click at [261, 140] on div "Setup to Print print" at bounding box center [261, 140] width 44 height 7
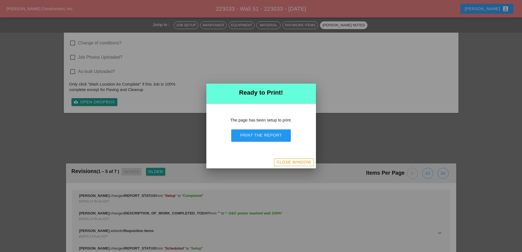
scroll to position [486, 0]
click at [261, 139] on button "Print the Report" at bounding box center [260, 135] width 59 height 12
click at [292, 160] on div "Close Window" at bounding box center [293, 162] width 35 height 6
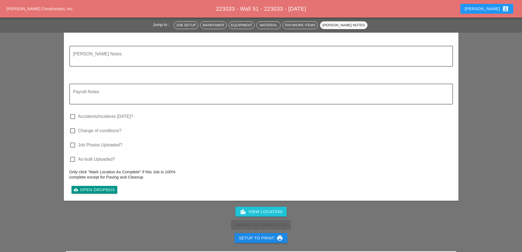
scroll to position [552, 0]
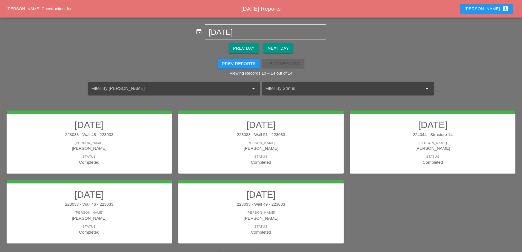
click at [455, 126] on h2 "08/21/2025" at bounding box center [433, 124] width 154 height 11
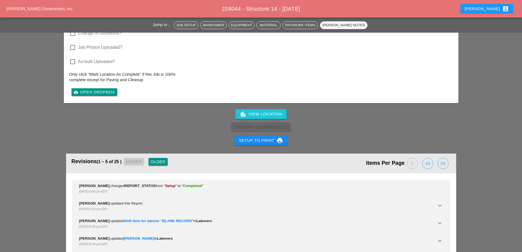
scroll to position [849, 0]
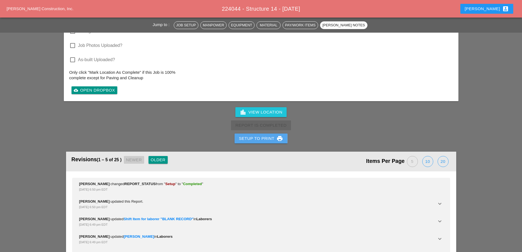
click at [269, 135] on div "Setup to Print print" at bounding box center [261, 138] width 44 height 7
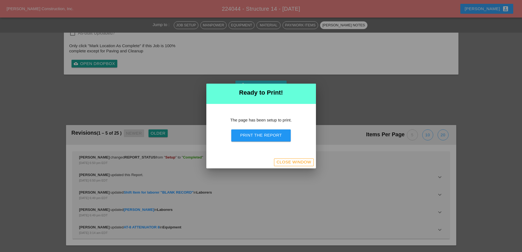
scroll to position [753, 0]
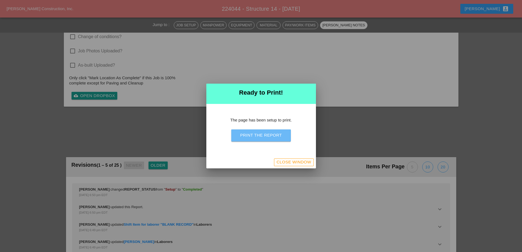
drag, startPoint x: 269, startPoint y: 131, endPoint x: 306, endPoint y: 100, distance: 48.0
click at [269, 132] on button "Print the Report" at bounding box center [260, 135] width 59 height 12
click at [309, 161] on div "Close Window" at bounding box center [293, 162] width 35 height 6
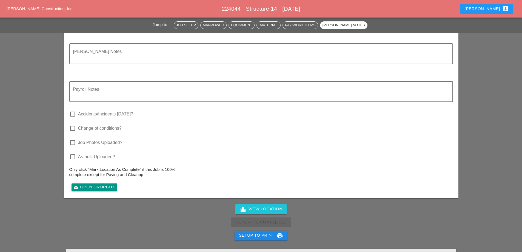
scroll to position [771, 0]
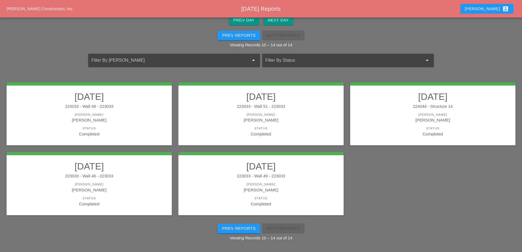
scroll to position [28, 0]
click at [293, 177] on div "223033 - Wall 49 - 223033" at bounding box center [261, 176] width 154 height 6
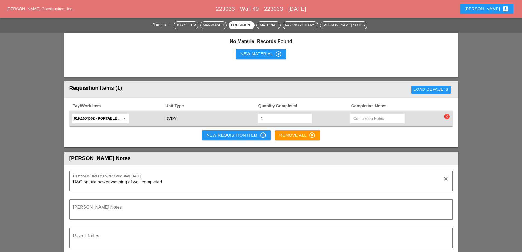
scroll to position [411, 0]
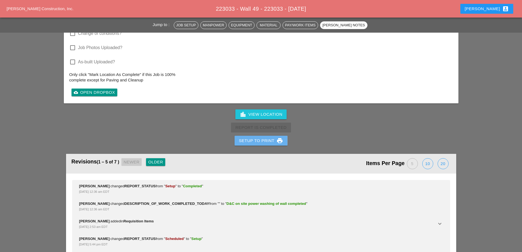
click at [256, 140] on div "Setup to Print print" at bounding box center [261, 140] width 44 height 7
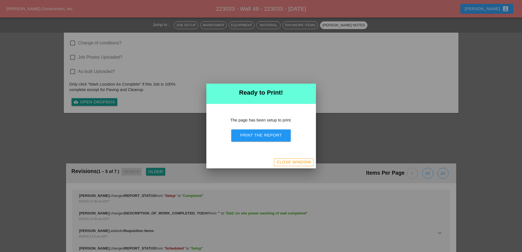
scroll to position [486, 0]
click at [268, 137] on div "Print the Report" at bounding box center [261, 135] width 42 height 6
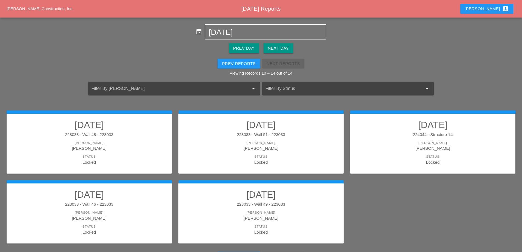
click at [260, 35] on input "08-21-2025" at bounding box center [266, 32] width 114 height 9
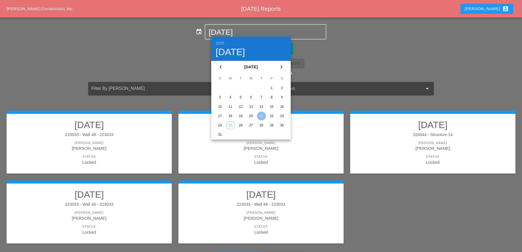
click at [285, 114] on div "23" at bounding box center [282, 116] width 9 height 9
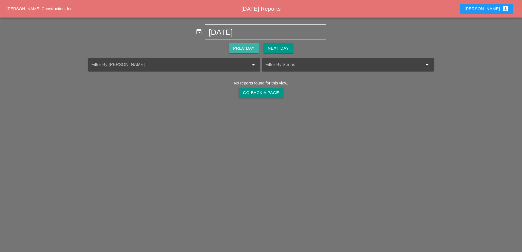
click at [250, 45] on div "Prev Day" at bounding box center [243, 48] width 21 height 6
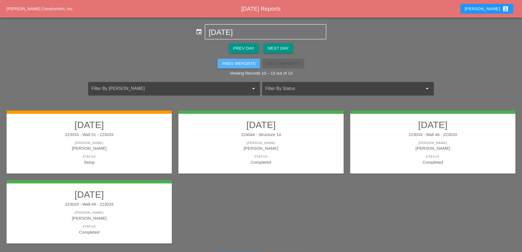
click at [228, 64] on div "Prev Reports" at bounding box center [239, 64] width 34 height 6
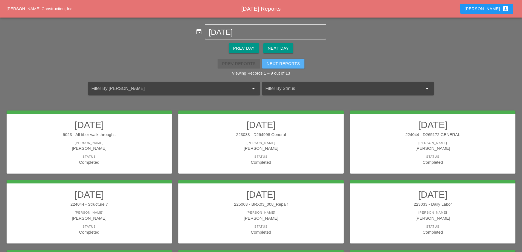
click at [288, 62] on div "Next Reports" at bounding box center [283, 64] width 33 height 6
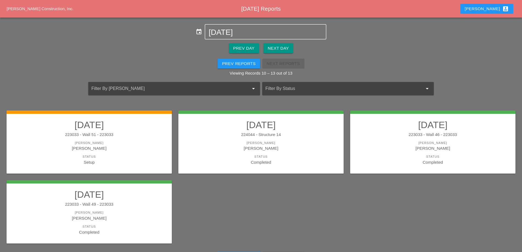
click at [141, 128] on h2 "[DATE]" at bounding box center [89, 124] width 154 height 11
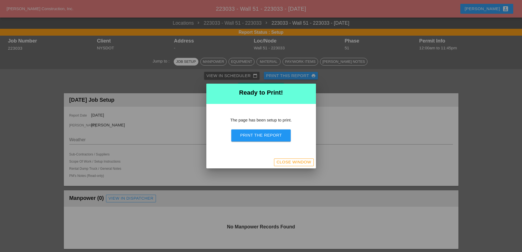
click at [289, 161] on div "Close Window" at bounding box center [293, 162] width 35 height 6
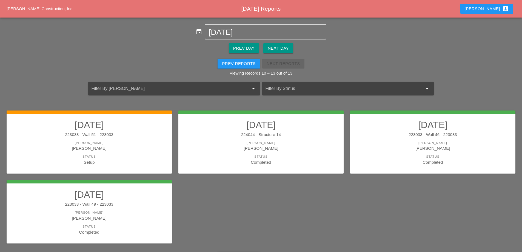
click at [239, 62] on div "Prev Reports" at bounding box center [239, 64] width 34 height 6
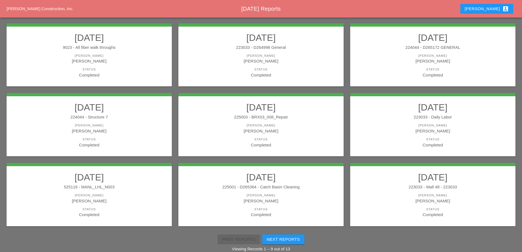
scroll to position [43, 0]
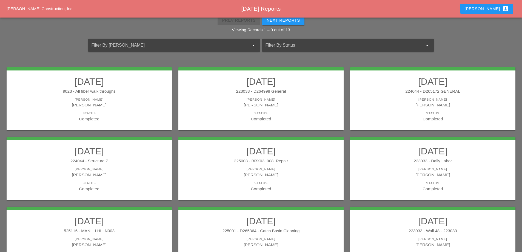
click at [109, 98] on div "[PERSON_NAME]" at bounding box center [89, 99] width 154 height 5
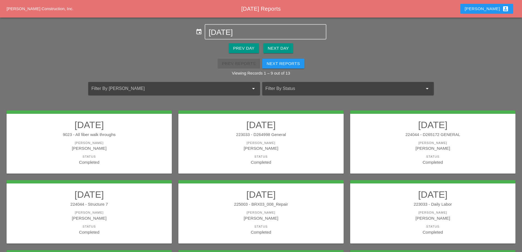
click at [413, 200] on h2 "[DATE]" at bounding box center [433, 194] width 154 height 11
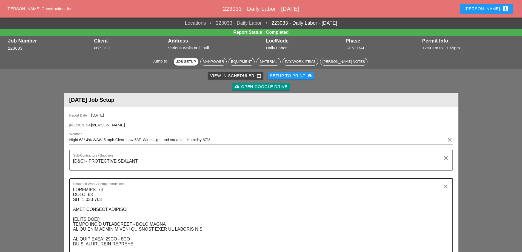
type input "49 - Phase 49"
type input "51 - Phase 51"
type input "49 - Phase 49"
type input "48 - Phase 48"
type input "51 - Phase 51"
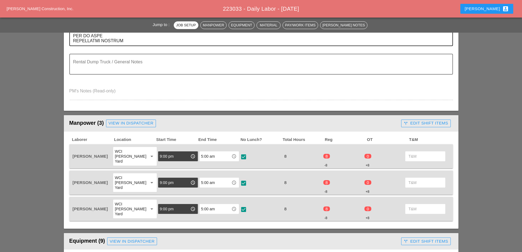
scroll to position [438, 0]
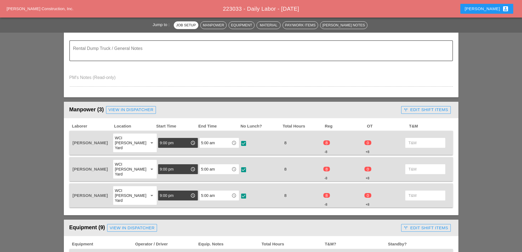
click at [430, 112] on div "call_split Edit Shift Items" at bounding box center [426, 110] width 44 height 6
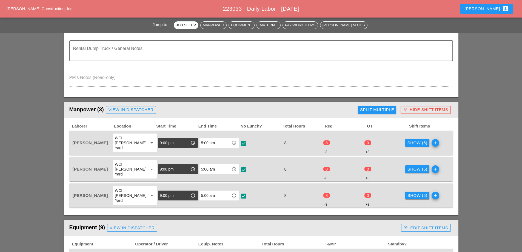
click at [418, 140] on div "Show (5)" at bounding box center [417, 143] width 20 height 6
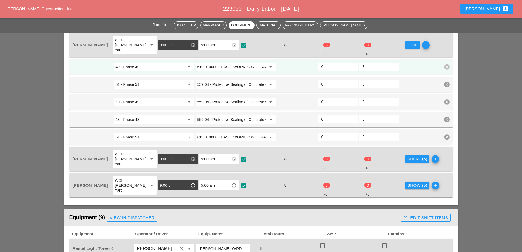
scroll to position [536, 0]
click at [415, 156] on div "Show (5)" at bounding box center [417, 159] width 20 height 6
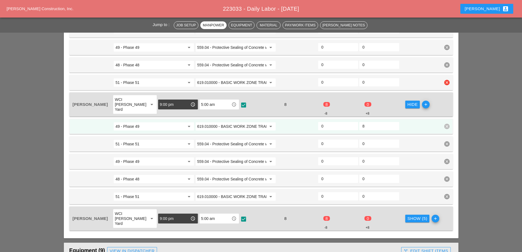
scroll to position [618, 0]
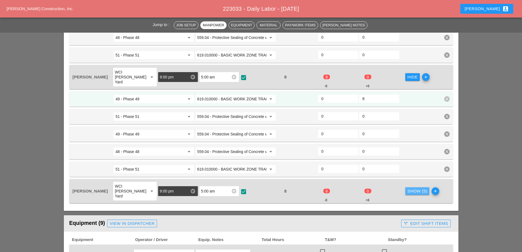
click at [417, 188] on div "Show (5)" at bounding box center [417, 191] width 20 height 6
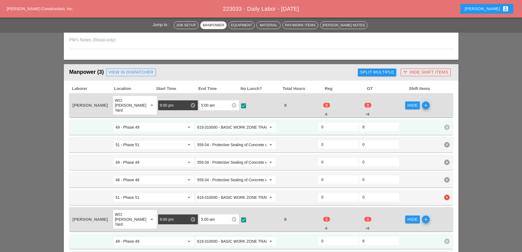
scroll to position [466, 0]
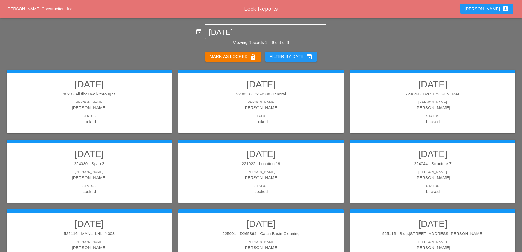
click at [246, 34] on input "[DATE]" at bounding box center [266, 32] width 114 height 9
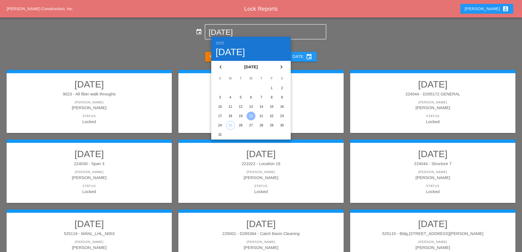
click at [261, 113] on div "21" at bounding box center [261, 116] width 9 height 9
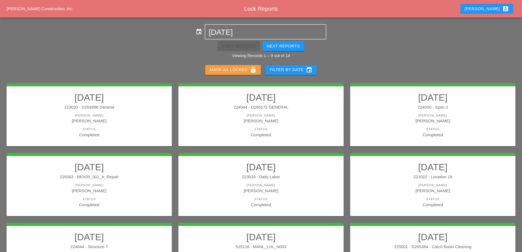
click at [246, 67] on div "[PERSON_NAME] as Locked lock" at bounding box center [233, 70] width 47 height 7
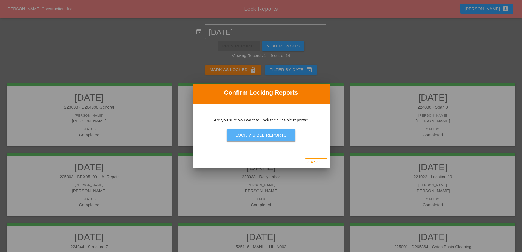
click at [262, 133] on div "Lock Visible Reports" at bounding box center [260, 135] width 51 height 6
click at [262, 135] on div "Are you sure?" at bounding box center [261, 135] width 35 height 6
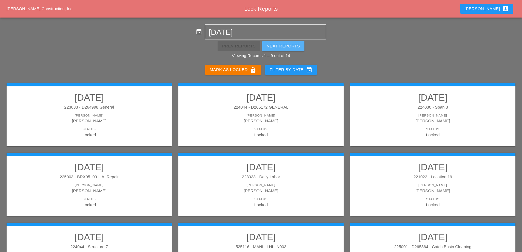
click at [290, 45] on div "Next Reports" at bounding box center [283, 46] width 33 height 6
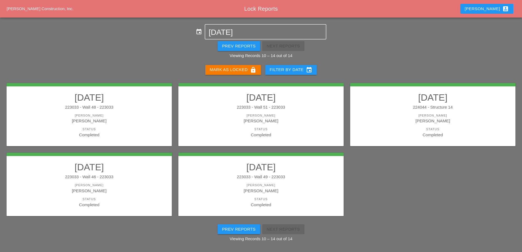
click at [239, 69] on div "[PERSON_NAME] as Locked lock" at bounding box center [233, 70] width 47 height 7
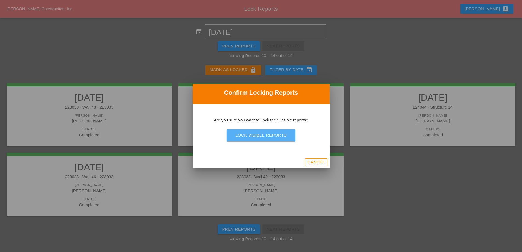
click at [272, 135] on div "Lock Visible Reports" at bounding box center [260, 135] width 51 height 6
click at [272, 135] on div "Are you sure?" at bounding box center [261, 135] width 35 height 6
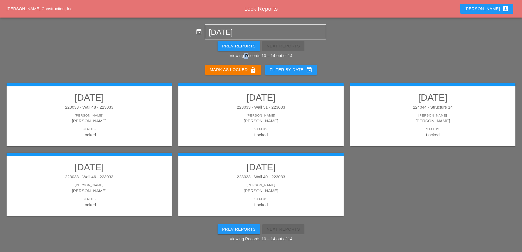
click at [243, 54] on p "Viewing Records 10 – 14 out of 14" at bounding box center [261, 56] width 522 height 6
click at [240, 48] on div "Prev Reports" at bounding box center [239, 46] width 34 height 6
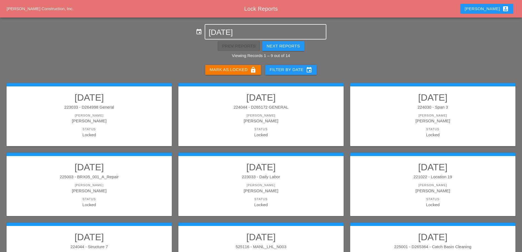
click at [250, 30] on input "[DATE]" at bounding box center [266, 32] width 114 height 9
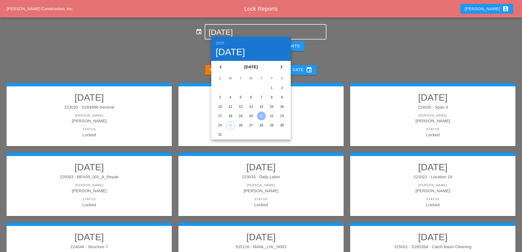
click at [275, 117] on div "22" at bounding box center [271, 116] width 9 height 9
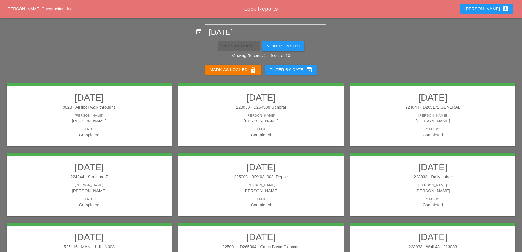
click at [431, 179] on div "223033 - Daily Labor" at bounding box center [433, 177] width 154 height 6
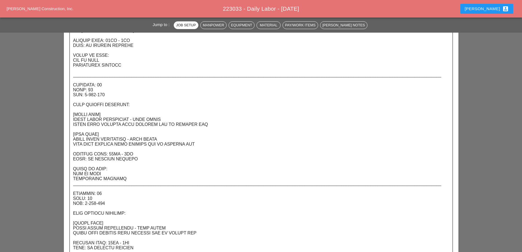
scroll to position [411, 0]
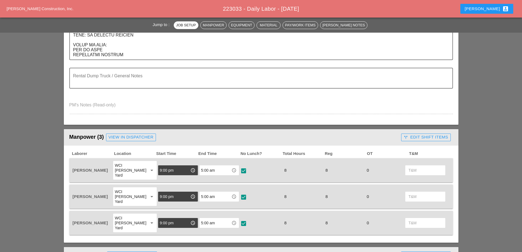
click at [426, 137] on div "call_split Edit Shift Items" at bounding box center [426, 137] width 44 height 6
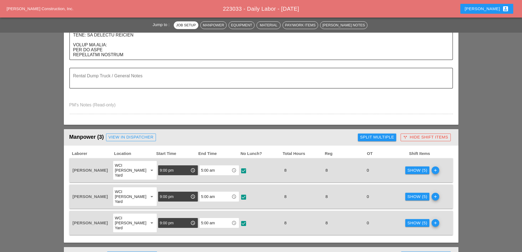
click at [415, 168] on div "Show (5)" at bounding box center [417, 170] width 20 height 6
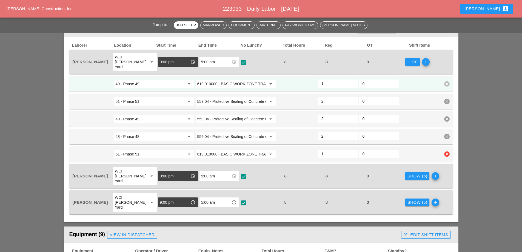
scroll to position [521, 0]
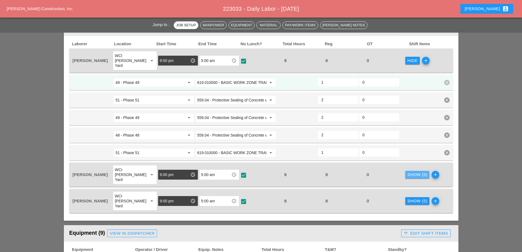
click at [411, 172] on div "Show (5)" at bounding box center [417, 175] width 20 height 6
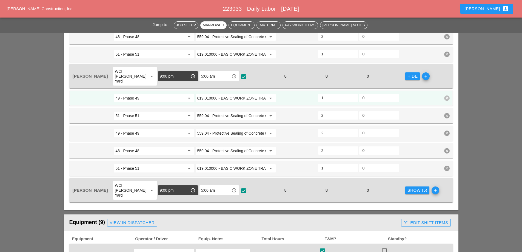
scroll to position [630, 0]
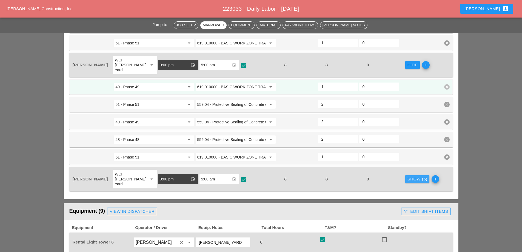
click at [418, 176] on div "Show (5)" at bounding box center [417, 179] width 20 height 6
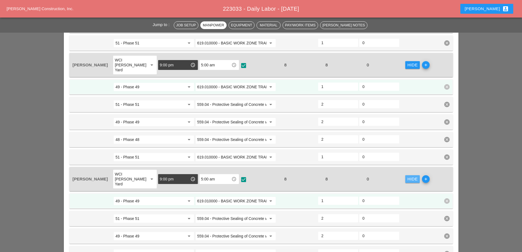
click at [413, 176] on div "Hide" at bounding box center [412, 179] width 10 height 6
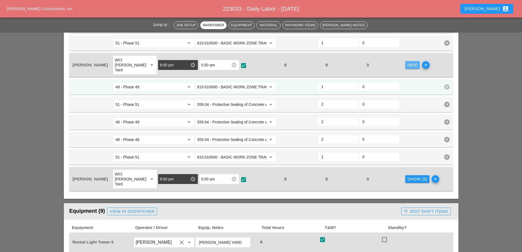
click at [407, 62] on div "Hide" at bounding box center [412, 65] width 10 height 6
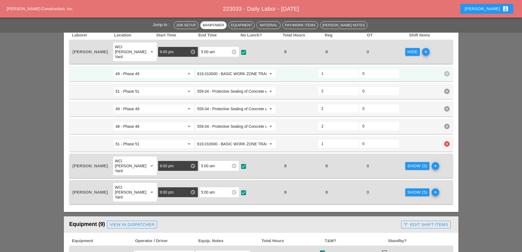
scroll to position [493, 0]
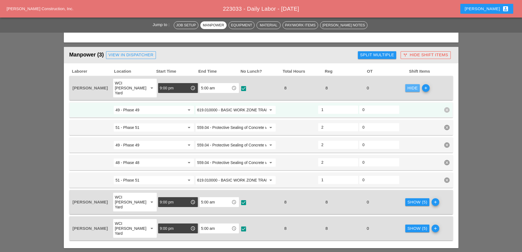
click at [411, 85] on div "Hide" at bounding box center [412, 88] width 10 height 6
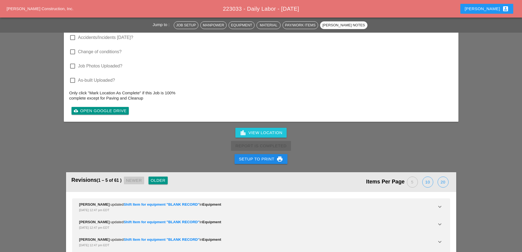
scroll to position [1123, 0]
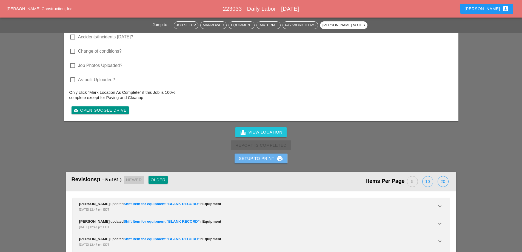
click at [246, 155] on div "Setup to Print print" at bounding box center [261, 158] width 44 height 7
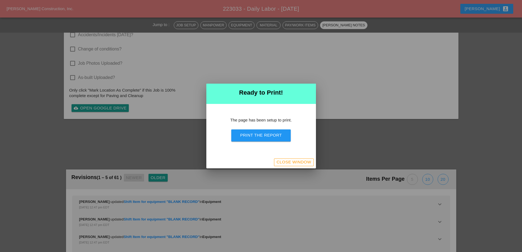
scroll to position [1058, 0]
drag, startPoint x: 250, startPoint y: 136, endPoint x: 525, endPoint y: 71, distance: 282.9
click at [250, 136] on div "Print the Report" at bounding box center [261, 135] width 42 height 6
drag, startPoint x: 293, startPoint y: 163, endPoint x: 304, endPoint y: 156, distance: 13.1
click at [293, 163] on div "Close Window" at bounding box center [293, 162] width 35 height 6
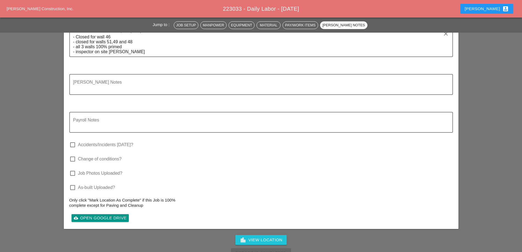
scroll to position [1034, 0]
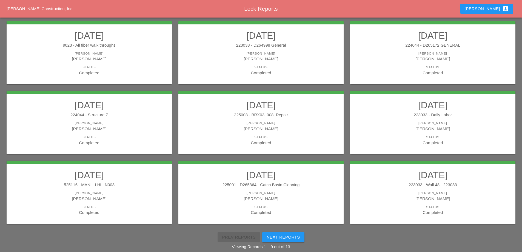
scroll to position [71, 0]
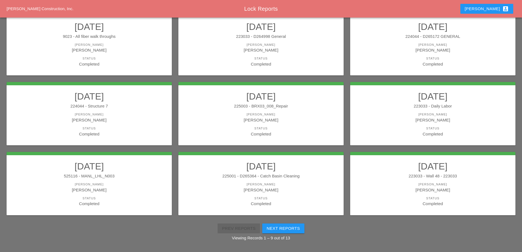
click at [152, 167] on h2 "[DATE]" at bounding box center [89, 166] width 154 height 11
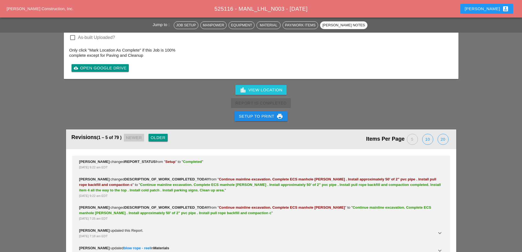
scroll to position [1444, 0]
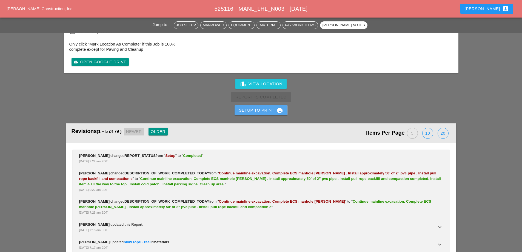
click at [261, 107] on div "Setup to Print print" at bounding box center [261, 110] width 44 height 7
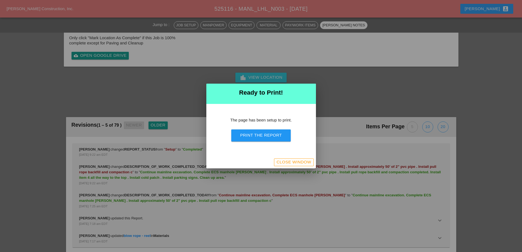
scroll to position [1493, 0]
click at [266, 136] on div "Print the Report" at bounding box center [261, 135] width 42 height 6
click at [299, 160] on div "Close Window" at bounding box center [293, 162] width 35 height 6
click at [280, 161] on div "Close Window" at bounding box center [293, 162] width 35 height 6
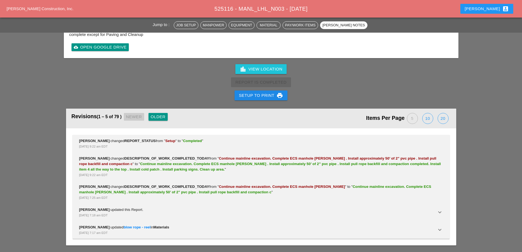
scroll to position [1444, 0]
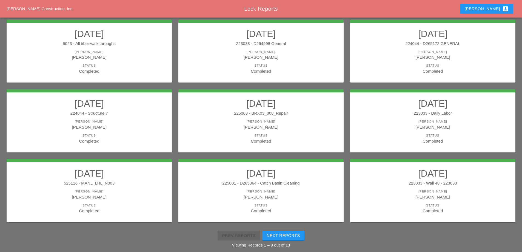
scroll to position [71, 0]
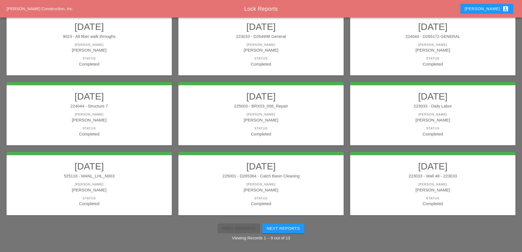
click at [314, 166] on h2 "[DATE]" at bounding box center [261, 166] width 154 height 11
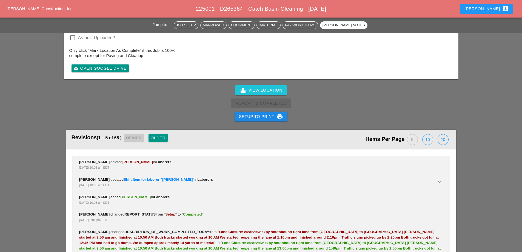
scroll to position [904, 0]
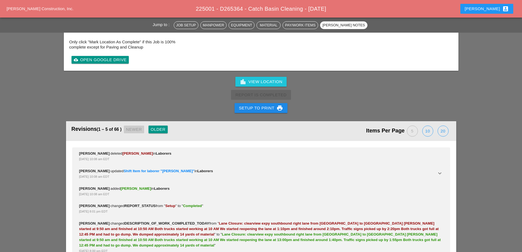
click at [257, 105] on div "Setup to Print print" at bounding box center [261, 108] width 44 height 7
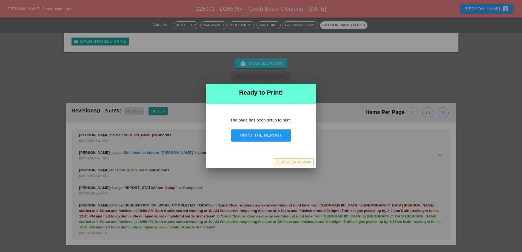
scroll to position [794, 0]
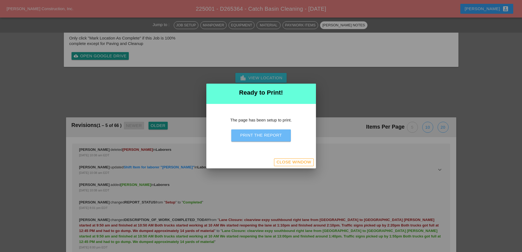
drag, startPoint x: 269, startPoint y: 135, endPoint x: 303, endPoint y: 97, distance: 51.1
click at [269, 135] on div "Print the Report" at bounding box center [261, 135] width 42 height 6
click at [298, 164] on div "Close Window" at bounding box center [293, 162] width 35 height 6
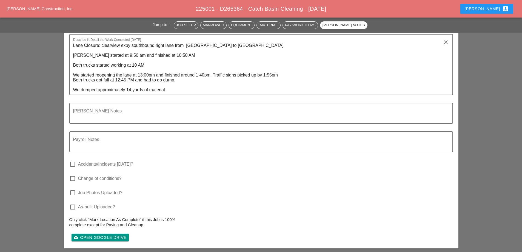
scroll to position [712, 0]
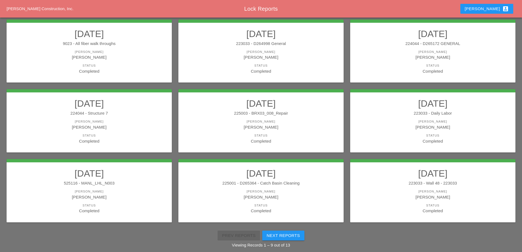
scroll to position [71, 0]
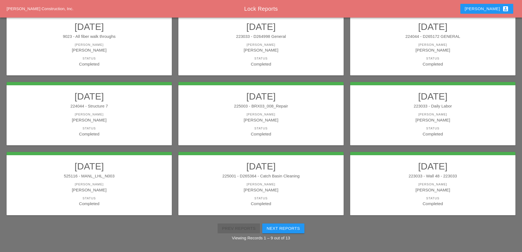
click at [457, 182] on link "08/22/2025 223033 - Wall 48 - 223033 Foreman Ricardo Capao Status Completed" at bounding box center [433, 184] width 154 height 46
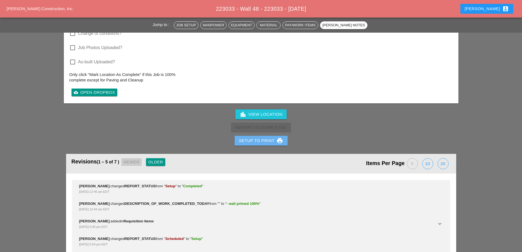
click at [255, 140] on div "Setup to Print print" at bounding box center [261, 140] width 44 height 7
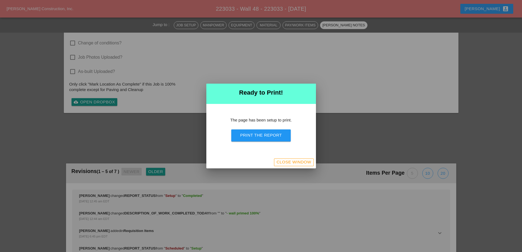
scroll to position [486, 0]
drag, startPoint x: 255, startPoint y: 138, endPoint x: 301, endPoint y: 97, distance: 60.6
click at [255, 138] on div "Print the Report" at bounding box center [261, 135] width 42 height 6
click at [307, 162] on div "Close Window" at bounding box center [293, 162] width 35 height 6
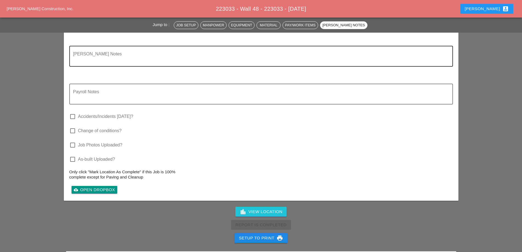
scroll to position [552, 0]
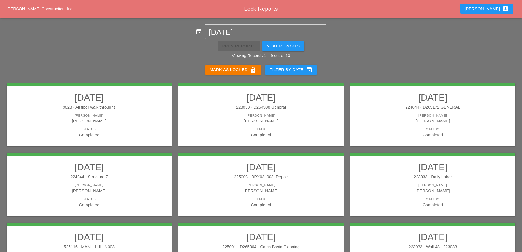
click at [289, 44] on div "Next Reports" at bounding box center [283, 46] width 33 height 6
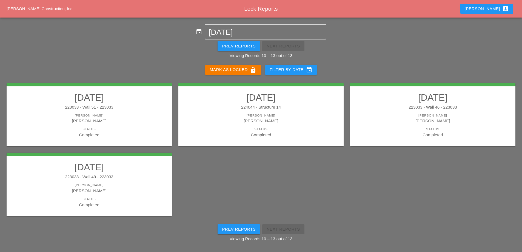
click at [115, 95] on h2 "[DATE]" at bounding box center [89, 97] width 154 height 11
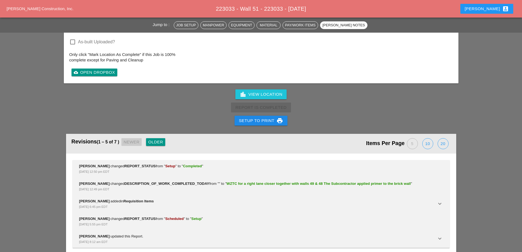
scroll to position [658, 0]
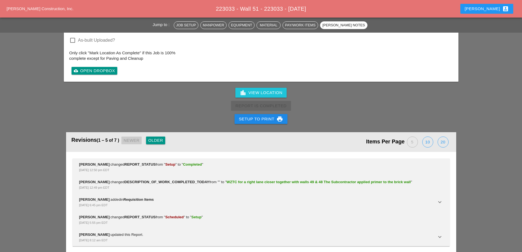
click at [246, 122] on div "Setup to Print print" at bounding box center [261, 119] width 44 height 7
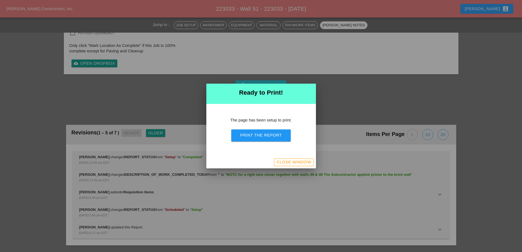
scroll to position [529, 0]
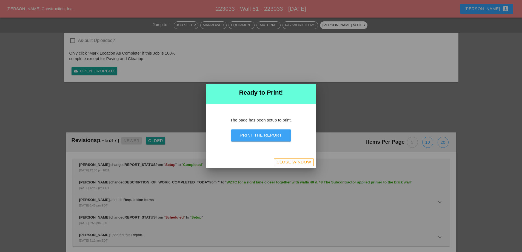
drag, startPoint x: 250, startPoint y: 135, endPoint x: 309, endPoint y: 105, distance: 65.6
click at [250, 135] on div "Print the Report" at bounding box center [261, 135] width 42 height 6
click at [303, 162] on div "Close Window" at bounding box center [293, 162] width 35 height 6
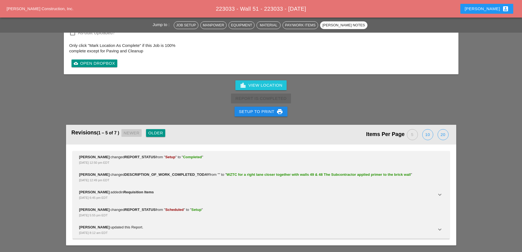
scroll to position [658, 0]
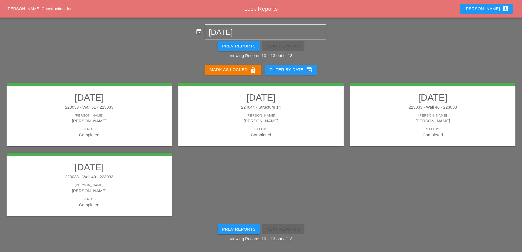
click at [274, 112] on link "08/22/2025 224044 - Structure 14 Foreman Simao Pinheiro Status Completed" at bounding box center [261, 115] width 154 height 46
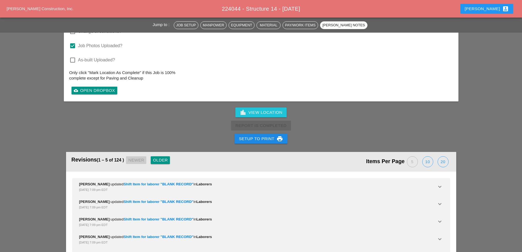
click at [242, 135] on div "Setup to Print print" at bounding box center [261, 138] width 44 height 7
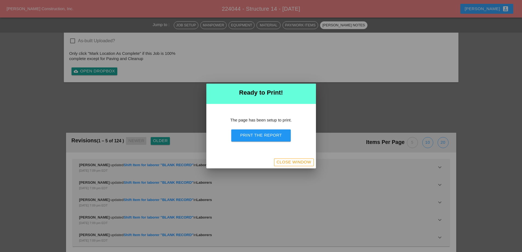
scroll to position [1052, 0]
click at [258, 141] on button "Print the Report" at bounding box center [260, 135] width 59 height 12
click at [288, 163] on div "Close Window" at bounding box center [293, 162] width 35 height 6
click at [333, 100] on div "Report Is Completed" at bounding box center [261, 106] width 522 height 13
click at [306, 162] on div "Close Window" at bounding box center [293, 162] width 35 height 6
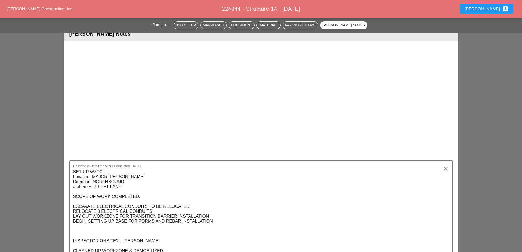
scroll to position [1123, 0]
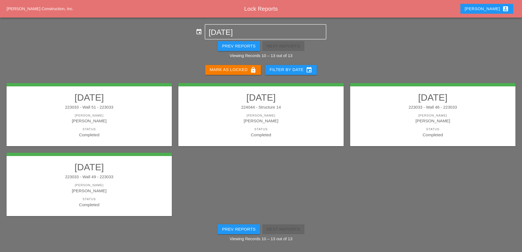
click at [401, 126] on link "08/22/2025 223033 - Wall 46 - 223033 Foreman Luca Gambardella Status Completed" at bounding box center [433, 115] width 154 height 46
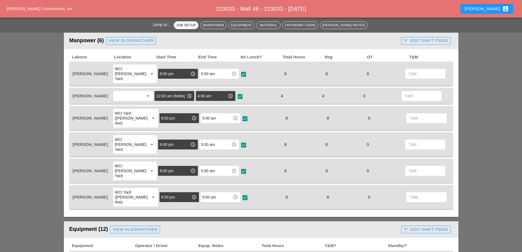
scroll to position [301, 0]
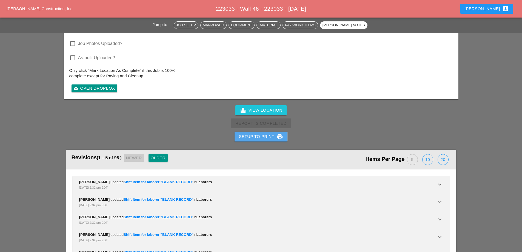
click at [265, 132] on button "Setup to Print print" at bounding box center [261, 137] width 53 height 10
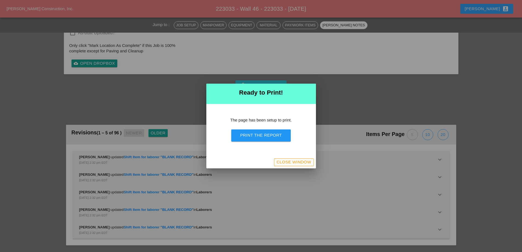
scroll to position [1022, 0]
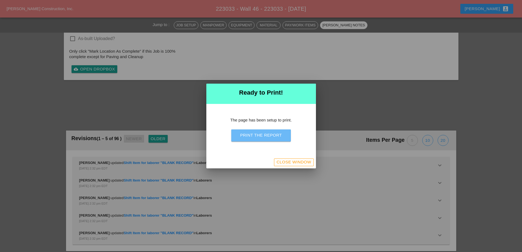
drag, startPoint x: 269, startPoint y: 133, endPoint x: 301, endPoint y: 99, distance: 46.5
click at [269, 133] on div "Print the Report" at bounding box center [261, 135] width 42 height 6
click at [297, 162] on div "Close Window" at bounding box center [293, 162] width 35 height 6
click at [297, 161] on div "Close Window" at bounding box center [293, 162] width 35 height 6
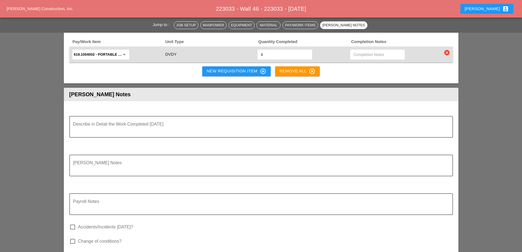
scroll to position [1130, 0]
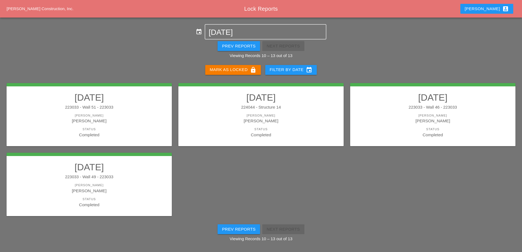
click at [138, 170] on h2 "[DATE]" at bounding box center [89, 166] width 154 height 11
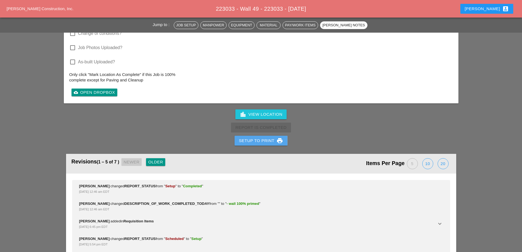
click at [259, 143] on div "Setup to Print print" at bounding box center [261, 140] width 44 height 7
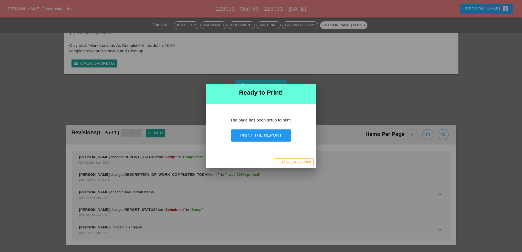
scroll to position [486, 0]
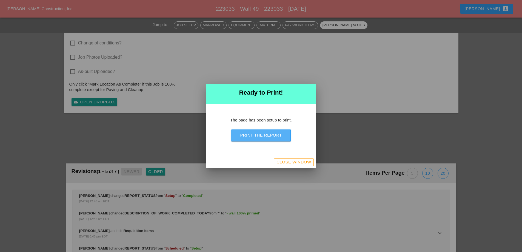
click at [264, 139] on button "Print the Report" at bounding box center [260, 135] width 59 height 12
click at [307, 162] on div "Close Window" at bounding box center [293, 162] width 35 height 6
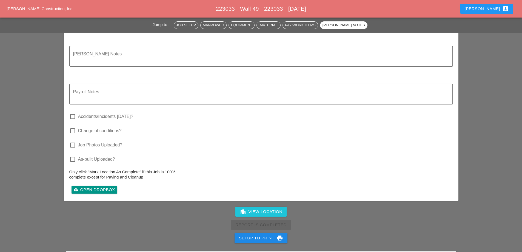
scroll to position [552, 0]
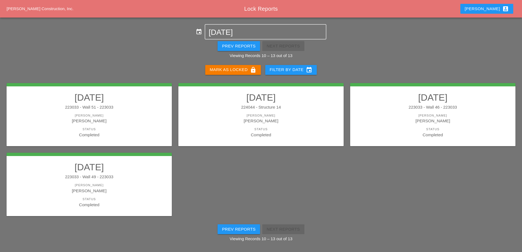
click at [239, 73] on button "Mark as Locked lock" at bounding box center [233, 70] width 56 height 10
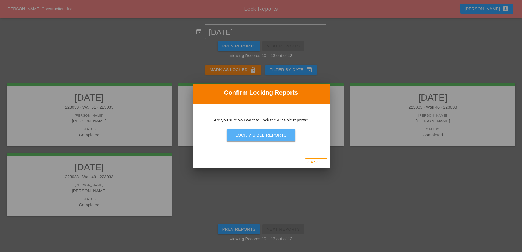
click at [260, 135] on div "Lock Visible Reports" at bounding box center [260, 135] width 51 height 6
click at [260, 135] on div "Are you sure?" at bounding box center [261, 135] width 35 height 6
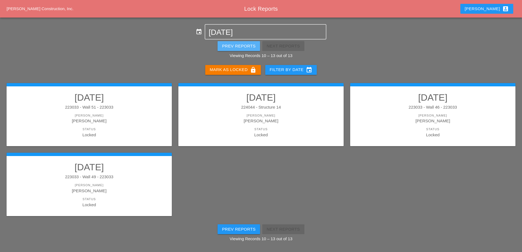
click at [237, 44] on div "Prev Reports" at bounding box center [239, 46] width 34 height 6
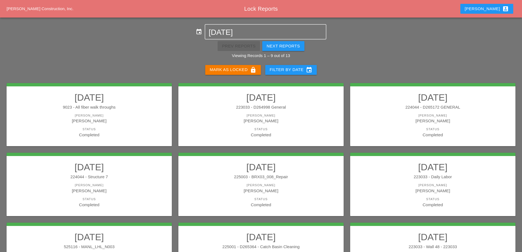
click at [243, 70] on div "Mark as Locked lock" at bounding box center [233, 70] width 47 height 7
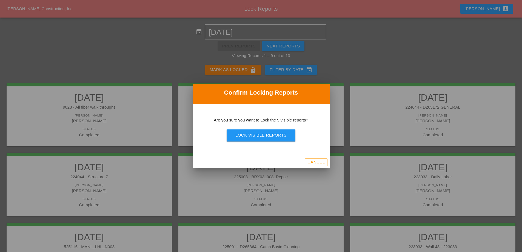
click at [255, 137] on div "Lock Visible Reports" at bounding box center [260, 135] width 51 height 6
click at [255, 137] on div "Are you sure?" at bounding box center [261, 135] width 35 height 6
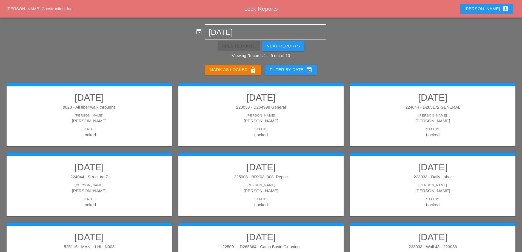
click at [241, 32] on input "[DATE]" at bounding box center [266, 32] width 114 height 9
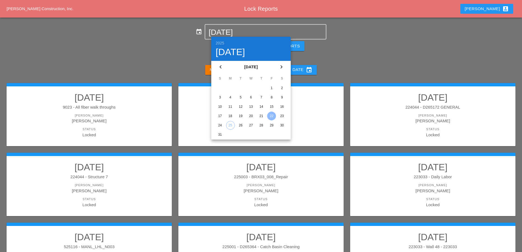
click at [284, 117] on div "23" at bounding box center [282, 116] width 9 height 9
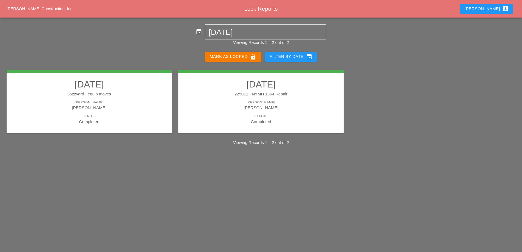
click at [137, 101] on div "[PERSON_NAME]" at bounding box center [89, 102] width 154 height 5
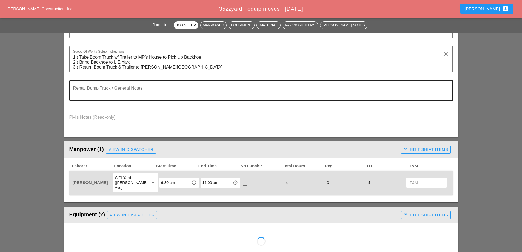
scroll to position [137, 0]
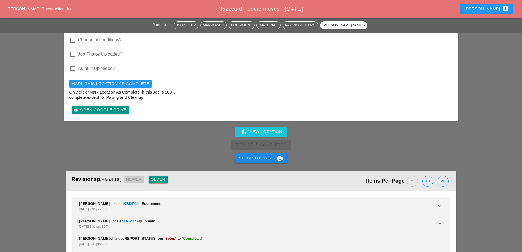
click at [265, 155] on div "Setup to Print print" at bounding box center [261, 158] width 44 height 7
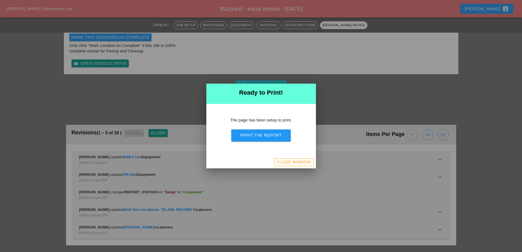
scroll to position [517, 0]
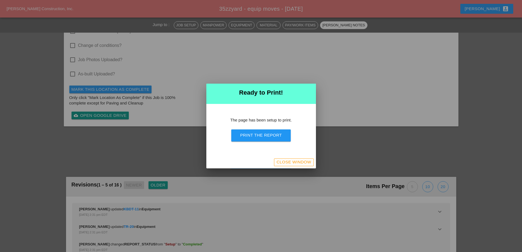
click at [266, 136] on div "Print the Report" at bounding box center [261, 135] width 42 height 6
click at [291, 160] on div "Close Window" at bounding box center [293, 162] width 35 height 6
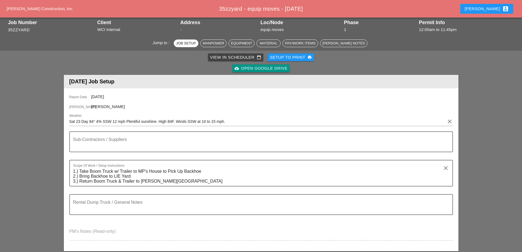
scroll to position [0, 0]
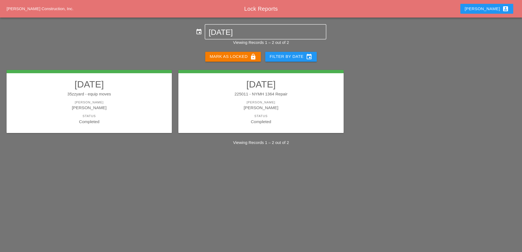
click at [287, 96] on div "225011 - NYMH 1364 Repair" at bounding box center [261, 94] width 154 height 6
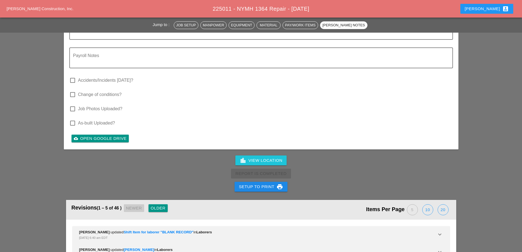
scroll to position [1206, 0]
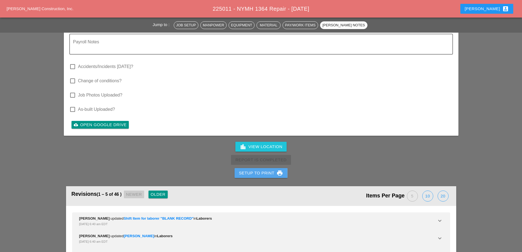
click at [278, 170] on icon "print" at bounding box center [279, 173] width 7 height 7
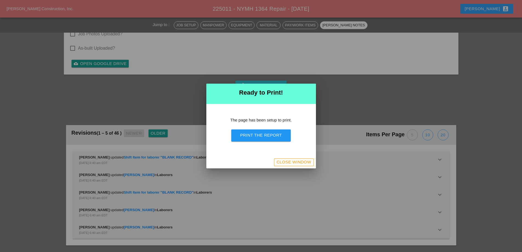
scroll to position [1249, 0]
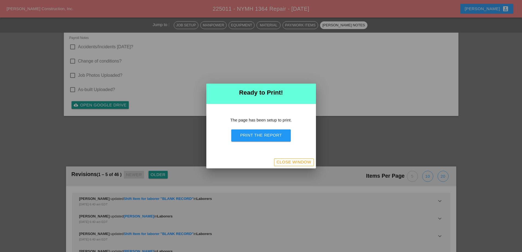
click at [276, 136] on div "Print the Report" at bounding box center [261, 135] width 42 height 6
click at [303, 159] on div "Close Window" at bounding box center [293, 162] width 35 height 6
click at [304, 163] on div "Close Window" at bounding box center [293, 162] width 35 height 6
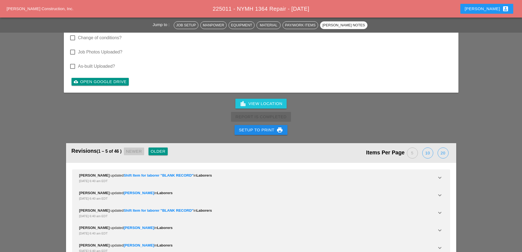
scroll to position [1143, 0]
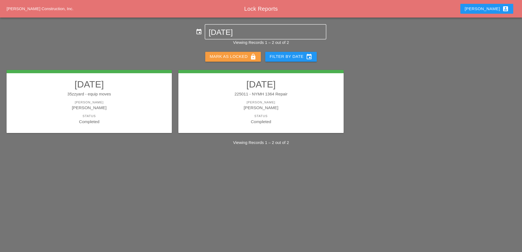
click at [238, 54] on div "Mark as Locked lock" at bounding box center [233, 56] width 47 height 7
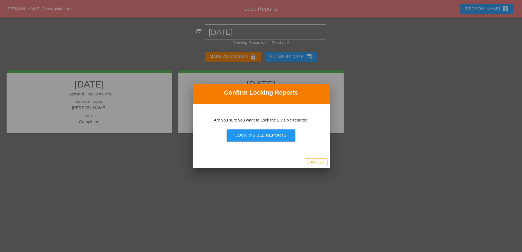
click at [277, 136] on div "Lock Visible Reports" at bounding box center [260, 135] width 51 height 6
click at [277, 136] on div "Are you sure?" at bounding box center [261, 135] width 35 height 6
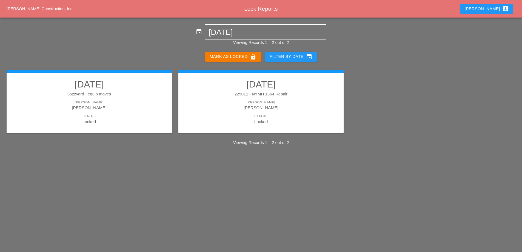
click at [244, 36] on input "[DATE]" at bounding box center [266, 32] width 114 height 9
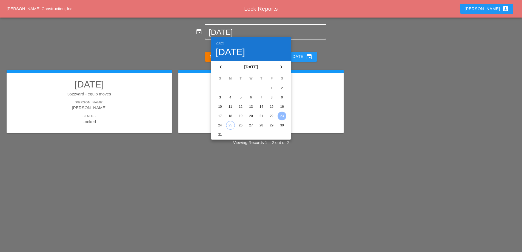
click at [222, 125] on div "24" at bounding box center [220, 125] width 9 height 9
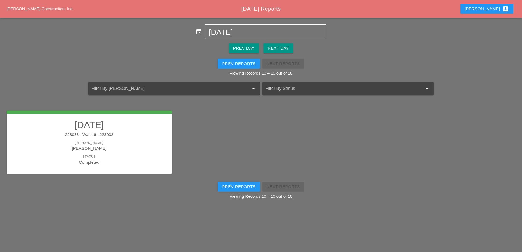
click at [246, 31] on input "[DATE]" at bounding box center [266, 32] width 114 height 9
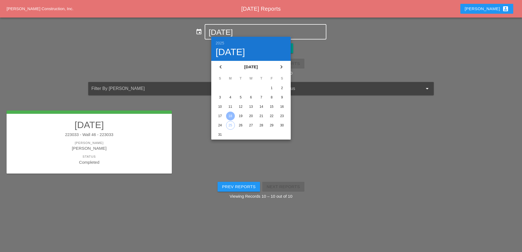
click at [283, 115] on div "23" at bounding box center [282, 116] width 9 height 9
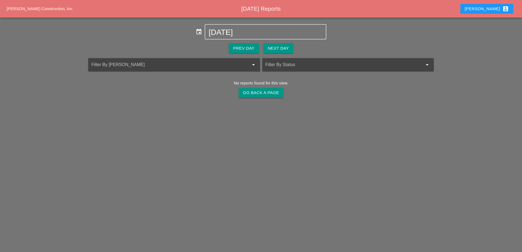
click at [257, 91] on div "Go Back A Page" at bounding box center [261, 93] width 36 height 6
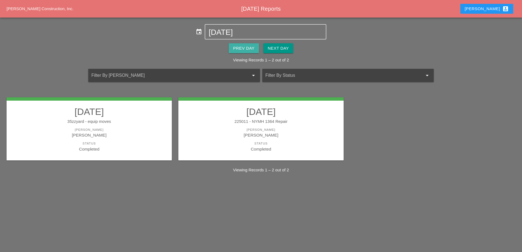
click at [244, 45] on div "Prev Day" at bounding box center [243, 48] width 21 height 6
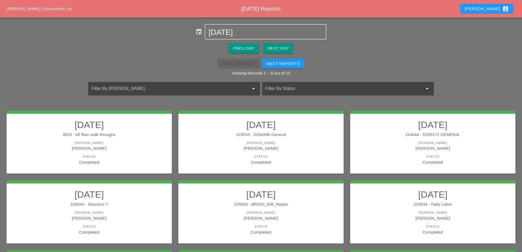
click at [113, 132] on div "9023 - All fiber walk throughs" at bounding box center [89, 135] width 154 height 6
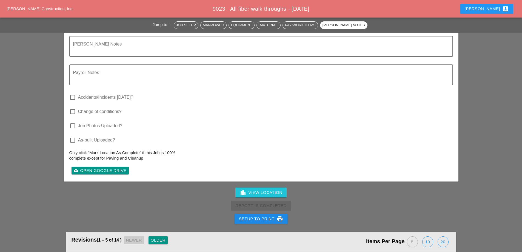
scroll to position [575, 0]
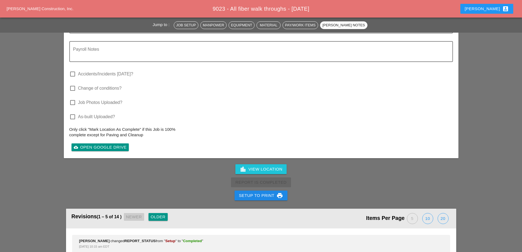
click at [267, 196] on div "Setup to Print print" at bounding box center [261, 195] width 44 height 7
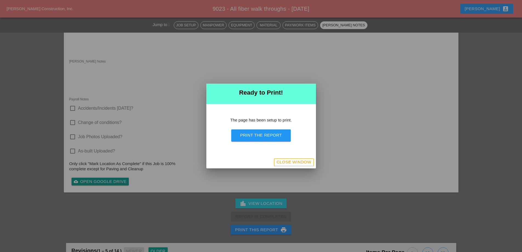
scroll to position [466, 0]
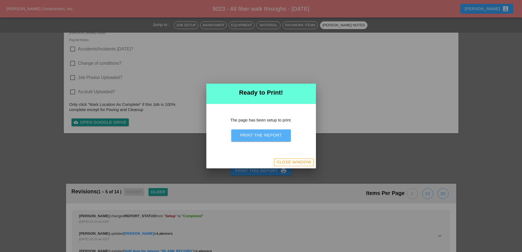
click at [275, 136] on div "Print the Report" at bounding box center [261, 135] width 42 height 6
drag, startPoint x: 299, startPoint y: 163, endPoint x: 298, endPoint y: 167, distance: 3.9
click at [298, 165] on button "Close Window" at bounding box center [293, 162] width 39 height 8
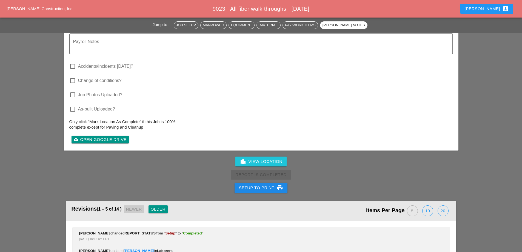
scroll to position [547, 0]
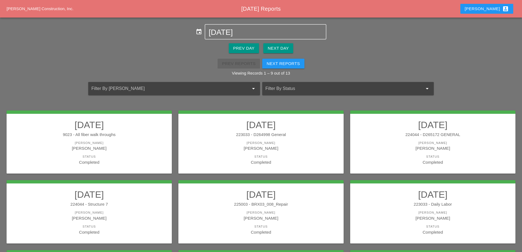
click at [245, 145] on div "[PERSON_NAME]" at bounding box center [261, 148] width 154 height 6
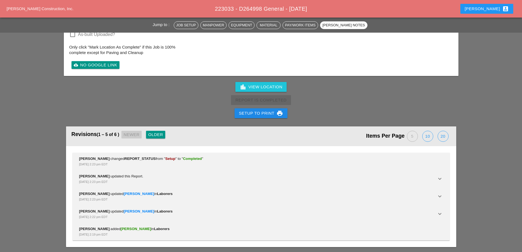
click at [256, 113] on div "Setup to Print print" at bounding box center [261, 113] width 44 height 7
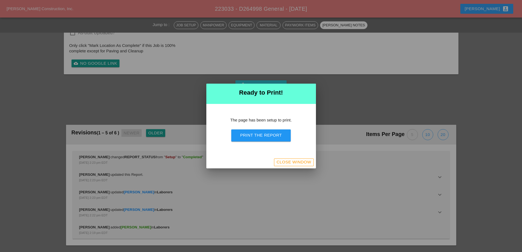
scroll to position [515, 0]
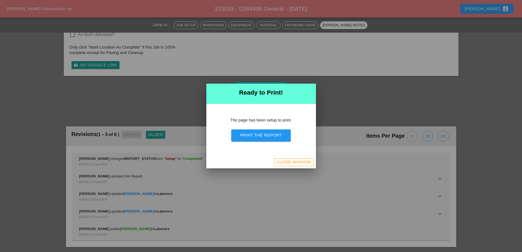
click at [262, 140] on button "Print the Report" at bounding box center [260, 135] width 59 height 12
click at [292, 161] on div "Close Window" at bounding box center [293, 162] width 35 height 6
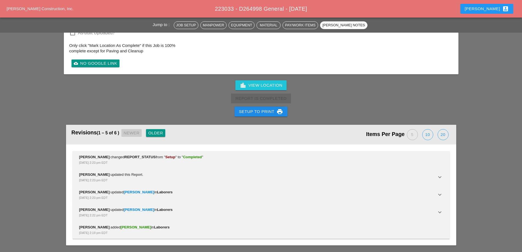
scroll to position [658, 0]
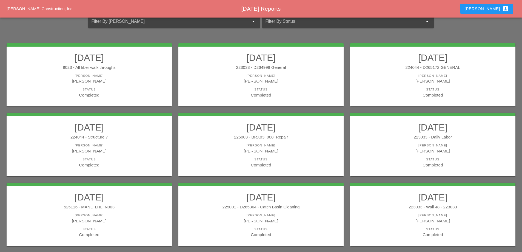
scroll to position [82, 0]
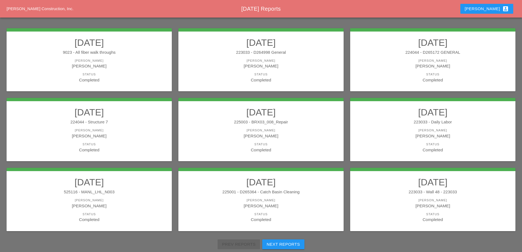
click at [381, 66] on div "[PERSON_NAME]" at bounding box center [433, 66] width 154 height 6
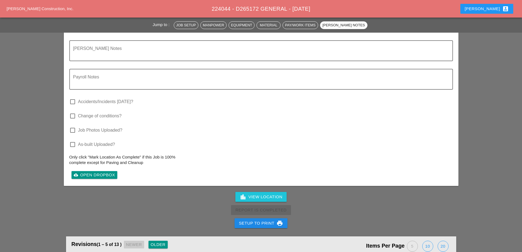
scroll to position [548, 0]
click at [269, 222] on div "Setup to Print print" at bounding box center [261, 222] width 44 height 7
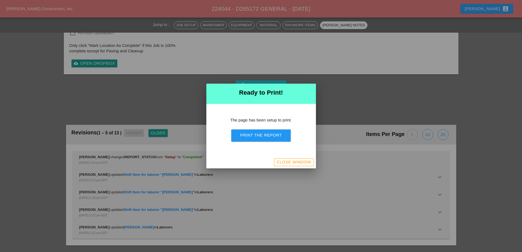
scroll to position [467, 0]
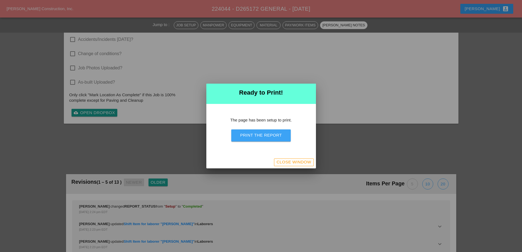
click at [275, 137] on div "Print the Report" at bounding box center [261, 135] width 42 height 6
click at [279, 165] on button "Close Window" at bounding box center [293, 162] width 39 height 8
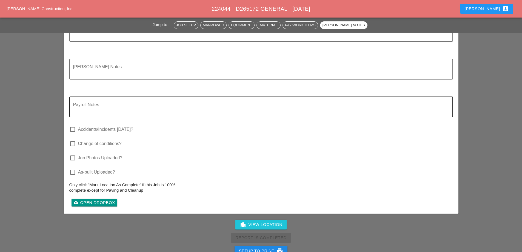
scroll to position [548, 0]
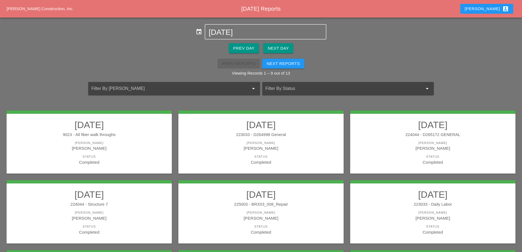
click at [146, 196] on h2 "[DATE]" at bounding box center [89, 194] width 154 height 11
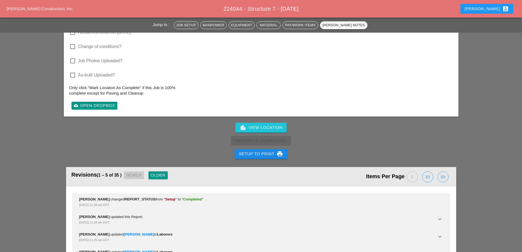
scroll to position [959, 0]
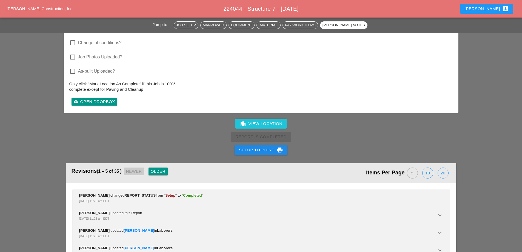
click at [265, 145] on button "Setup to Print print" at bounding box center [261, 150] width 53 height 10
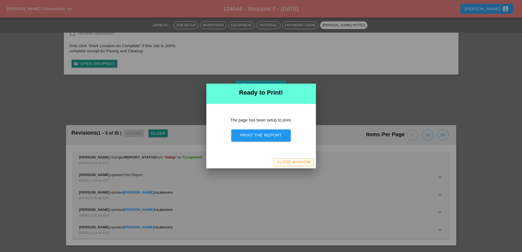
scroll to position [897, 0]
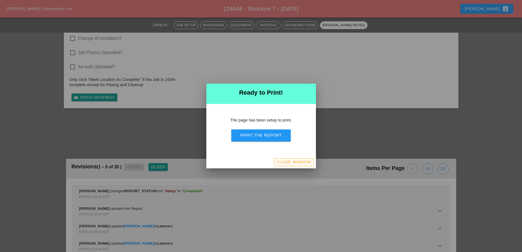
click at [264, 132] on div "Print the Report" at bounding box center [261, 135] width 42 height 6
drag, startPoint x: 296, startPoint y: 161, endPoint x: 287, endPoint y: 160, distance: 9.7
click at [296, 161] on div "Close Window" at bounding box center [293, 162] width 35 height 6
click at [287, 160] on div "Close Window" at bounding box center [261, 162] width 110 height 12
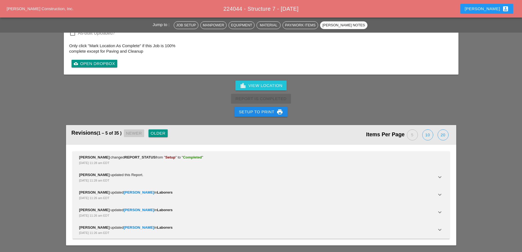
scroll to position [901, 0]
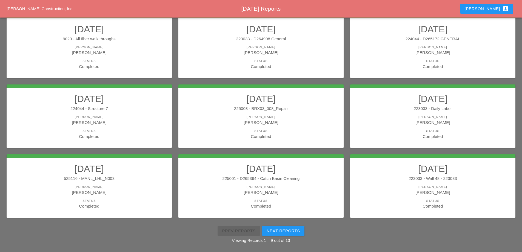
scroll to position [98, 0]
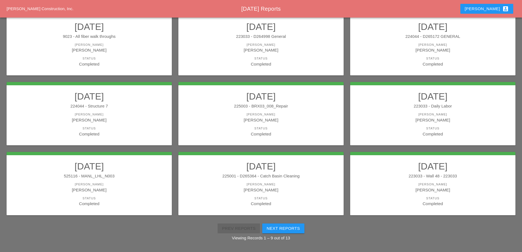
click at [307, 101] on h2 "[DATE]" at bounding box center [261, 96] width 154 height 11
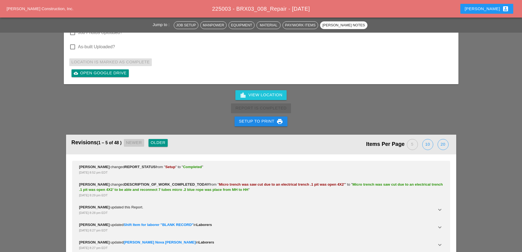
scroll to position [1506, 0]
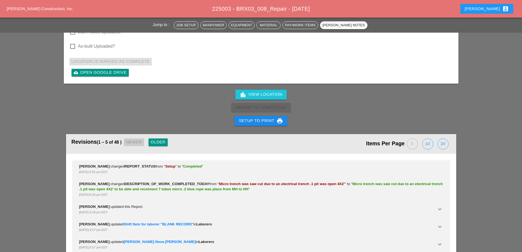
click at [257, 118] on div "Setup to Print print" at bounding box center [261, 121] width 44 height 7
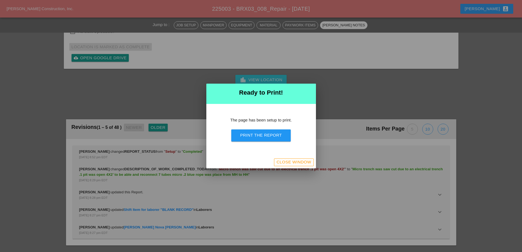
scroll to position [1617, 0]
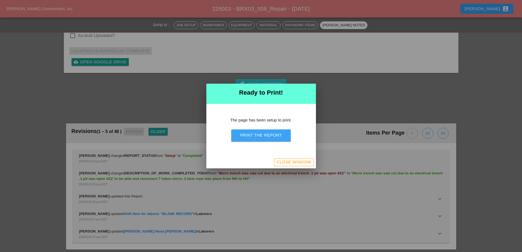
drag, startPoint x: 268, startPoint y: 136, endPoint x: 312, endPoint y: 99, distance: 57.2
click at [269, 136] on div "Print the Report" at bounding box center [261, 135] width 42 height 6
click at [303, 161] on div "Close Window" at bounding box center [293, 162] width 35 height 6
click at [296, 158] on div "Close Window" at bounding box center [261, 162] width 110 height 12
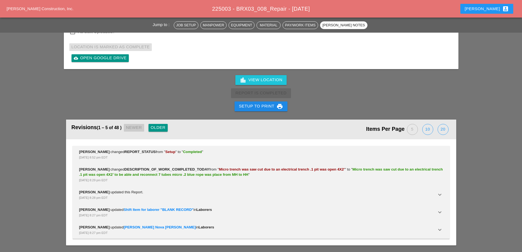
scroll to position [1506, 0]
